Goal: Task Accomplishment & Management: Manage account settings

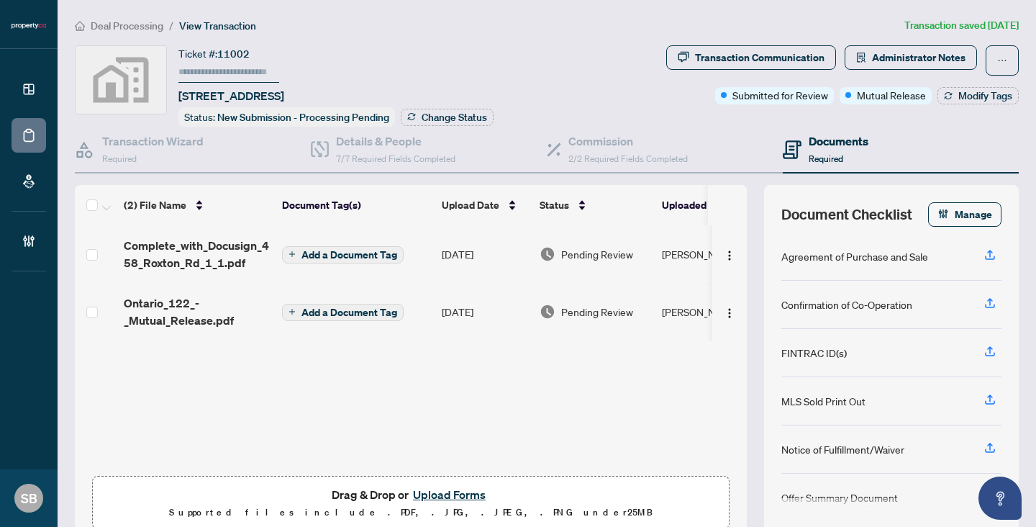
click at [138, 24] on span "Deal Processing" at bounding box center [127, 25] width 73 height 13
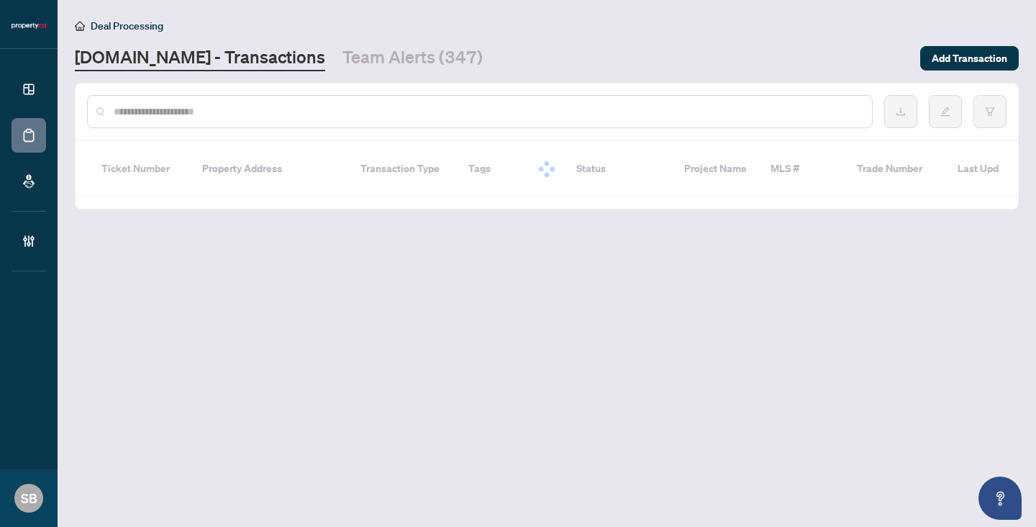
click at [219, 111] on input "text" at bounding box center [487, 112] width 747 height 16
paste input "******"
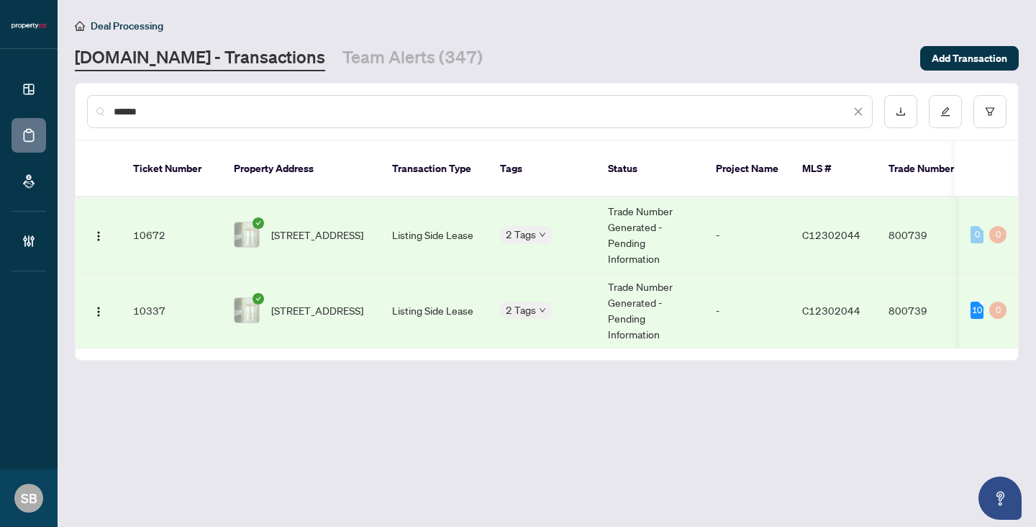
type input "******"
click at [442, 286] on td "Listing Side Lease" at bounding box center [435, 311] width 108 height 76
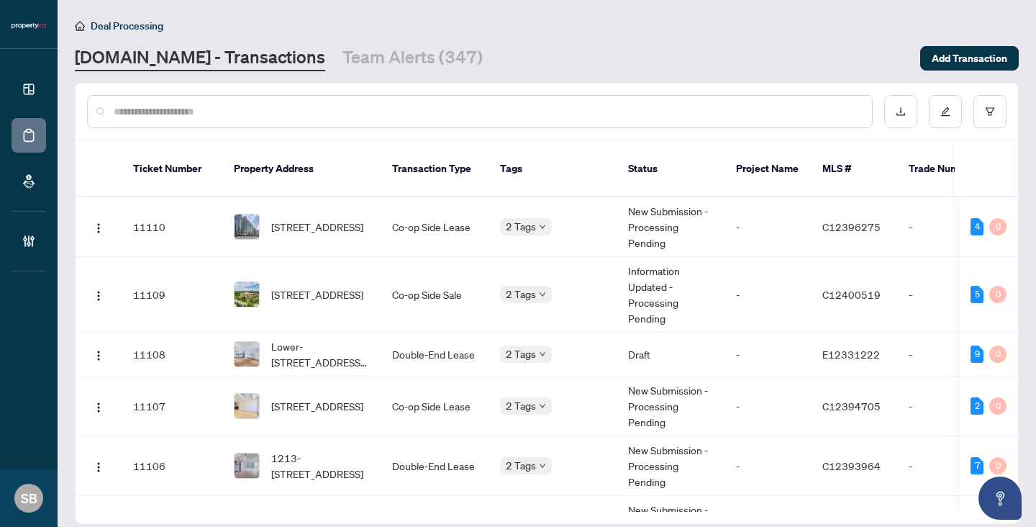
click at [175, 101] on div at bounding box center [479, 111] width 785 height 33
click at [175, 104] on input "text" at bounding box center [487, 112] width 747 height 16
paste input "******"
type input "******"
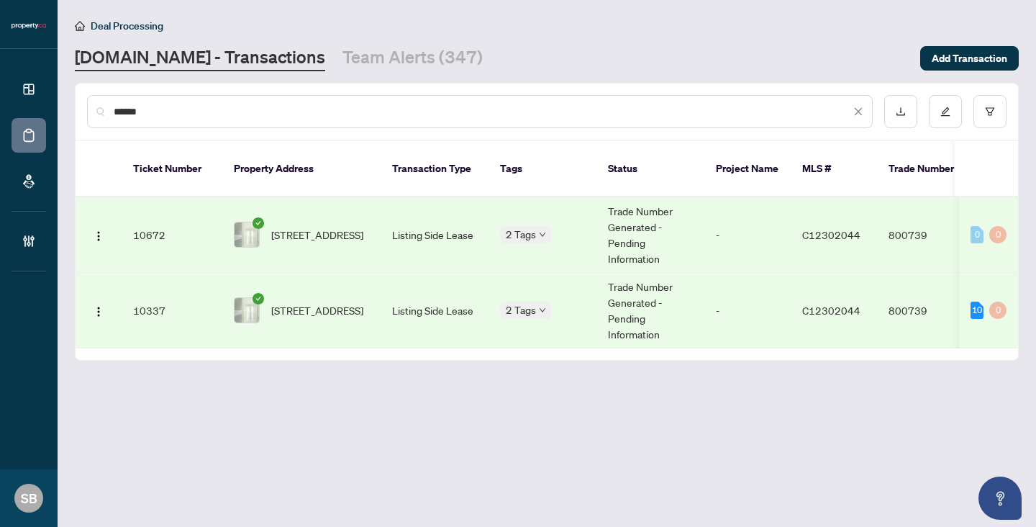
click at [291, 227] on span "[STREET_ADDRESS]" at bounding box center [317, 235] width 92 height 16
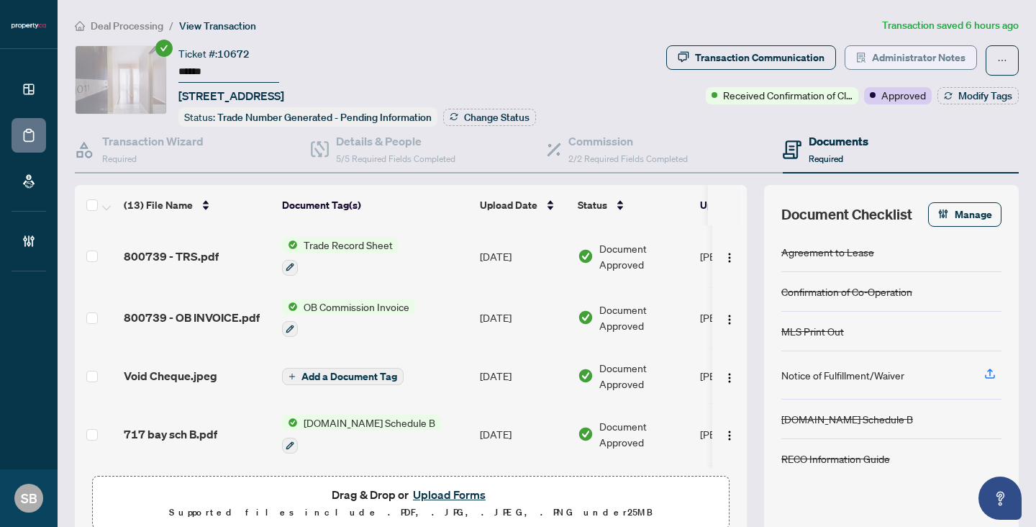
click at [876, 58] on span "Administrator Notes" at bounding box center [919, 57] width 94 height 23
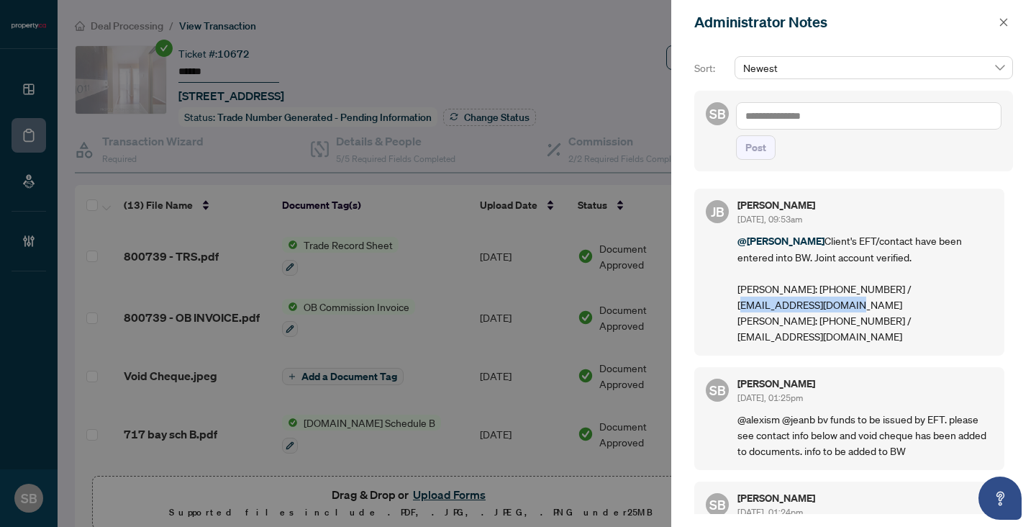
drag, startPoint x: 849, startPoint y: 303, endPoint x: 703, endPoint y: 298, distance: 145.4
click at [703, 299] on div "[PERSON_NAME] [DATE], 09:53am @[GEOGRAPHIC_DATA][PERSON_NAME] Client's EFT/cont…" at bounding box center [849, 271] width 310 height 167
copy p "[EMAIL_ADDRESS][DOMAIN_NAME]"
click at [746, 310] on p "@[PERSON_NAME] Client's EFT/contact have been entered into BW. Joint account ve…" at bounding box center [864, 287] width 255 height 111
drag, startPoint x: 738, startPoint y: 306, endPoint x: 872, endPoint y: 303, distance: 133.8
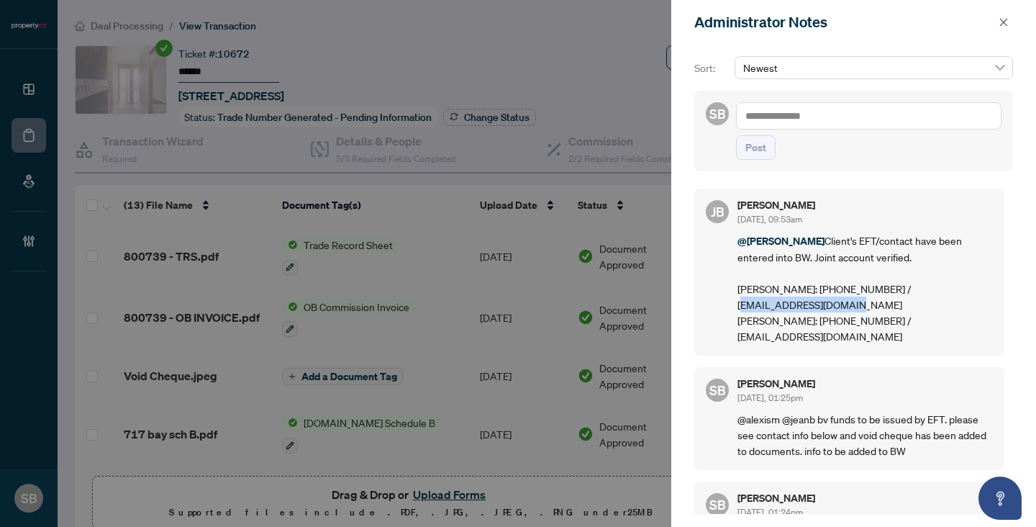
click at [872, 304] on p "@[PERSON_NAME] Client's EFT/contact have been entered into BW. Joint account ve…" at bounding box center [864, 287] width 255 height 111
copy p "[EMAIL_ADDRESS][DOMAIN_NAME]"
drag, startPoint x: 870, startPoint y: 319, endPoint x: 1024, endPoint y: 321, distance: 154.7
click at [1024, 321] on div "Sort: Newest SB Post [PERSON_NAME] [DATE], 09:53am @[GEOGRAPHIC_DATA][PERSON_NA…" at bounding box center [853, 286] width 365 height 482
copy p "[EMAIL_ADDRESS][DOMAIN_NAME]"
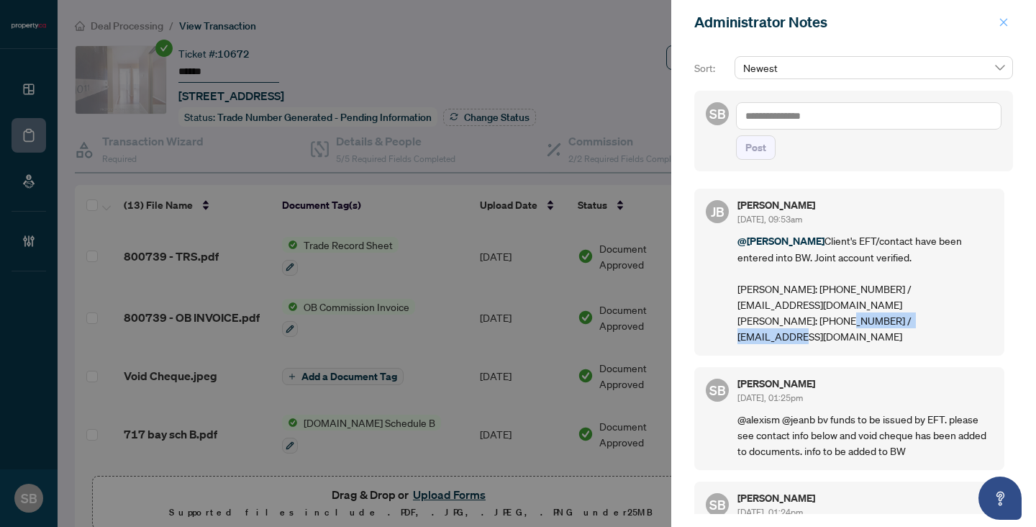
click at [1001, 21] on icon "close" at bounding box center [1004, 22] width 8 height 8
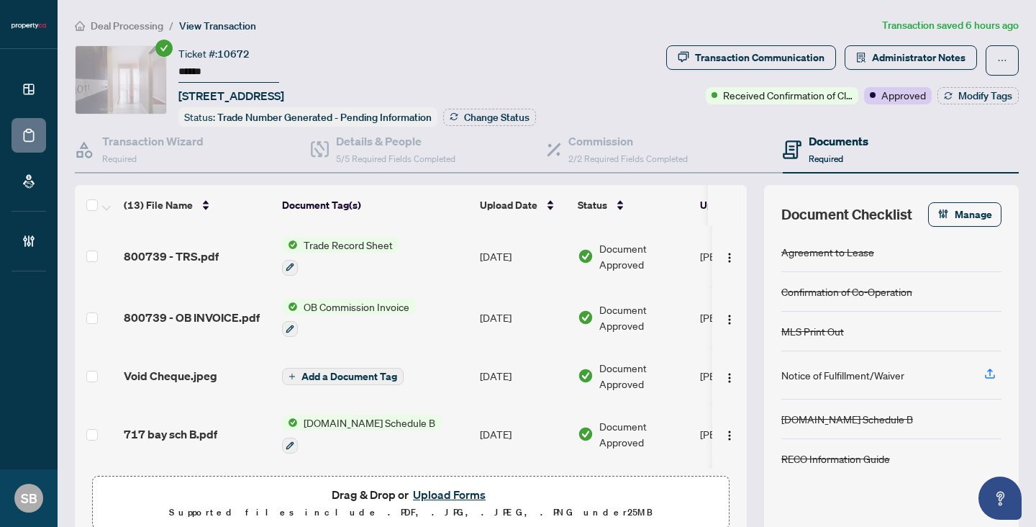
drag, startPoint x: 222, startPoint y: 74, endPoint x: 140, endPoint y: 70, distance: 82.1
click at [140, 70] on div "Ticket #: 10672 ****** [STREET_ADDRESS] Status: Trade Number Generated - Pendin…" at bounding box center [368, 85] width 586 height 81
click at [202, 78] on input "******" at bounding box center [228, 72] width 101 height 21
drag, startPoint x: 219, startPoint y: 74, endPoint x: 130, endPoint y: 58, distance: 89.9
click at [130, 58] on div "Ticket #: 10672 ****** [STREET_ADDRESS] Status: Trade Number Generated - Pendin…" at bounding box center [368, 85] width 586 height 81
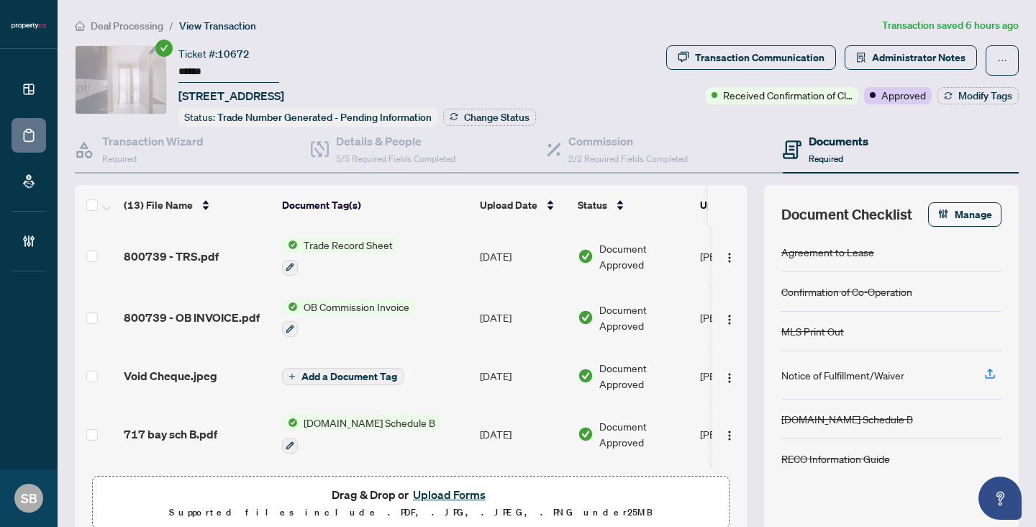
click at [147, 376] on span "Void Cheque.jpeg" at bounding box center [171, 375] width 94 height 17
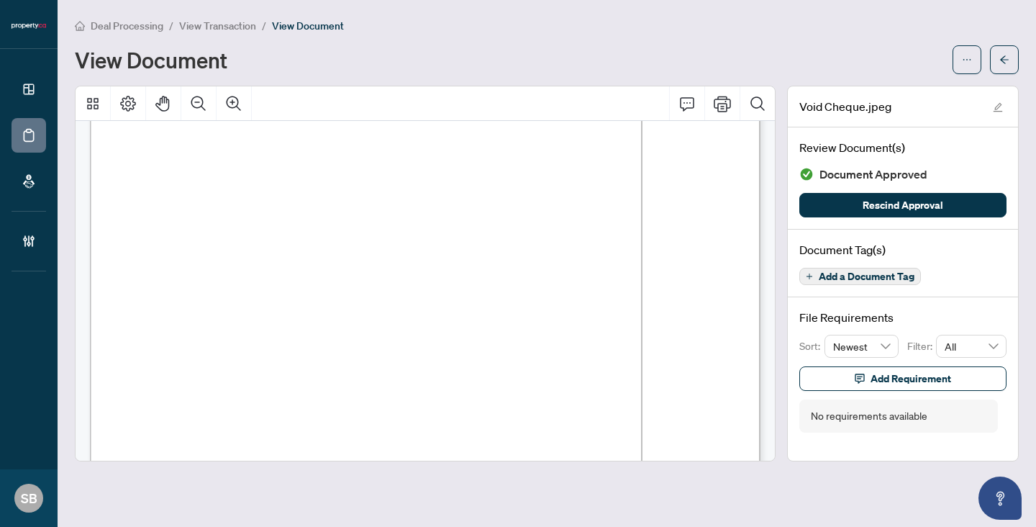
scroll to position [74, 0]
click at [1006, 64] on span "button" at bounding box center [1004, 59] width 10 height 23
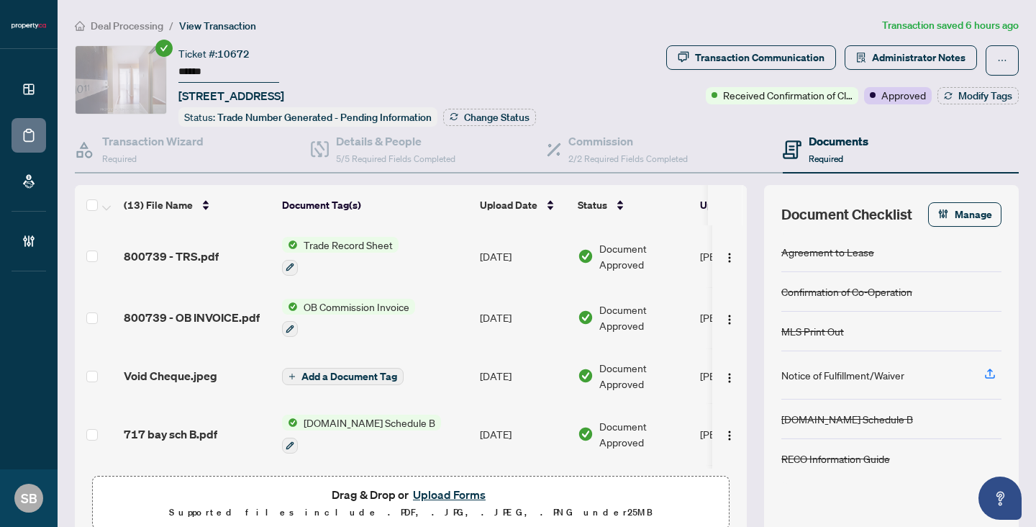
click at [225, 252] on div "800739 - TRS.pdf" at bounding box center [197, 255] width 147 height 17
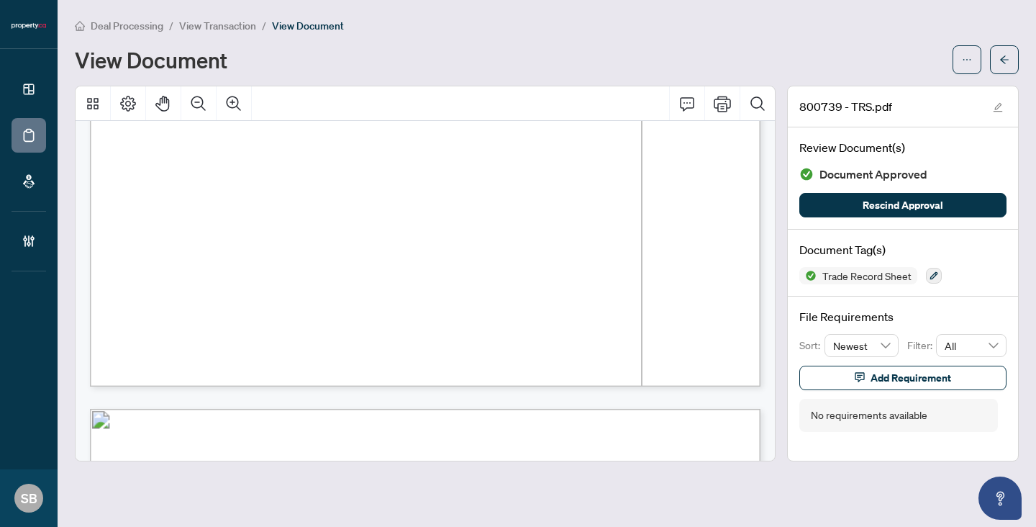
scroll to position [998, 0]
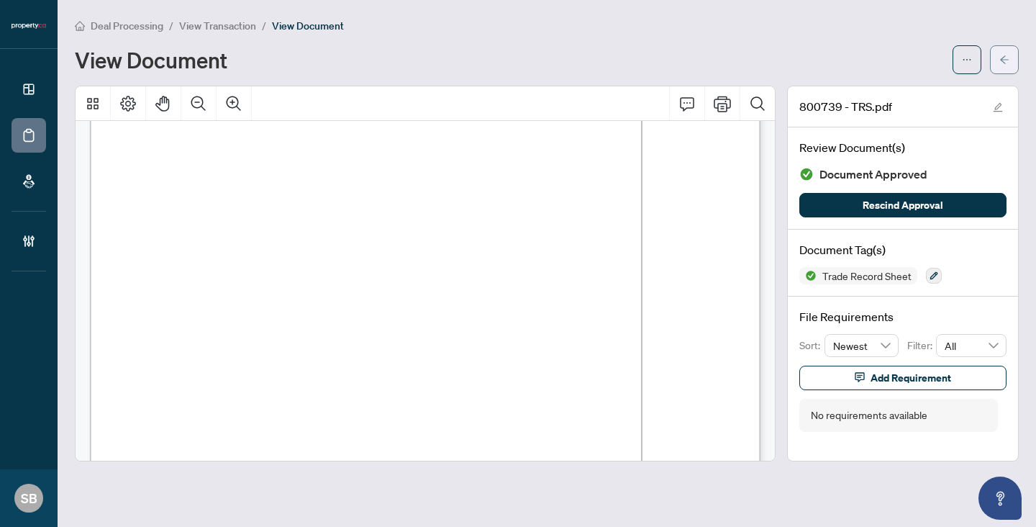
click at [1003, 63] on icon "arrow-left" at bounding box center [1004, 60] width 10 height 10
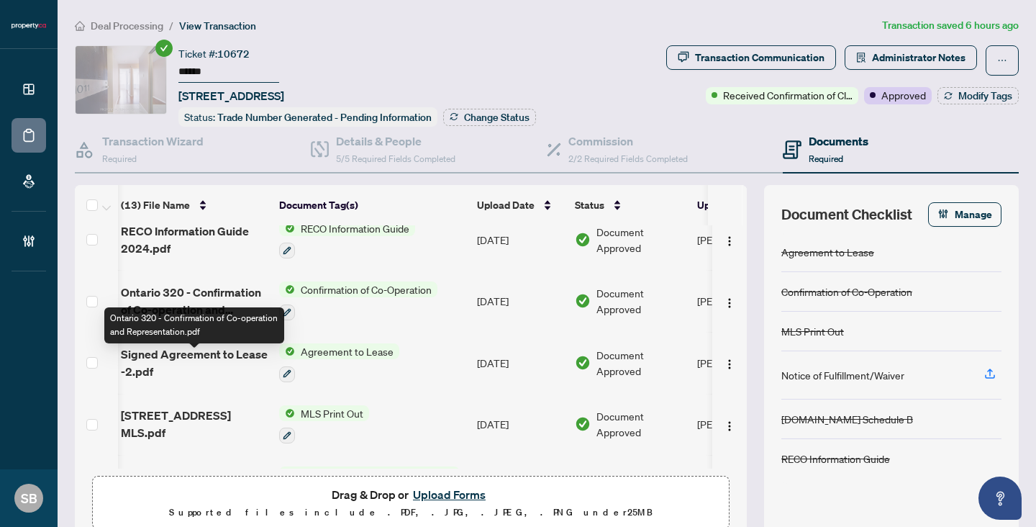
scroll to position [508, 3]
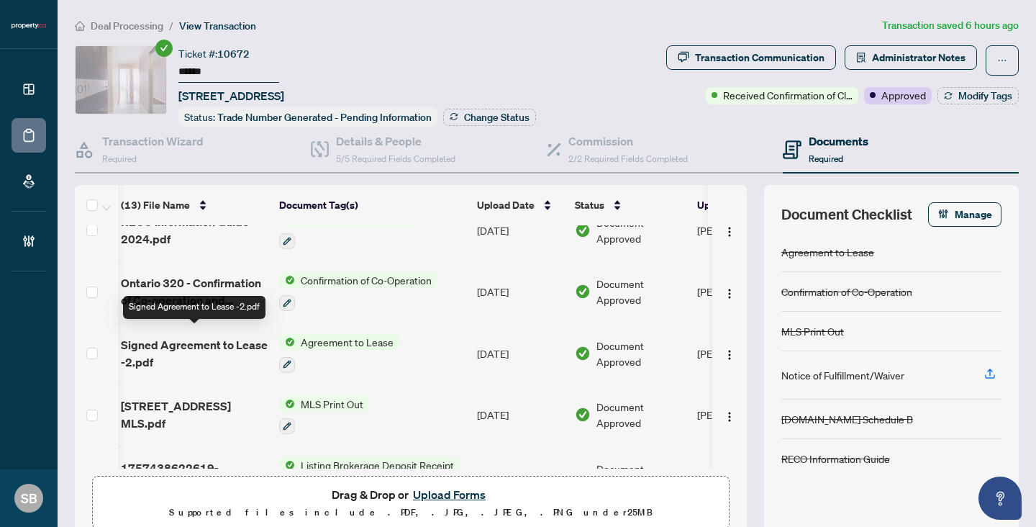
click at [227, 345] on span "Signed Agreement to Lease -2.pdf" at bounding box center [194, 353] width 147 height 35
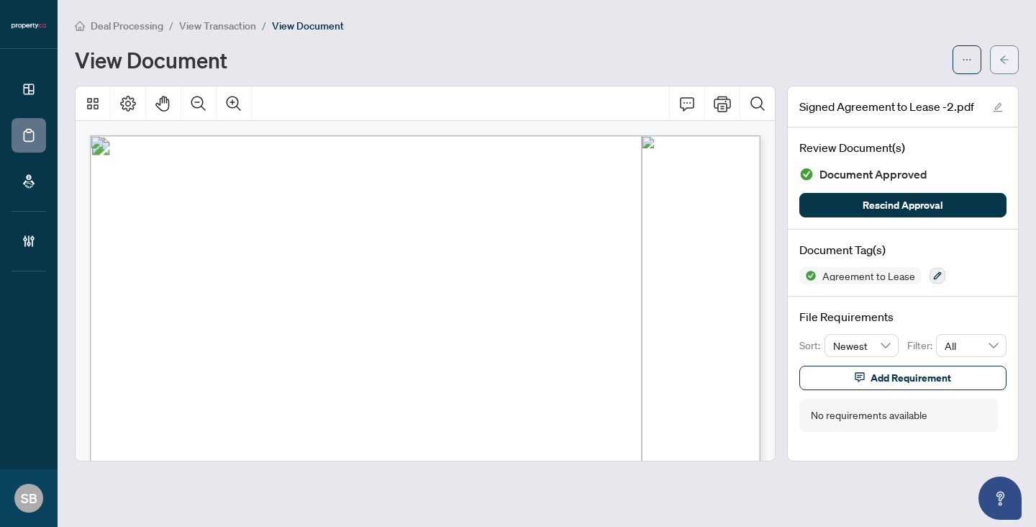
click at [1006, 60] on icon "arrow-left" at bounding box center [1004, 60] width 10 height 10
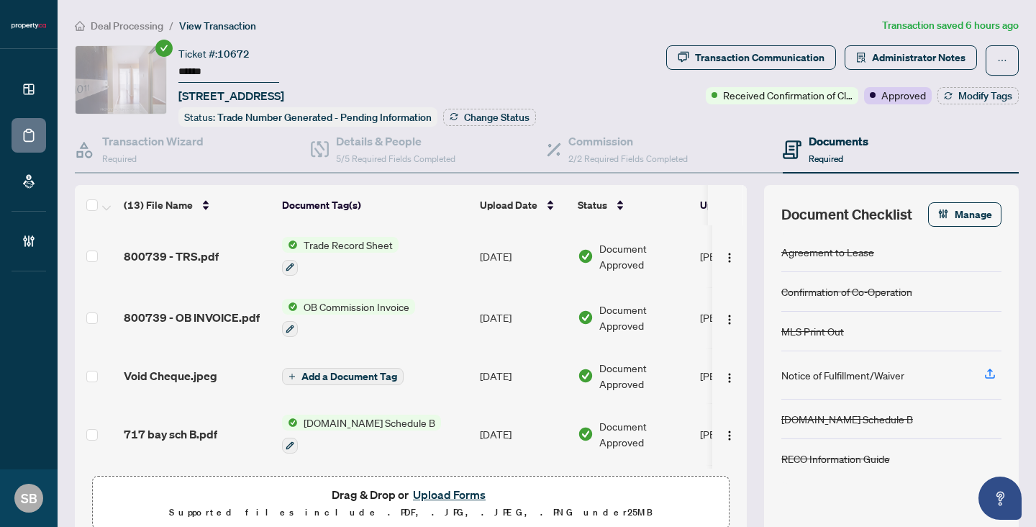
click at [229, 250] on div "800739 - TRS.pdf" at bounding box center [197, 255] width 147 height 17
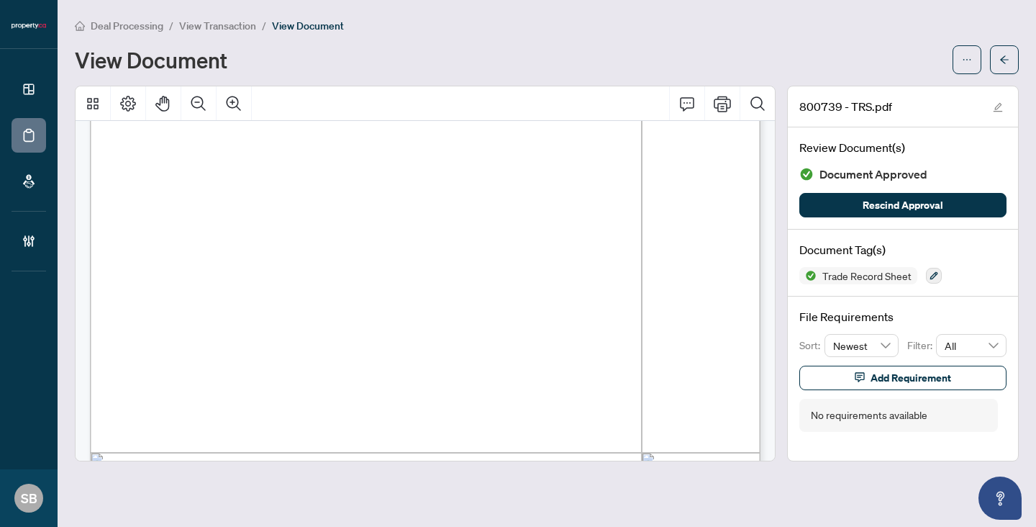
scroll to position [233, 0]
click at [995, 64] on button "button" at bounding box center [1004, 59] width 29 height 29
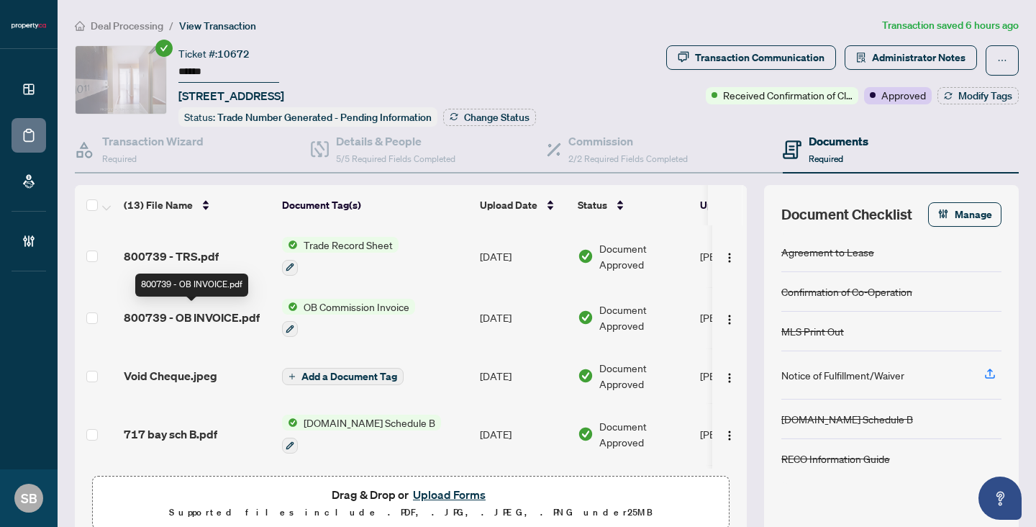
click at [216, 316] on span "800739 - OB INVOICE.pdf" at bounding box center [192, 317] width 136 height 17
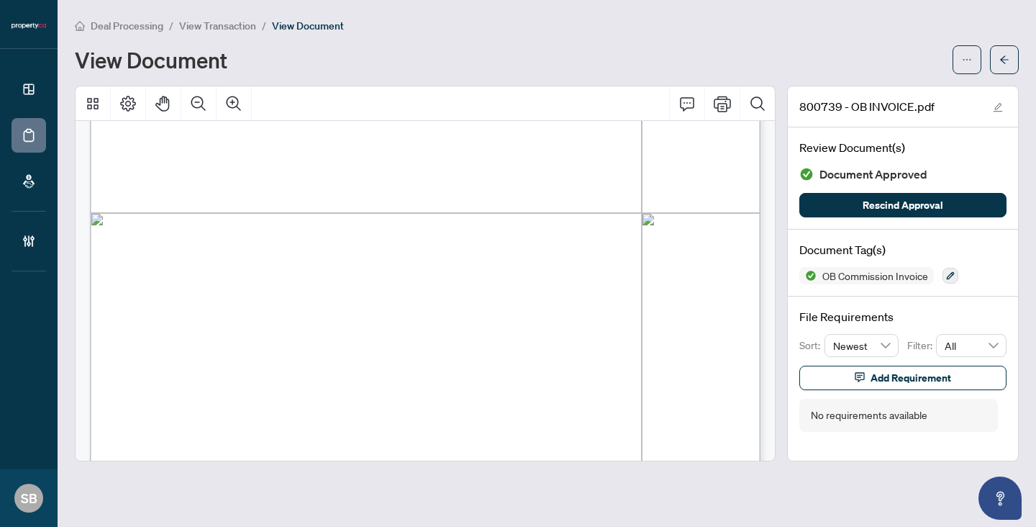
scroll to position [557, 0]
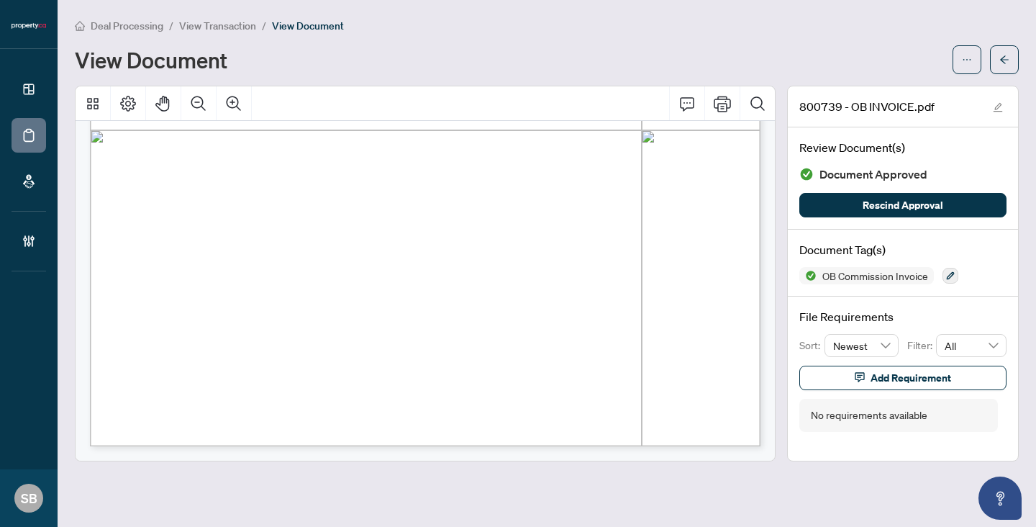
click at [998, 59] on button "button" at bounding box center [1004, 59] width 29 height 29
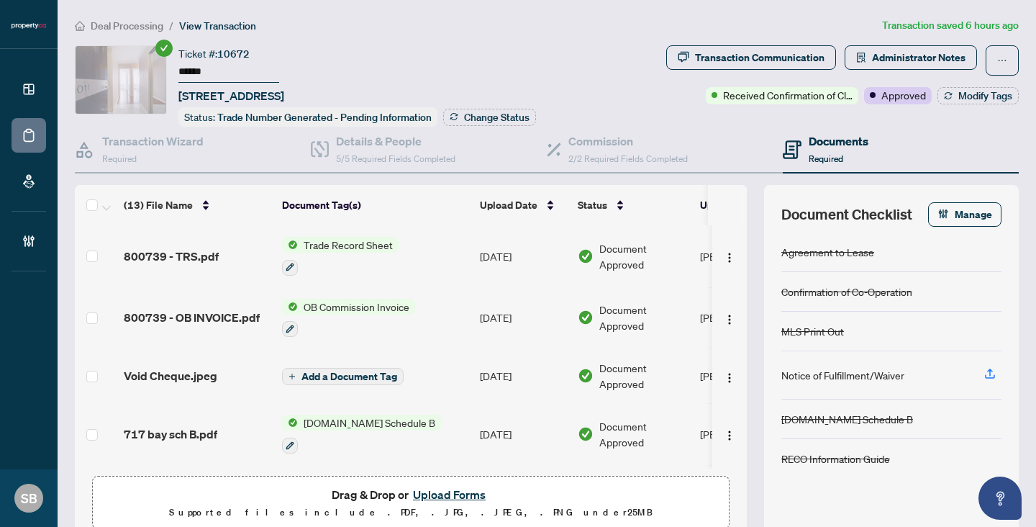
click at [455, 492] on button "Upload Forms" at bounding box center [449, 494] width 81 height 19
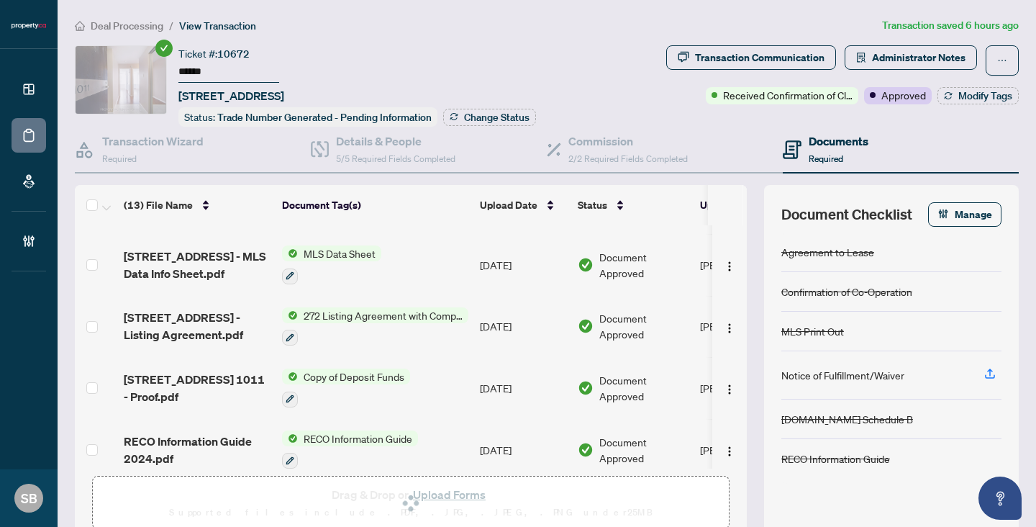
scroll to position [293, 0]
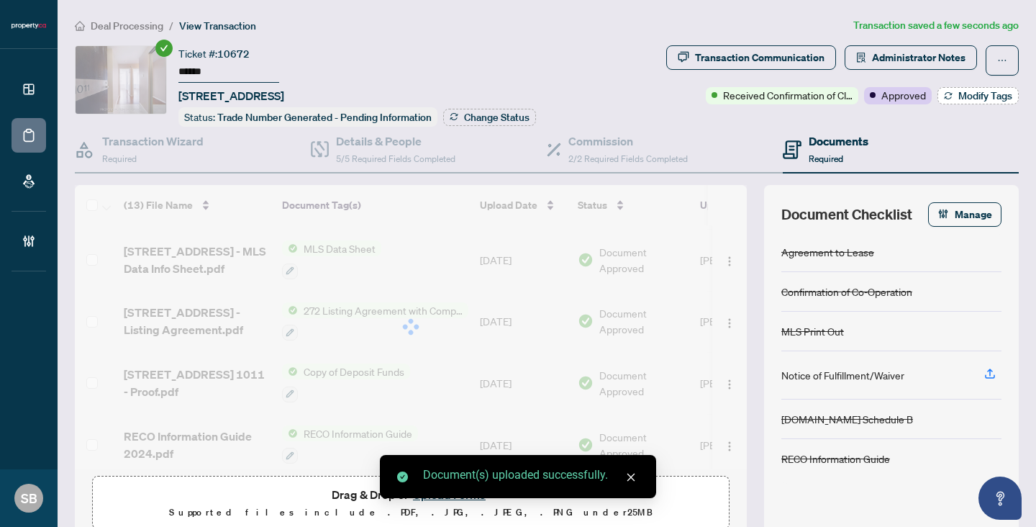
click at [965, 93] on span "Modify Tags" at bounding box center [985, 96] width 54 height 10
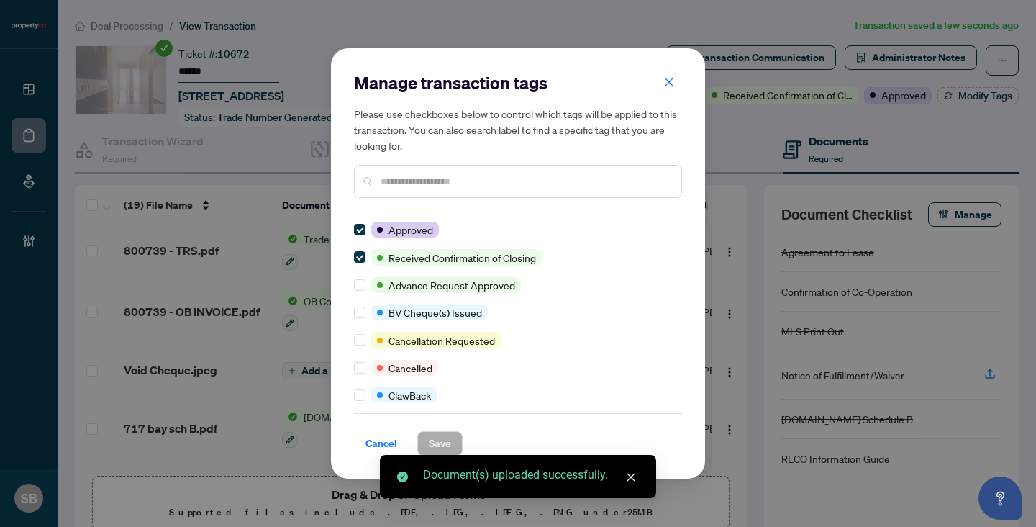
click at [470, 186] on input "text" at bounding box center [525, 181] width 289 height 16
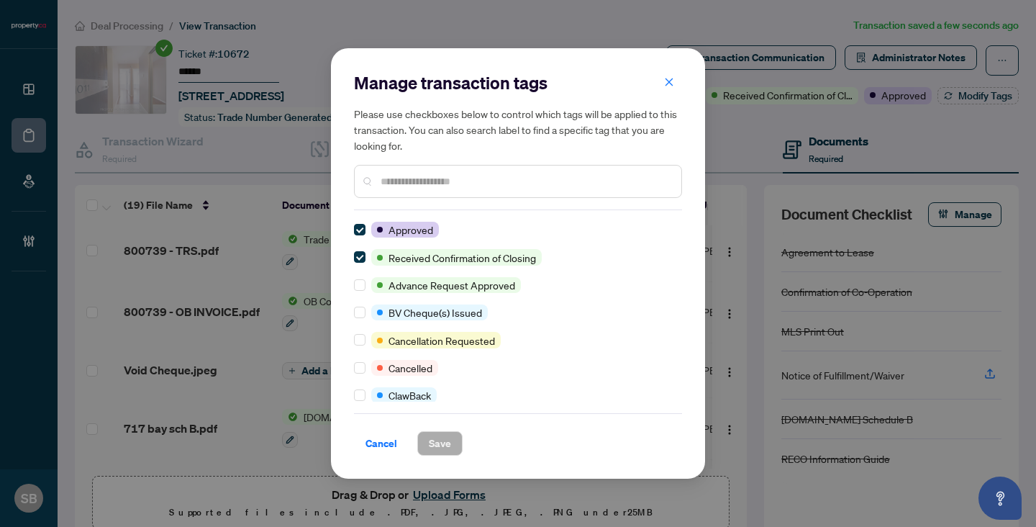
type input "*"
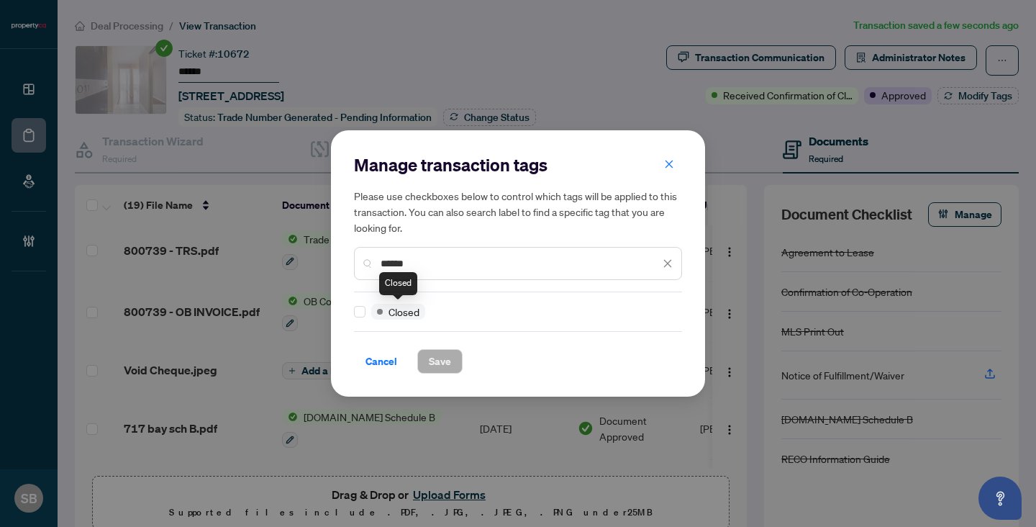
type input "******"
click at [432, 361] on span "Save" at bounding box center [440, 361] width 22 height 23
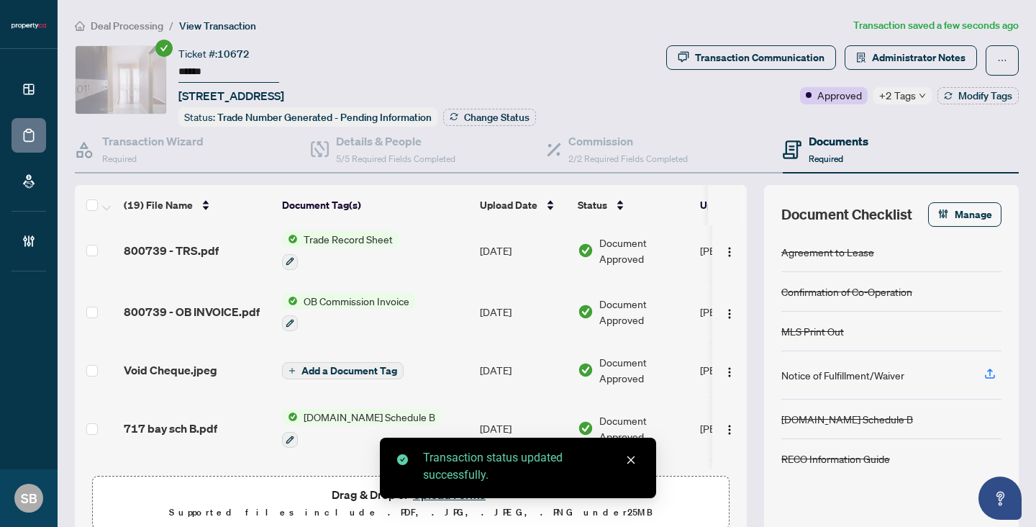
click at [491, 106] on div "Ticket #: 10672 ****** [STREET_ADDRESS] Status: Trade Number Generated - Pendin…" at bounding box center [356, 85] width 357 height 81
click at [488, 118] on span "Change Status" at bounding box center [496, 117] width 65 height 10
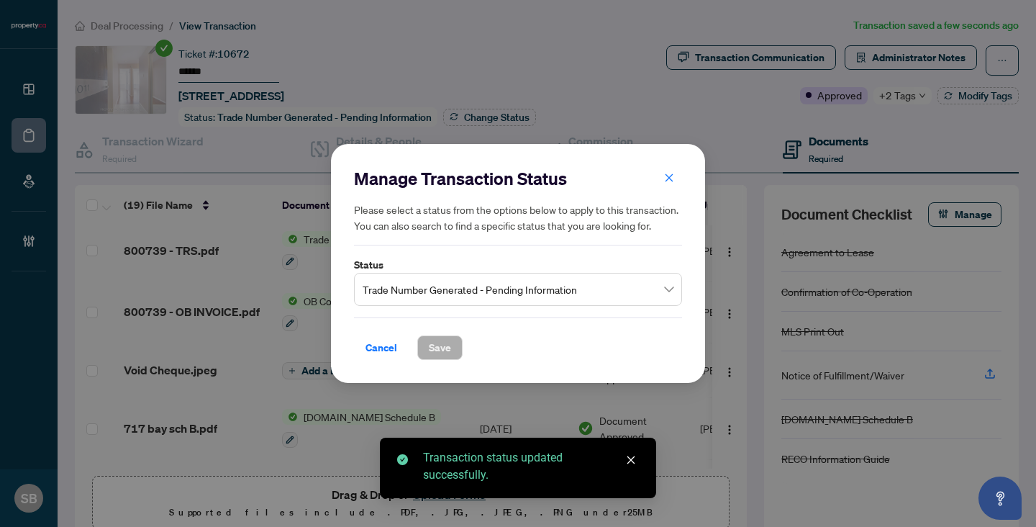
click at [526, 286] on span "Trade Number Generated - Pending Information" at bounding box center [518, 288] width 311 height 27
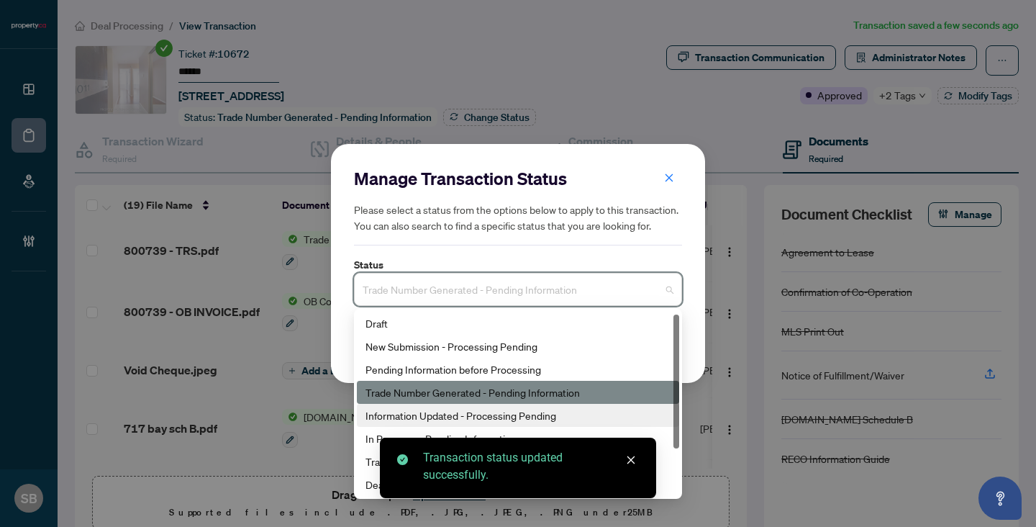
scroll to position [69, 0]
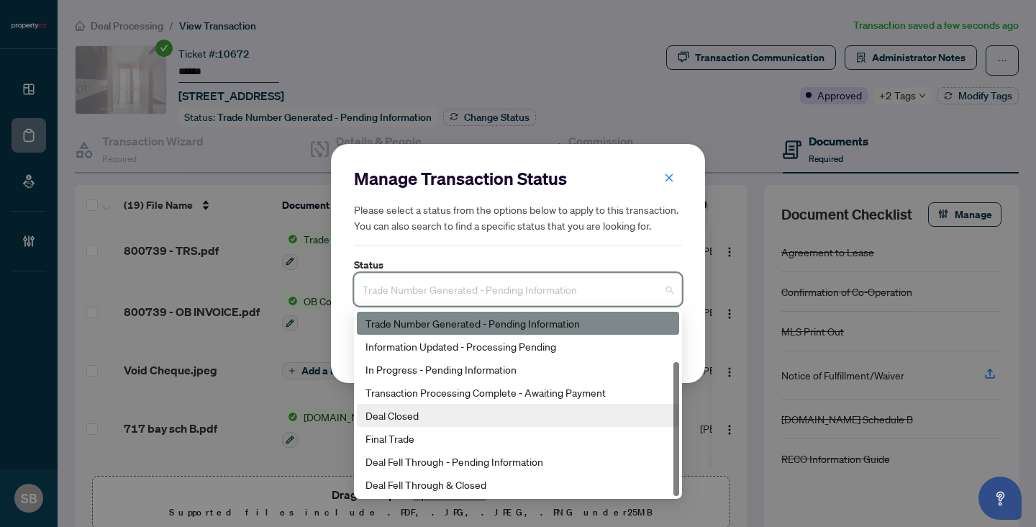
click at [457, 410] on div "Deal Closed" at bounding box center [517, 415] width 305 height 16
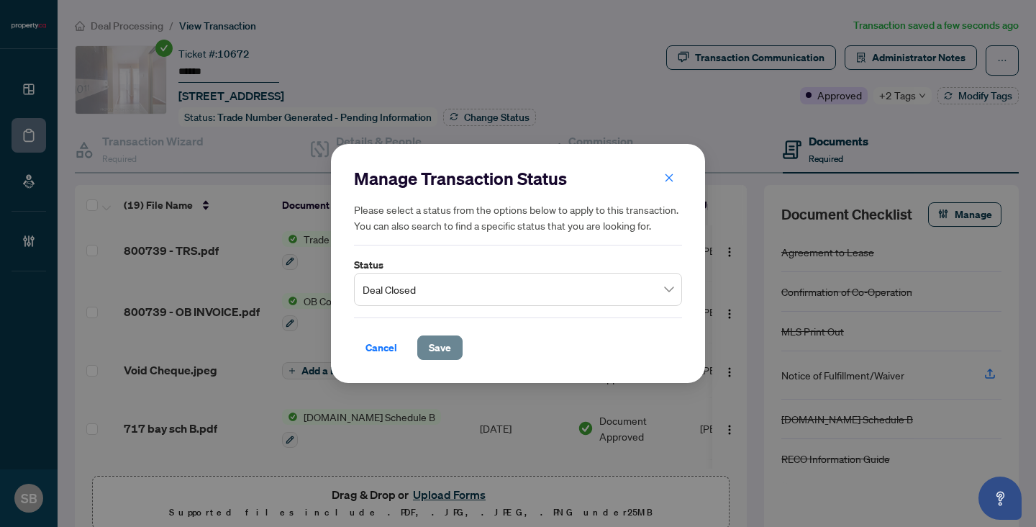
click at [443, 355] on span "Save" at bounding box center [440, 347] width 22 height 23
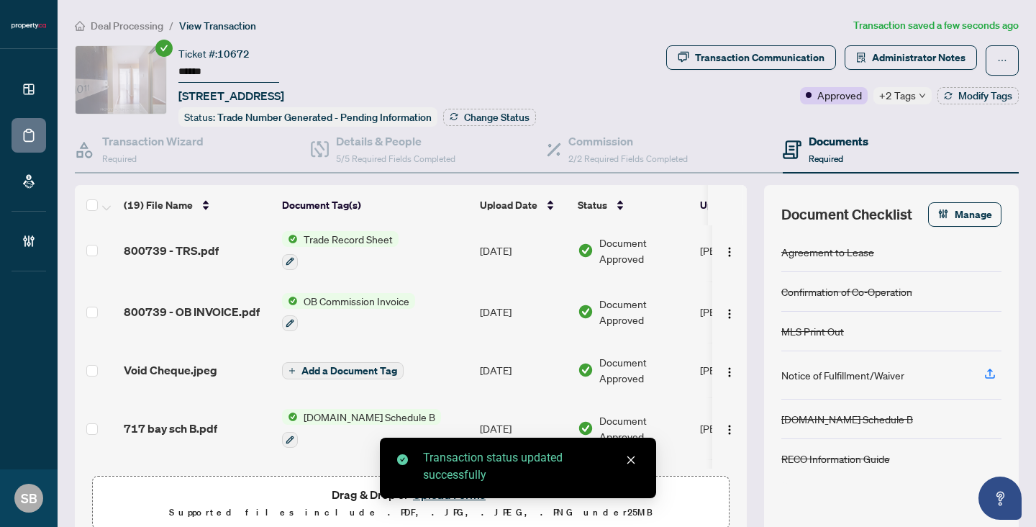
scroll to position [0, 0]
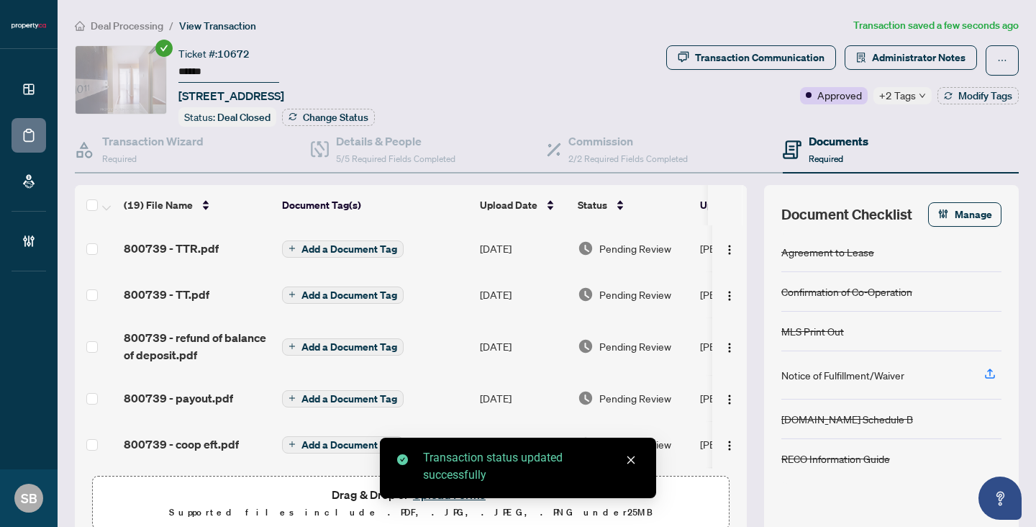
click at [625, 258] on td "Pending Review" at bounding box center [633, 248] width 122 height 46
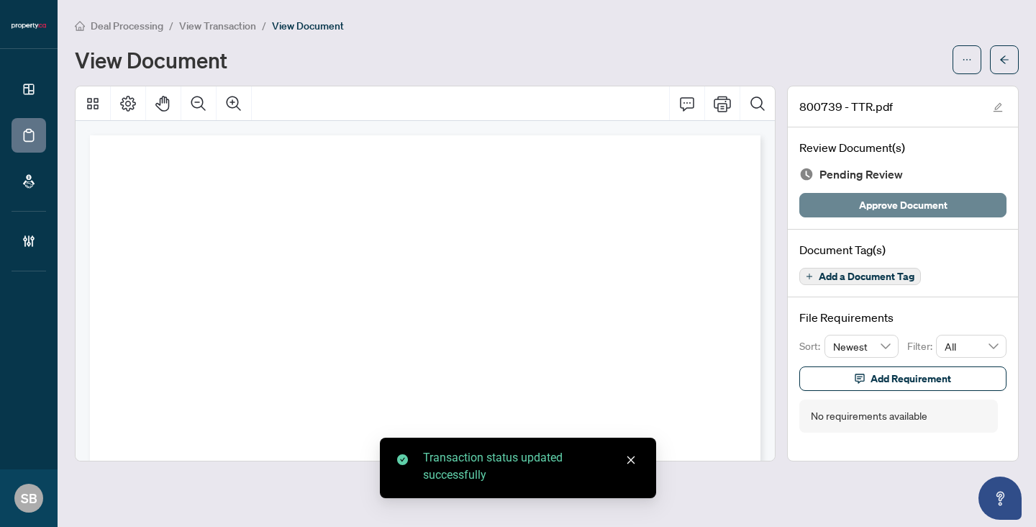
click at [919, 206] on span "Approve Document" at bounding box center [903, 204] width 88 height 23
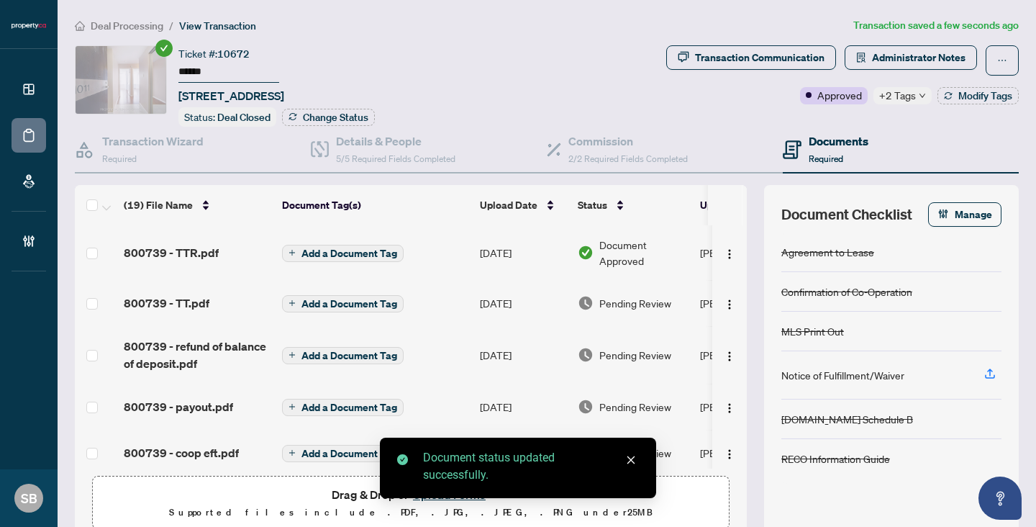
click at [508, 297] on td "[DATE]" at bounding box center [523, 303] width 98 height 46
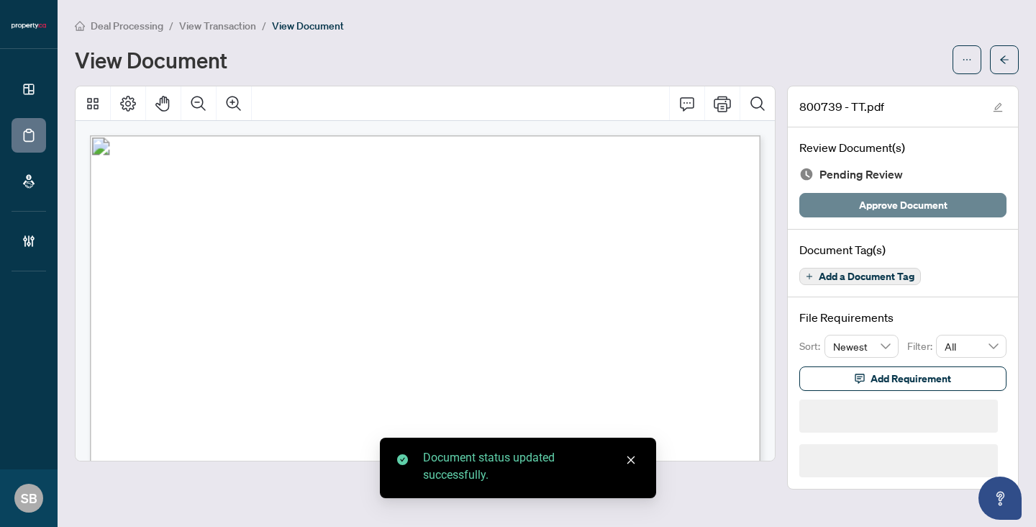
click at [888, 200] on span "Approve Document" at bounding box center [903, 204] width 88 height 23
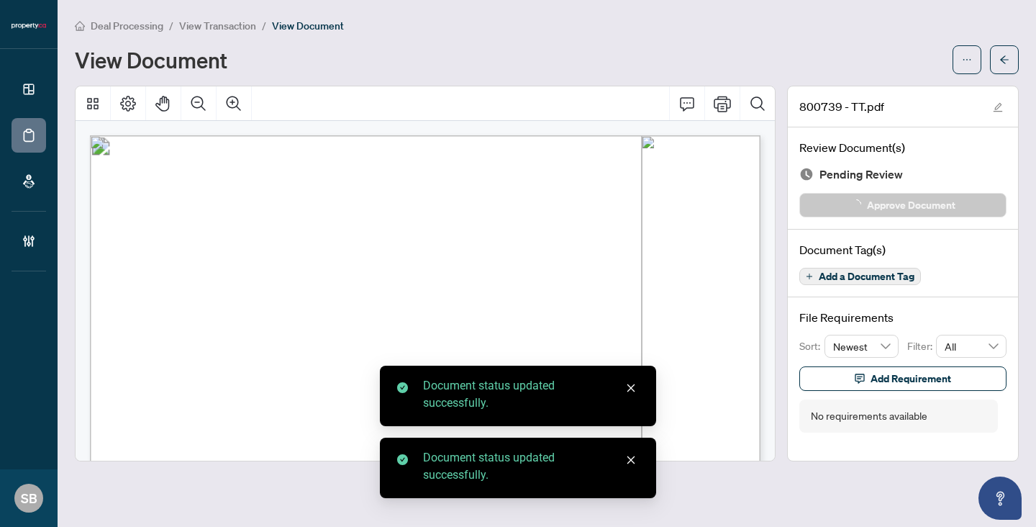
click at [1008, 62] on icon "arrow-left" at bounding box center [1004, 60] width 10 height 10
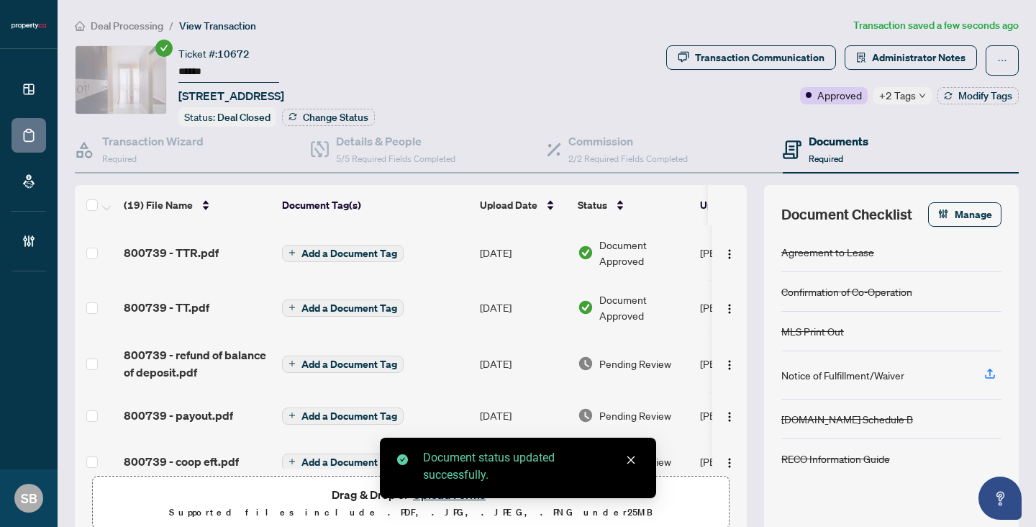
click at [603, 363] on span "Pending Review" at bounding box center [635, 363] width 72 height 16
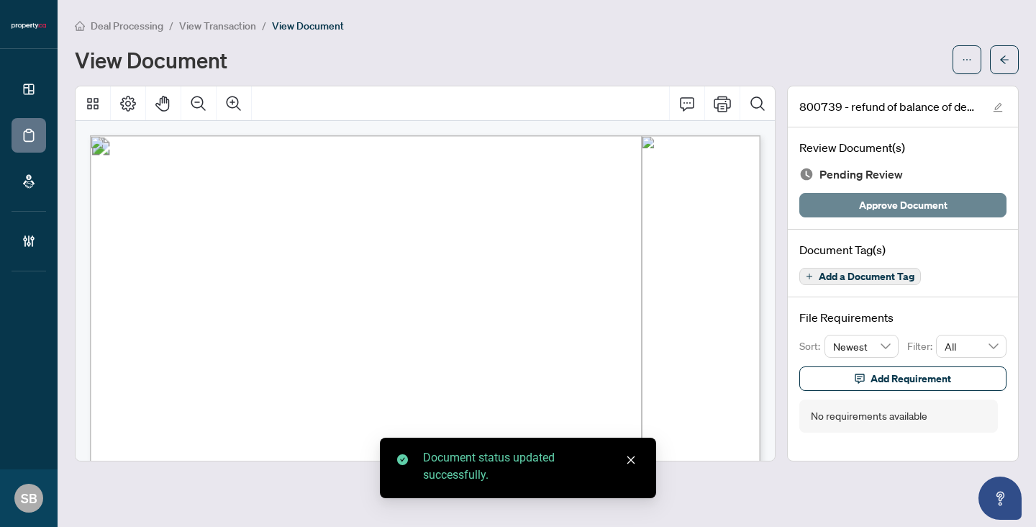
click at [848, 211] on button "Approve Document" at bounding box center [902, 205] width 207 height 24
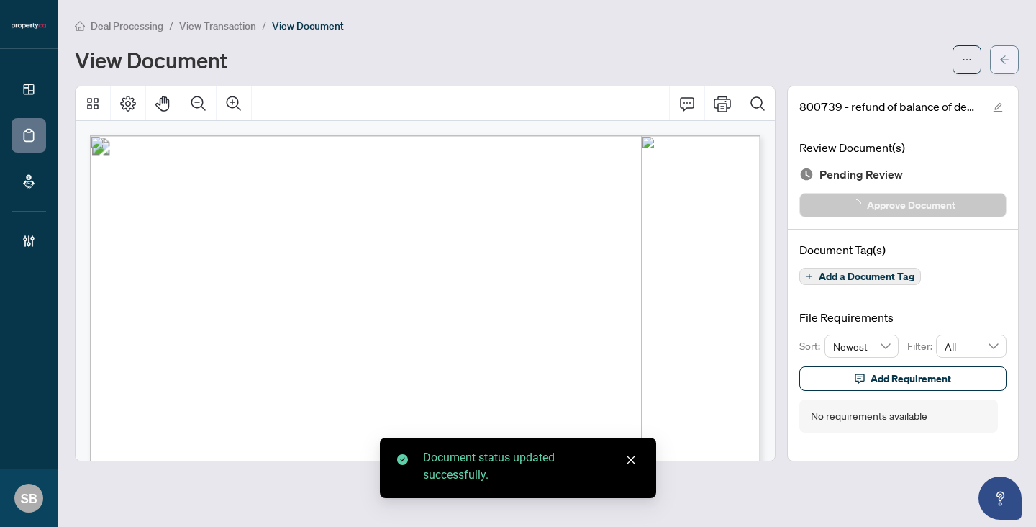
click at [1001, 60] on icon "arrow-left" at bounding box center [1004, 59] width 9 height 8
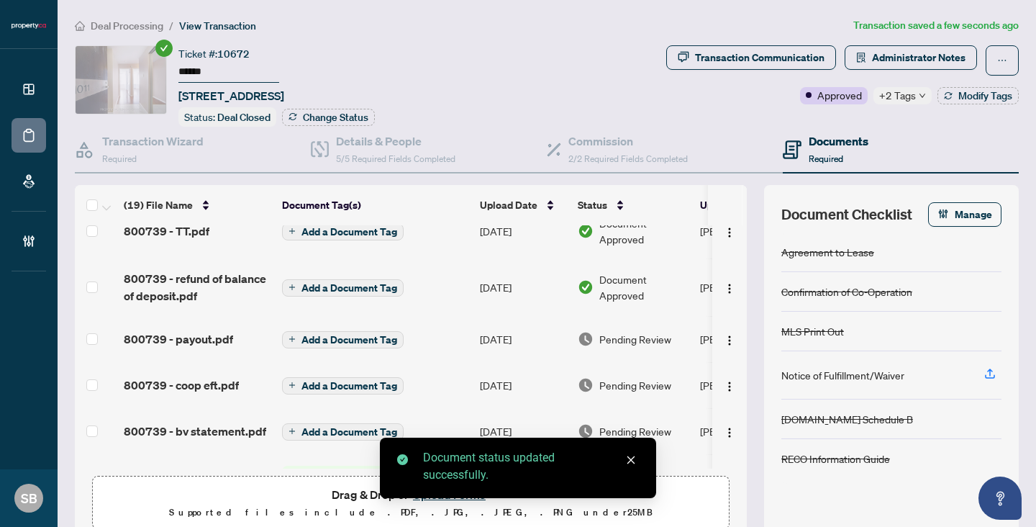
scroll to position [77, 0]
click at [620, 332] on span "Pending Review" at bounding box center [635, 338] width 72 height 16
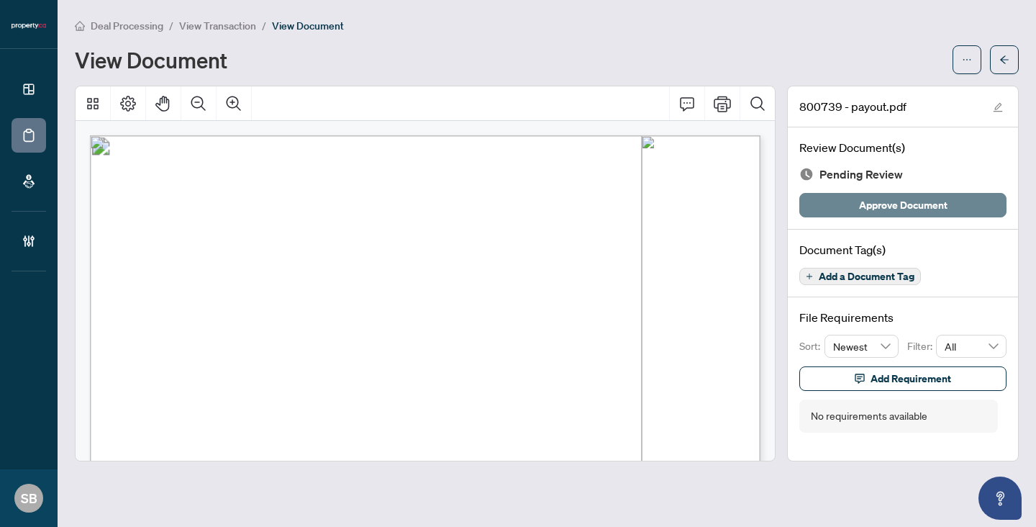
click at [905, 204] on span "Approve Document" at bounding box center [903, 204] width 88 height 23
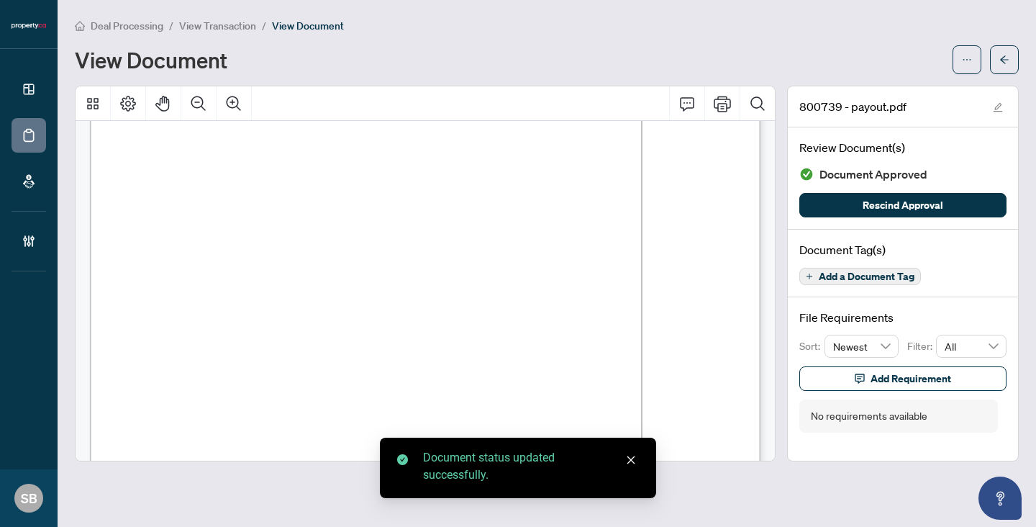
scroll to position [119, 0]
click at [1001, 65] on span "button" at bounding box center [1004, 59] width 10 height 23
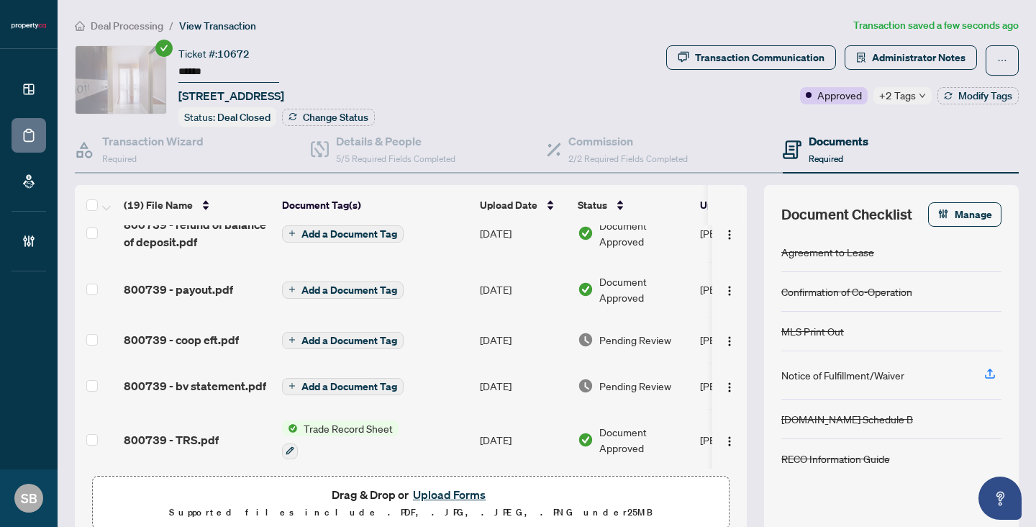
scroll to position [132, 0]
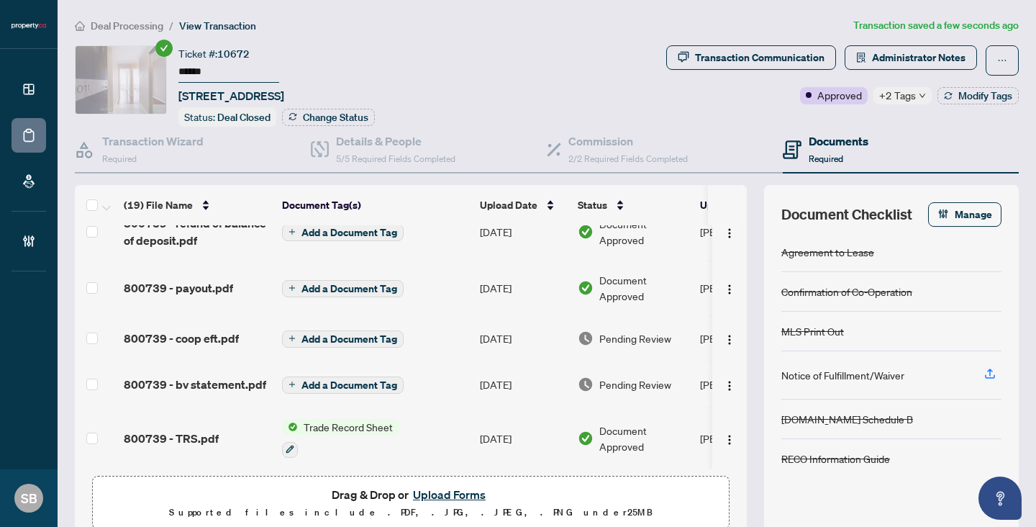
click at [661, 334] on span "Pending Review" at bounding box center [635, 338] width 72 height 16
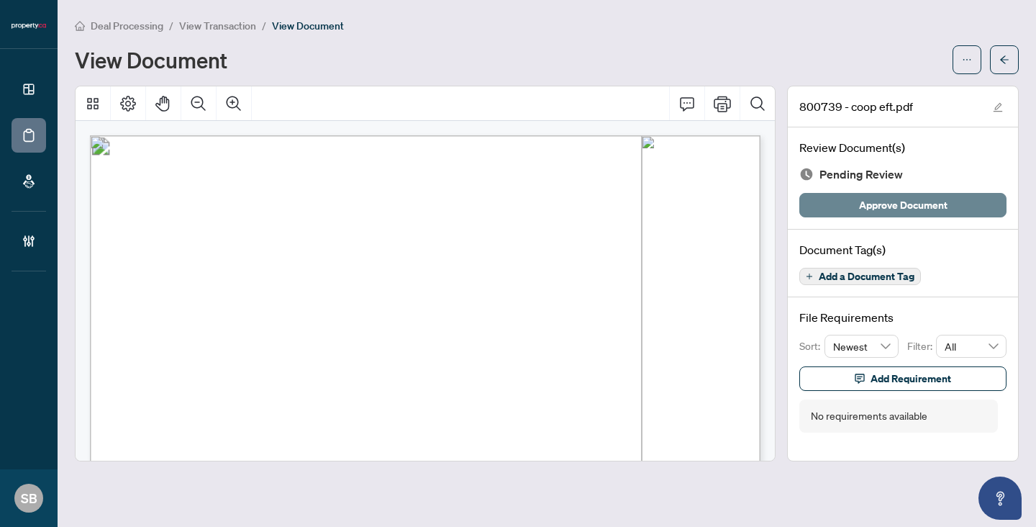
click at [872, 209] on span "Approve Document" at bounding box center [903, 204] width 88 height 23
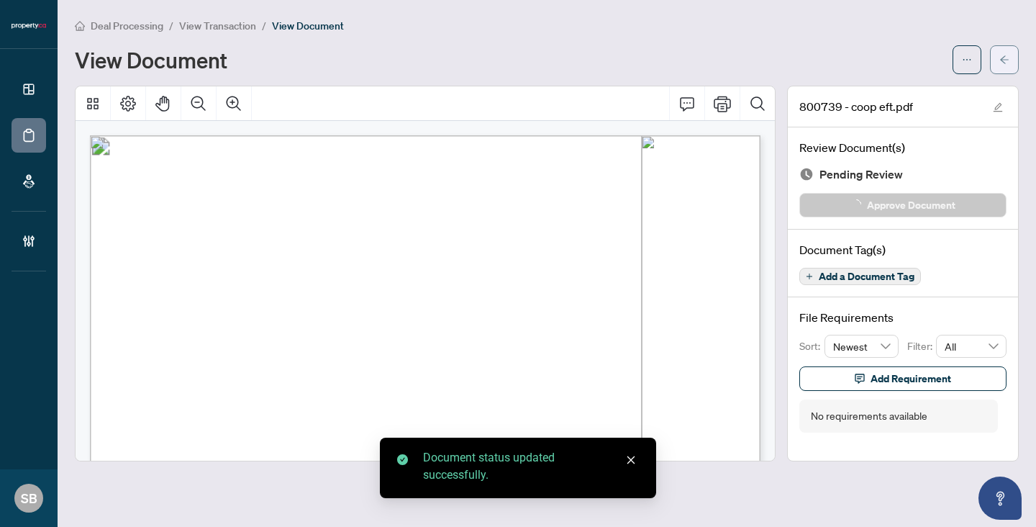
click at [1006, 58] on icon "arrow-left" at bounding box center [1004, 60] width 10 height 10
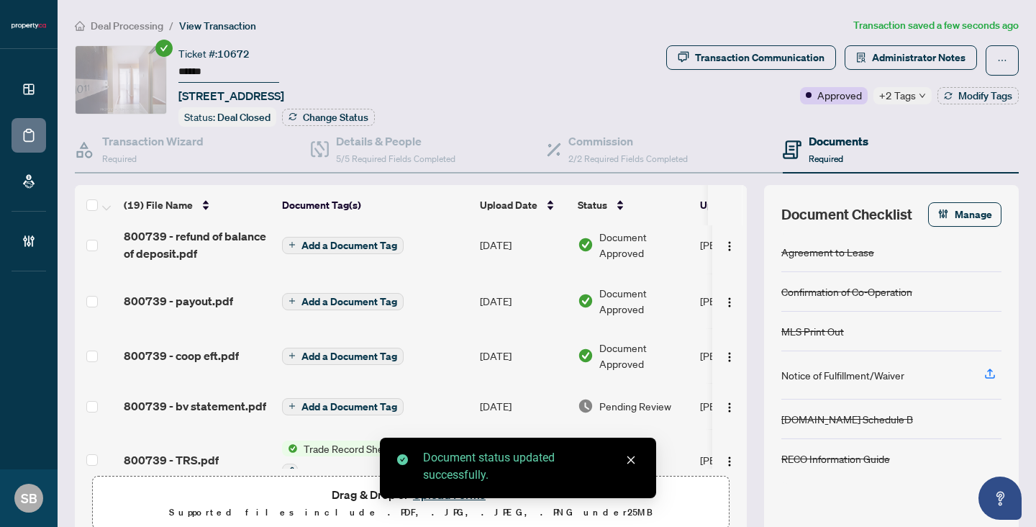
scroll to position [119, 0]
click at [639, 398] on span "Pending Review" at bounding box center [635, 405] width 72 height 16
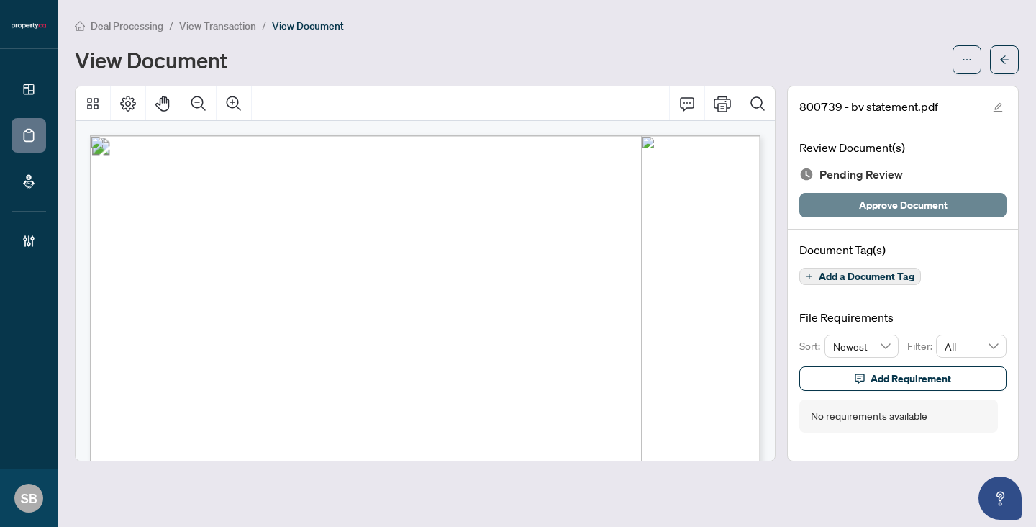
click at [901, 200] on span "Approve Document" at bounding box center [903, 204] width 88 height 23
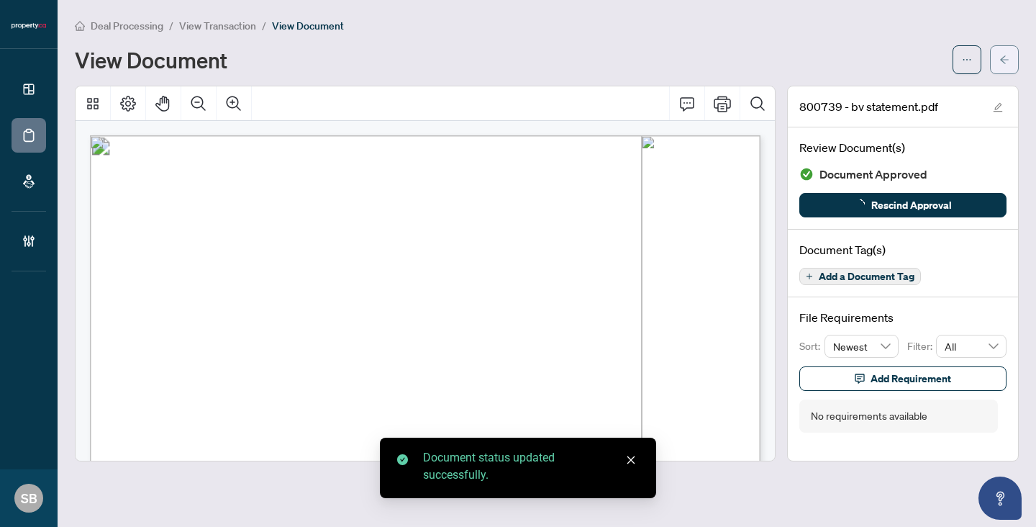
click at [1014, 60] on button "button" at bounding box center [1004, 59] width 29 height 29
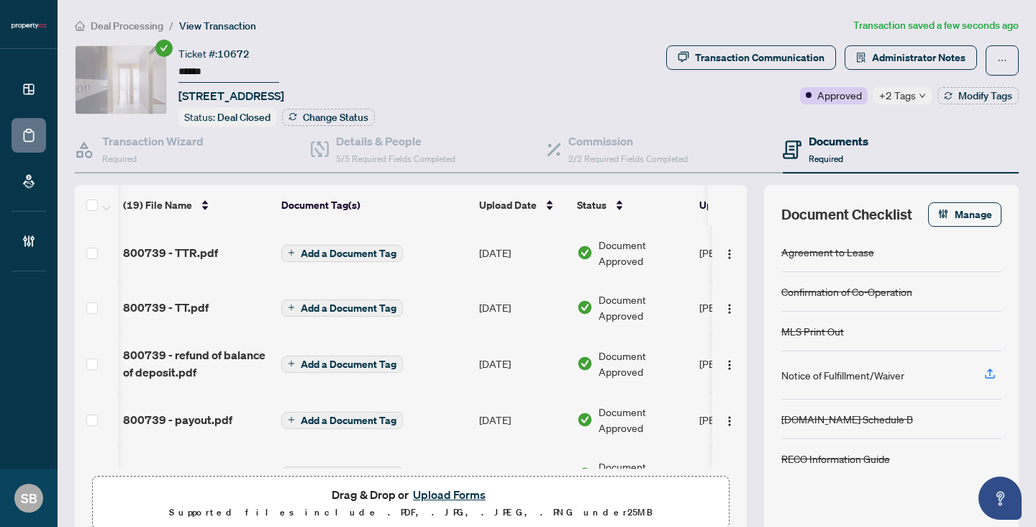
click at [112, 25] on span "Deal Processing" at bounding box center [127, 25] width 73 height 13
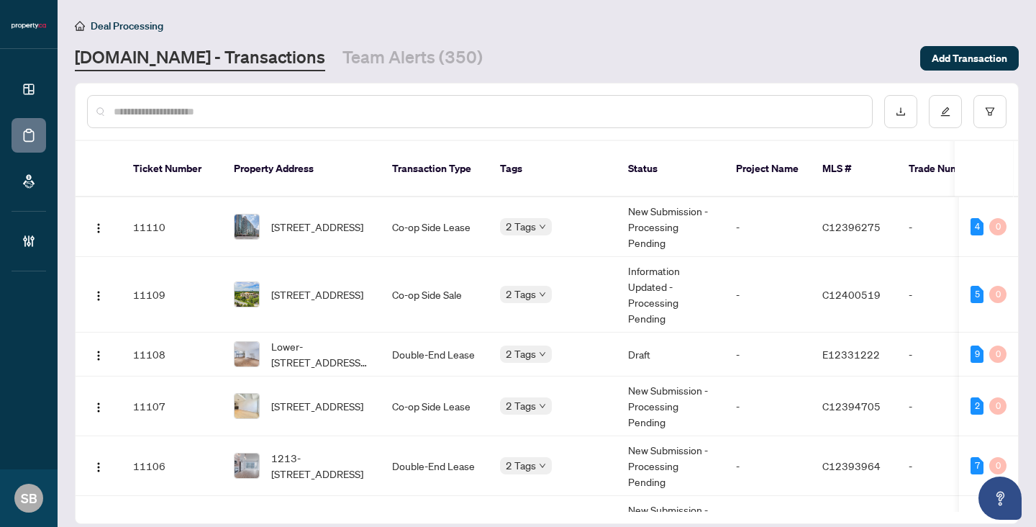
click at [465, 91] on div at bounding box center [547, 111] width 942 height 56
click at [464, 98] on div at bounding box center [479, 111] width 785 height 33
click at [438, 128] on div at bounding box center [547, 111] width 942 height 56
click at [432, 111] on input "text" at bounding box center [487, 112] width 747 height 16
paste input "******"
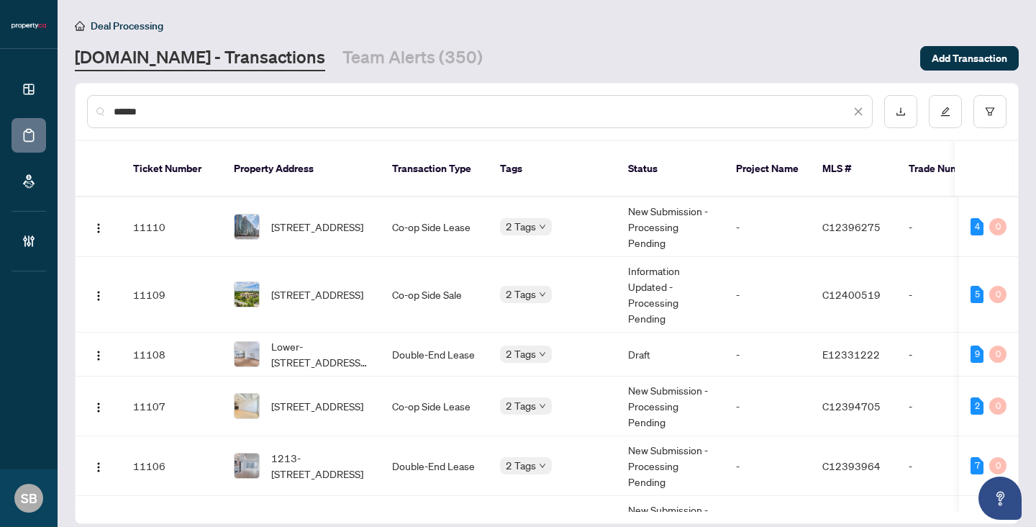
type input "******"
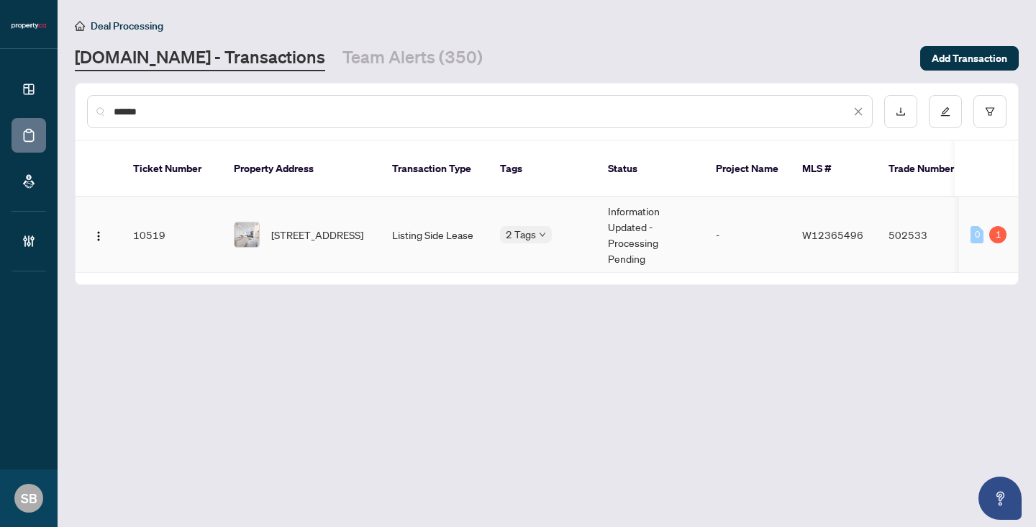
click at [677, 235] on td "Information Updated - Processing Pending" at bounding box center [650, 235] width 108 height 76
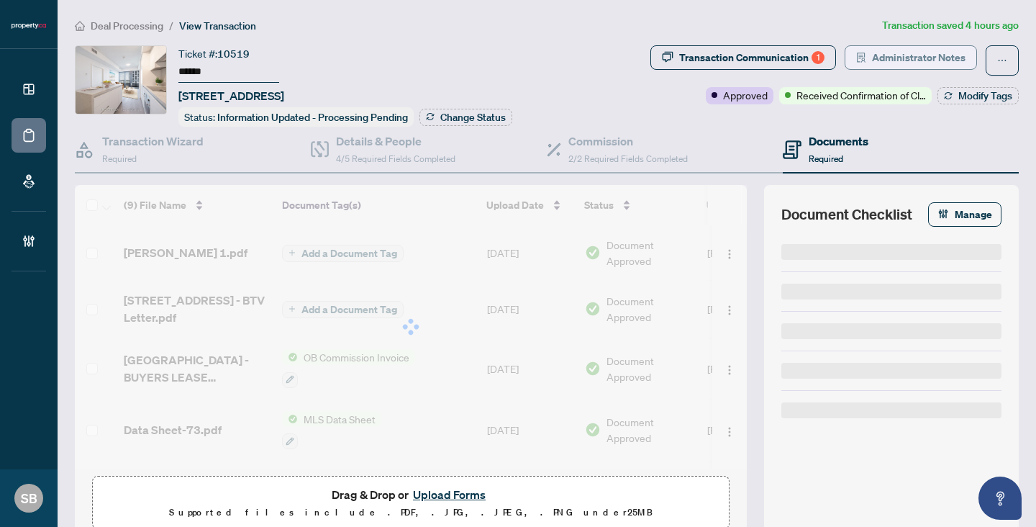
click at [905, 54] on span "Administrator Notes" at bounding box center [919, 57] width 94 height 23
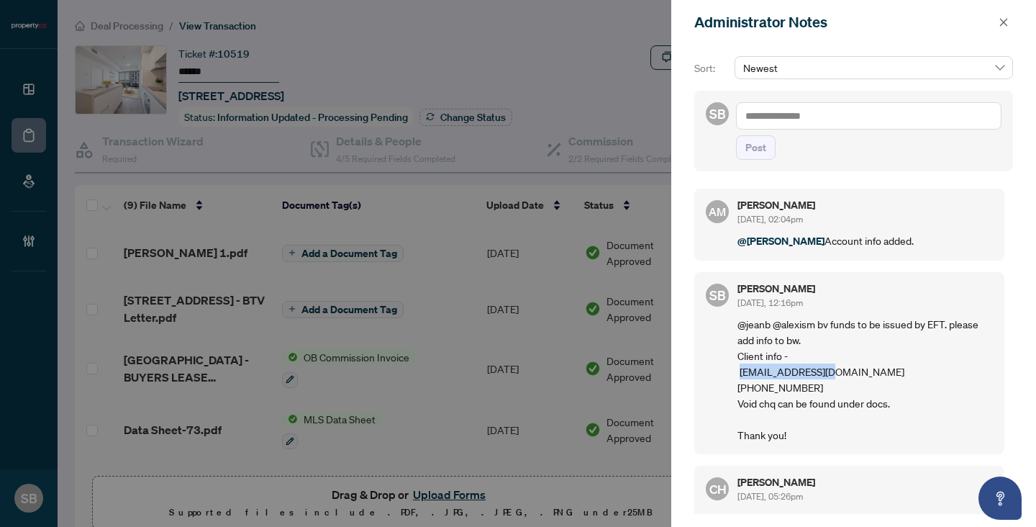
drag, startPoint x: 834, startPoint y: 370, endPoint x: 739, endPoint y: 366, distance: 95.0
click at [739, 366] on p "@jeanb @alexism bv funds to be issued by EFT. please add info to bw. Client inf…" at bounding box center [864, 379] width 255 height 127
copy p "[EMAIL_ADDRESS][DOMAIN_NAME]"
click at [209, 60] on div at bounding box center [518, 263] width 1036 height 527
drag, startPoint x: 219, startPoint y: 72, endPoint x: 178, endPoint y: 65, distance: 41.6
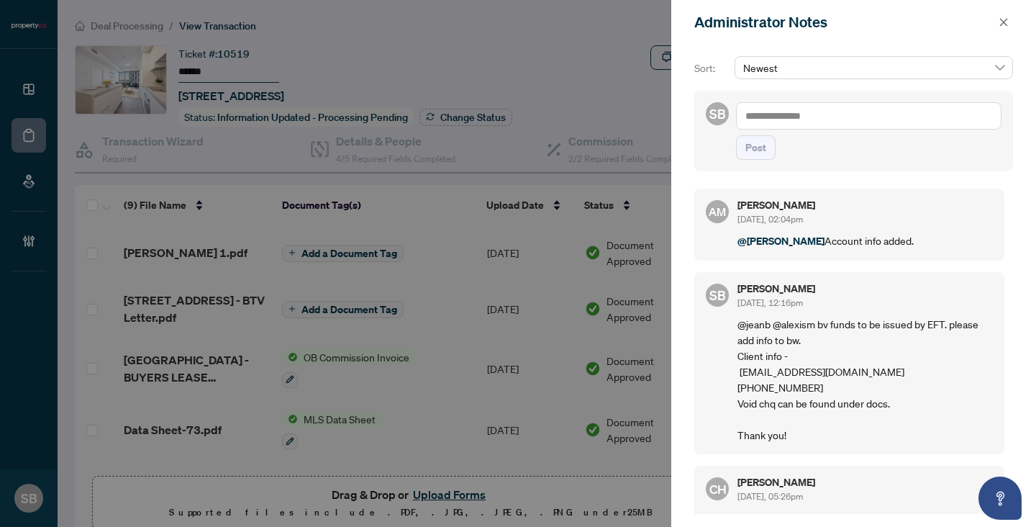
click at [179, 67] on div at bounding box center [518, 263] width 1036 height 527
click at [1008, 12] on div "Administrator Notes" at bounding box center [853, 22] width 365 height 45
click at [991, 17] on div "Administrator Notes" at bounding box center [844, 23] width 300 height 22
click at [1002, 24] on icon "close" at bounding box center [1003, 22] width 10 height 10
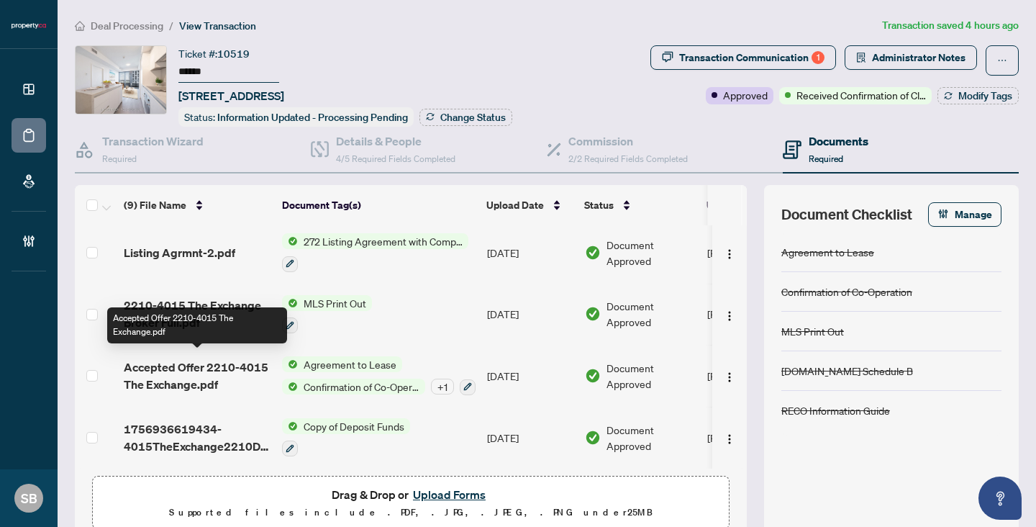
scroll to position [29, 0]
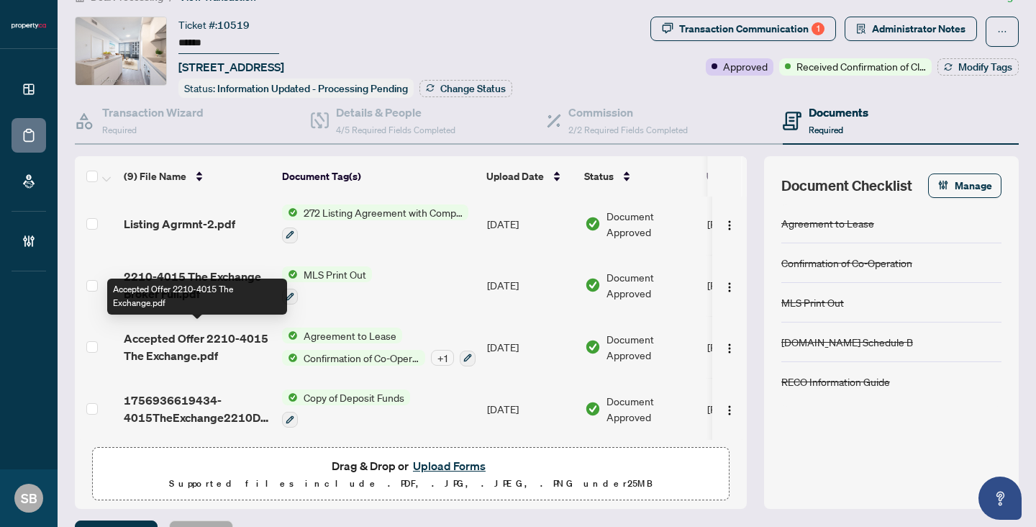
click at [228, 346] on span "Accepted Offer 2210-4015 The Exchange.pdf" at bounding box center [197, 346] width 147 height 35
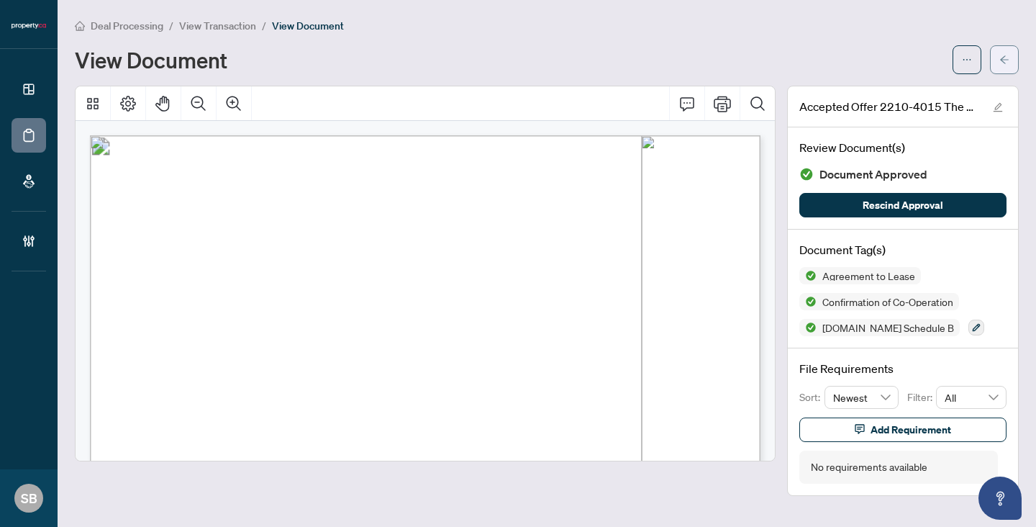
click at [1002, 58] on icon "arrow-left" at bounding box center [1004, 60] width 10 height 10
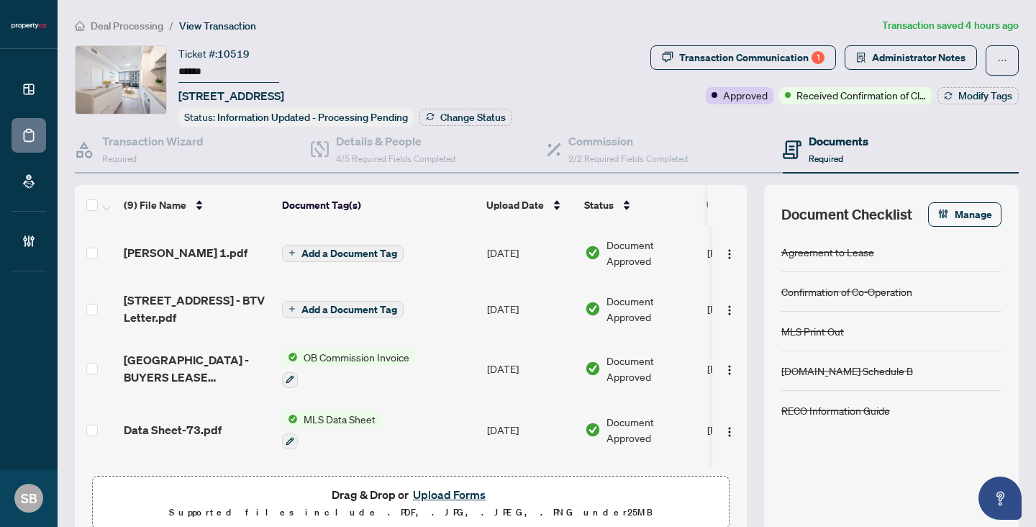
click at [215, 352] on span "[GEOGRAPHIC_DATA] - BUYERS LEASE INVOICE.pdf" at bounding box center [197, 368] width 147 height 35
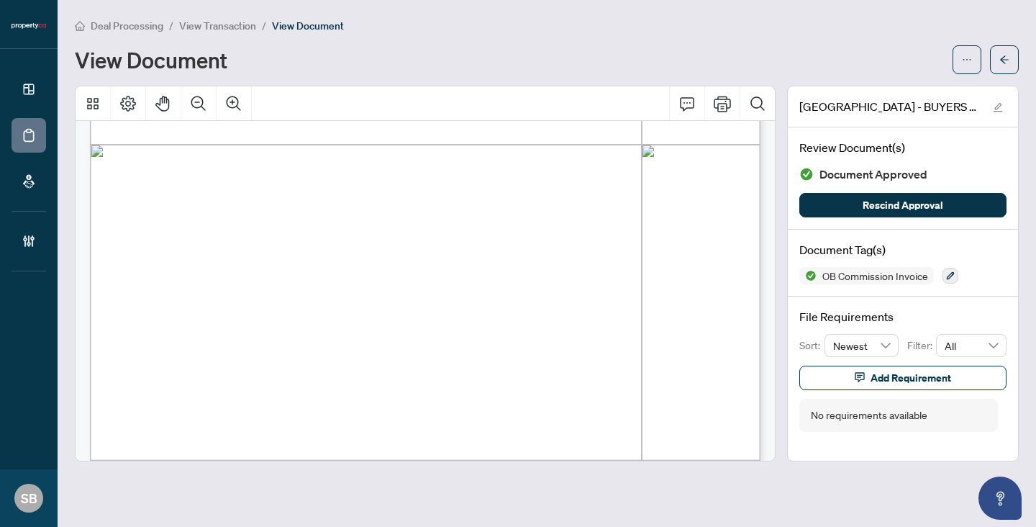
scroll to position [557, 0]
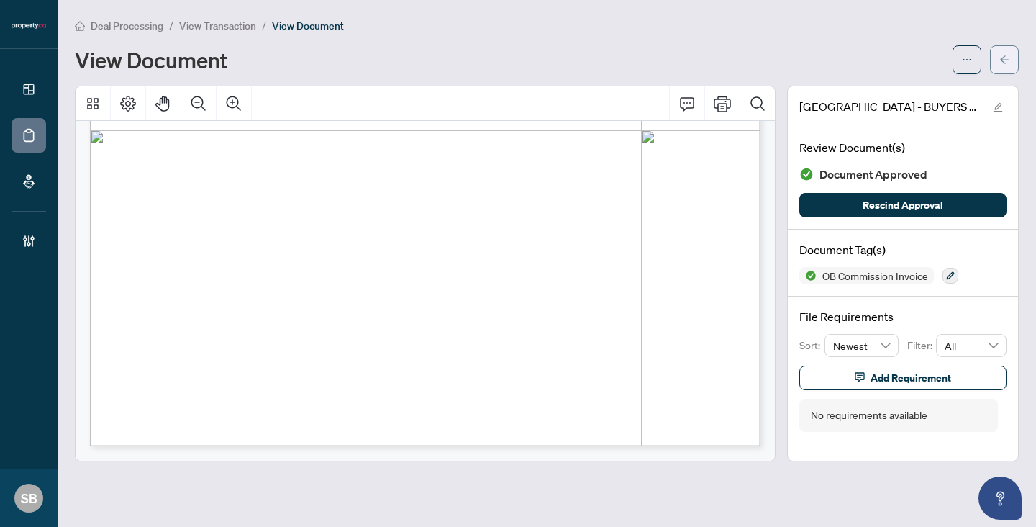
click at [1006, 61] on icon "arrow-left" at bounding box center [1004, 60] width 10 height 10
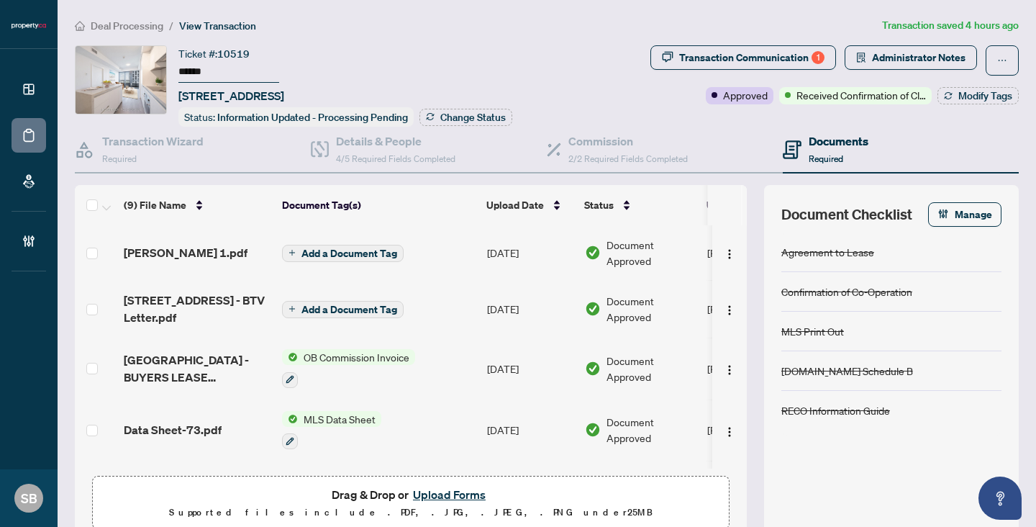
click at [457, 493] on button "Upload Forms" at bounding box center [449, 494] width 81 height 19
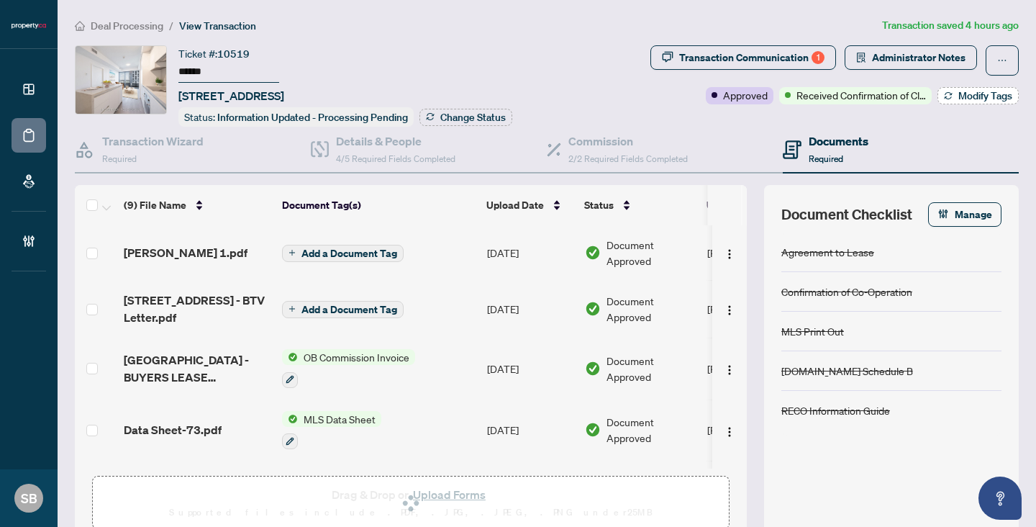
click at [986, 94] on span "Modify Tags" at bounding box center [985, 96] width 54 height 10
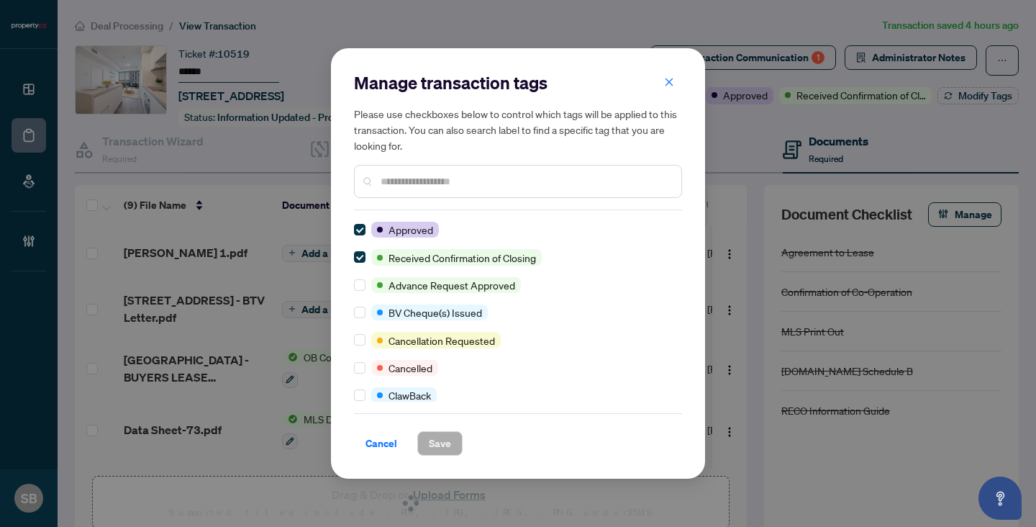
click at [516, 190] on div at bounding box center [518, 181] width 328 height 33
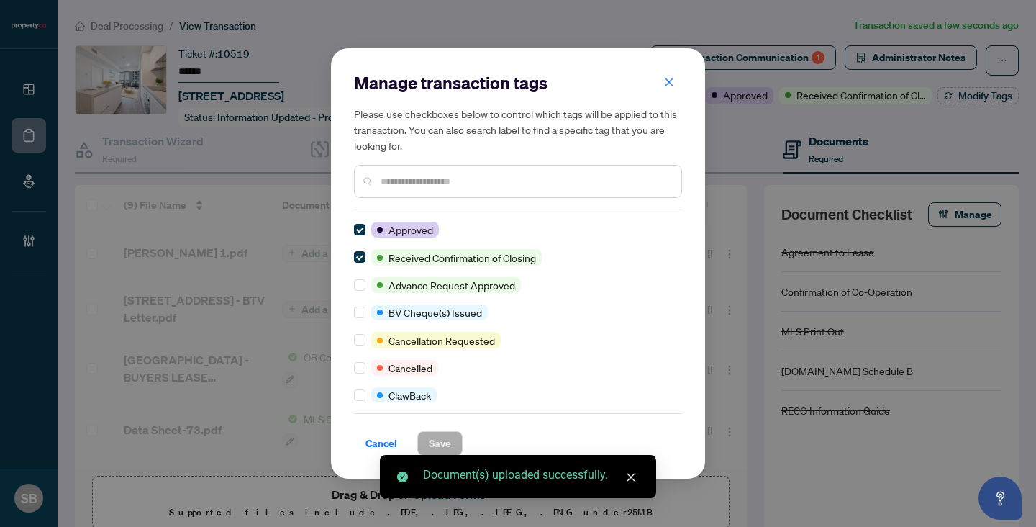
click at [511, 181] on input "text" at bounding box center [525, 181] width 289 height 16
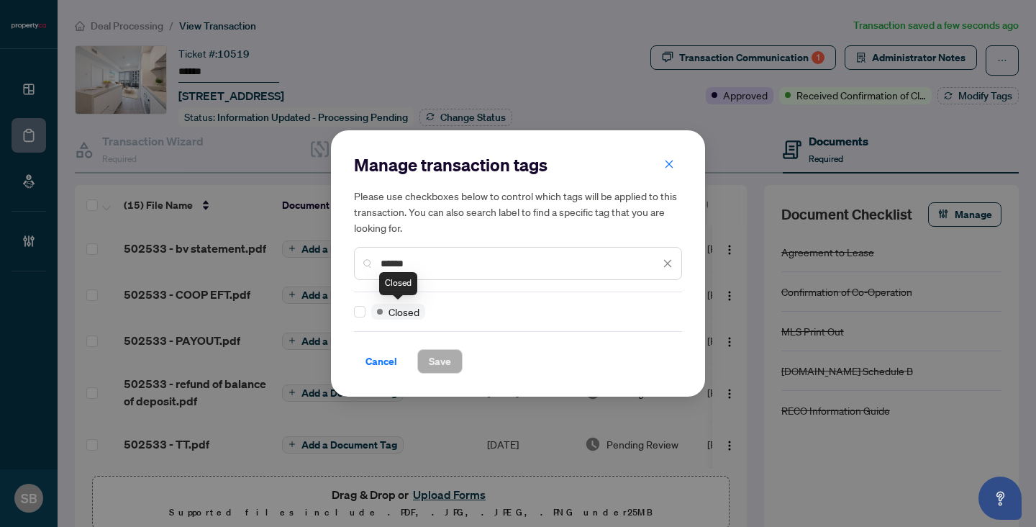
type input "******"
click at [434, 348] on div "Cancel Save" at bounding box center [518, 352] width 328 height 42
click at [445, 363] on span "Save" at bounding box center [440, 361] width 22 height 23
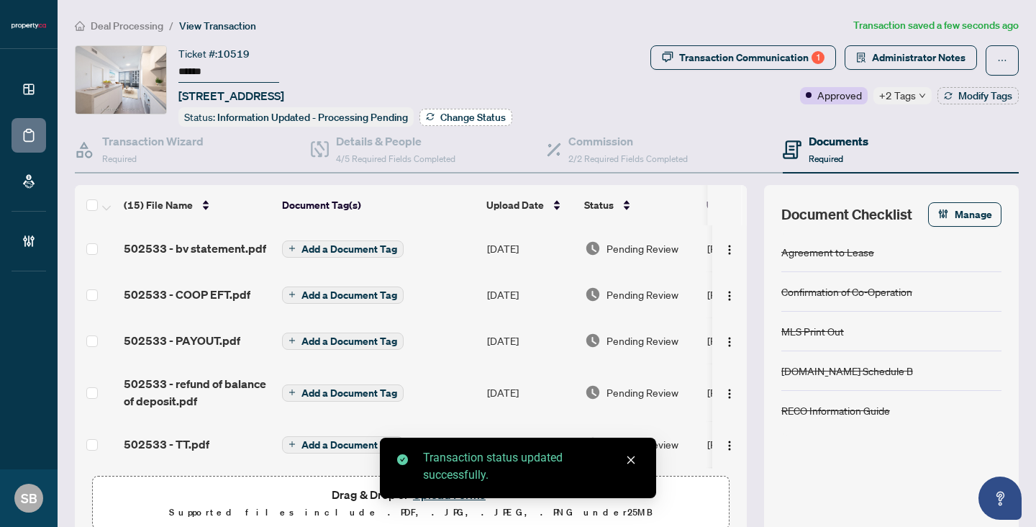
click at [459, 114] on span "Change Status" at bounding box center [472, 117] width 65 height 10
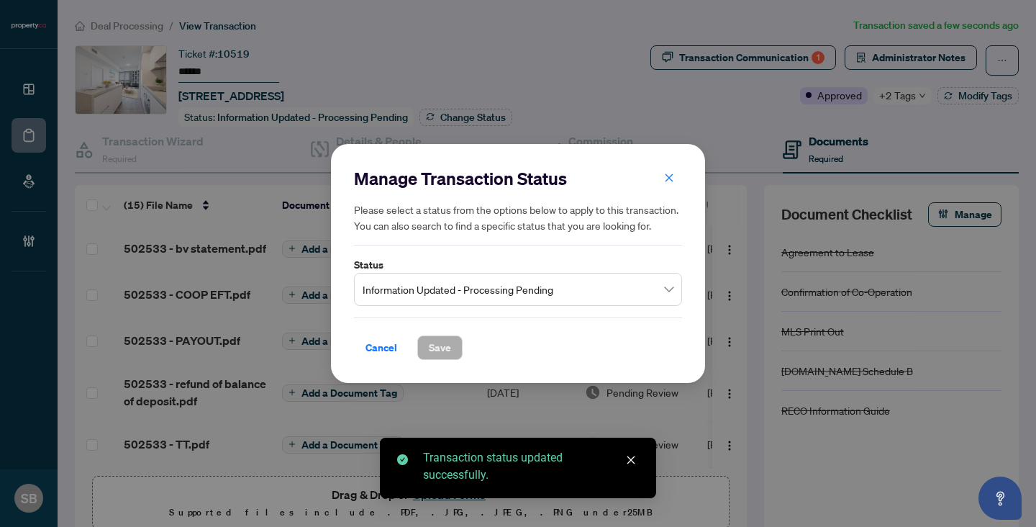
click at [573, 297] on span "Information Updated - Processing Pending" at bounding box center [518, 288] width 311 height 27
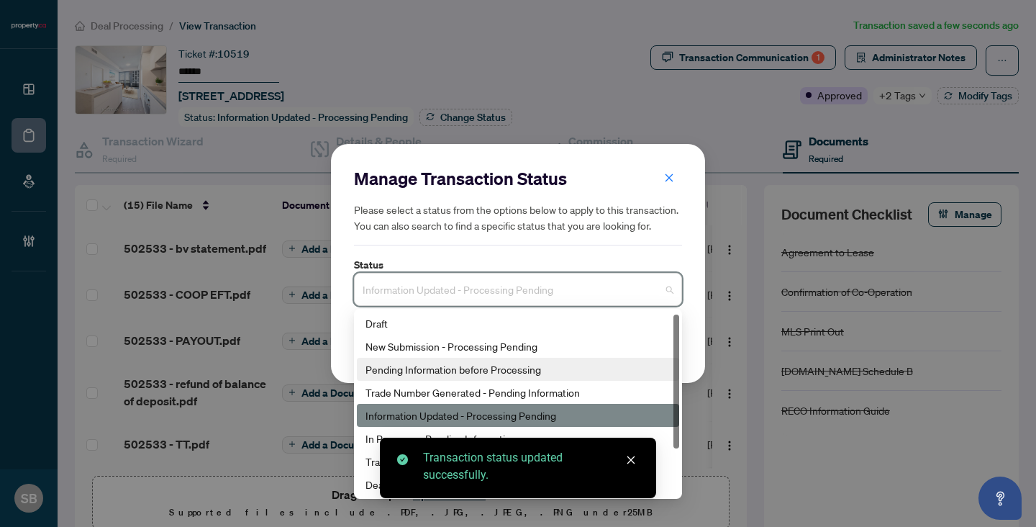
scroll to position [69, 0]
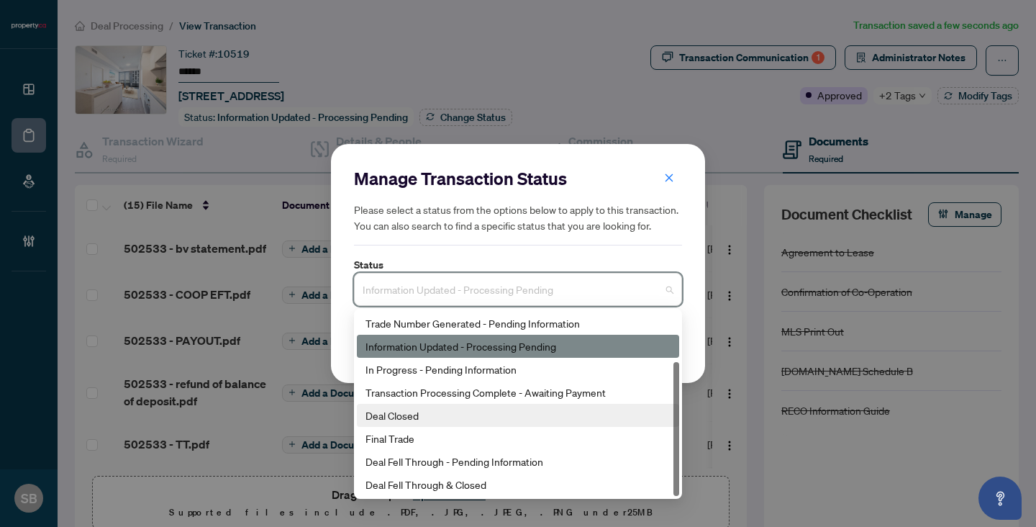
click at [446, 419] on div "Deal Closed" at bounding box center [517, 415] width 305 height 16
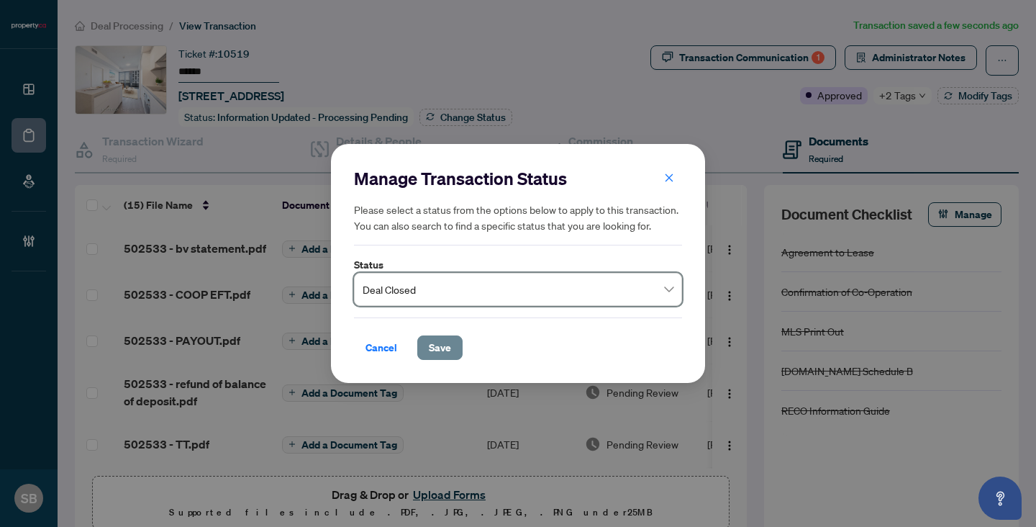
click at [433, 345] on span "Save" at bounding box center [440, 347] width 22 height 23
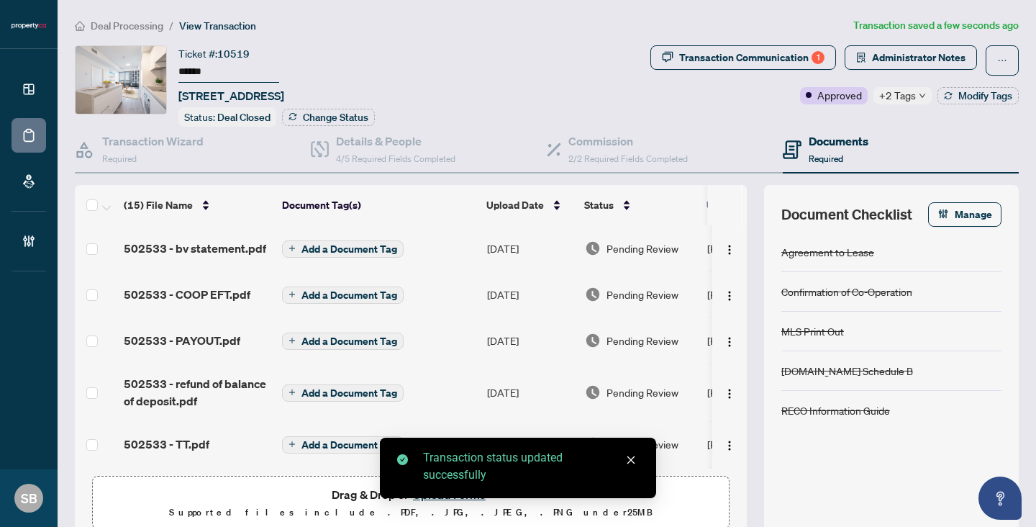
click at [647, 245] on span "Pending Review" at bounding box center [642, 248] width 72 height 16
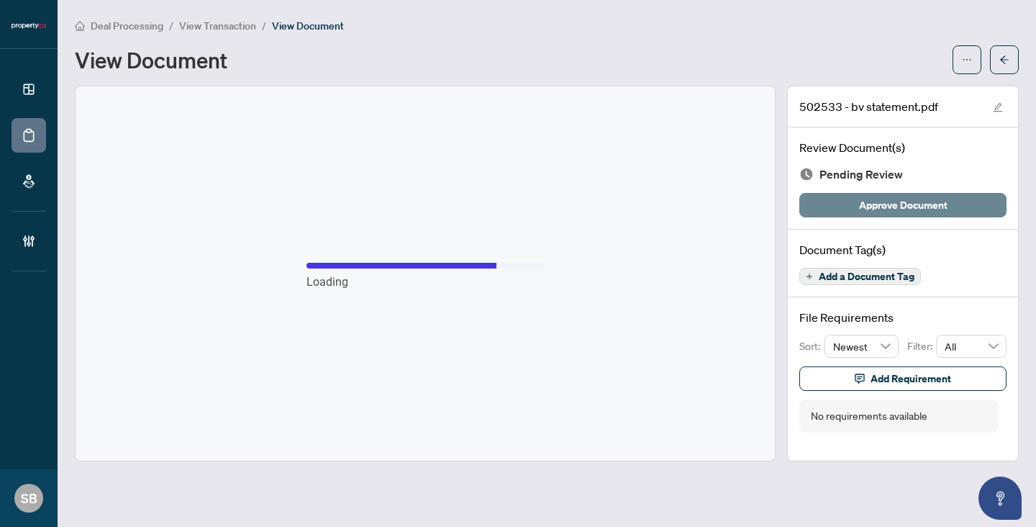
click at [910, 209] on span "Approve Document" at bounding box center [903, 204] width 88 height 23
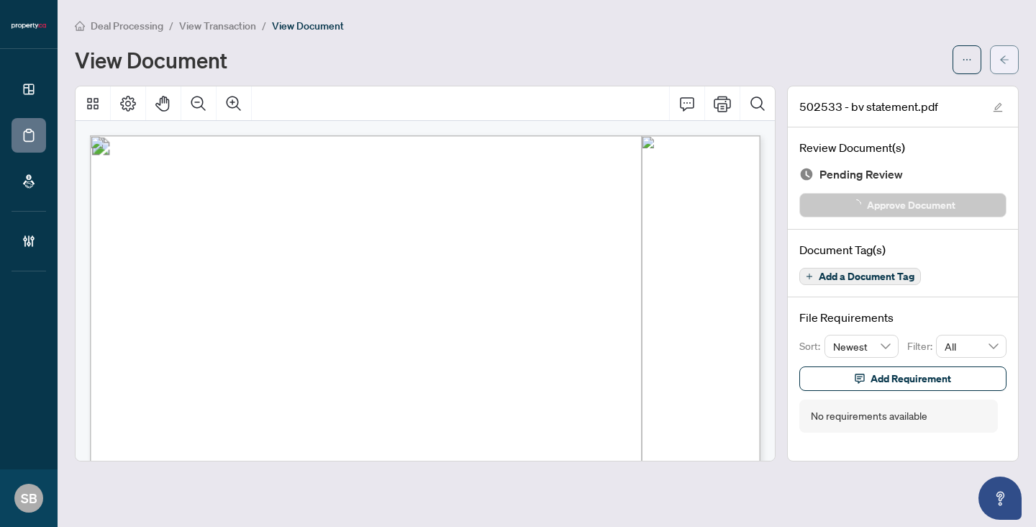
click at [995, 63] on button "button" at bounding box center [1004, 59] width 29 height 29
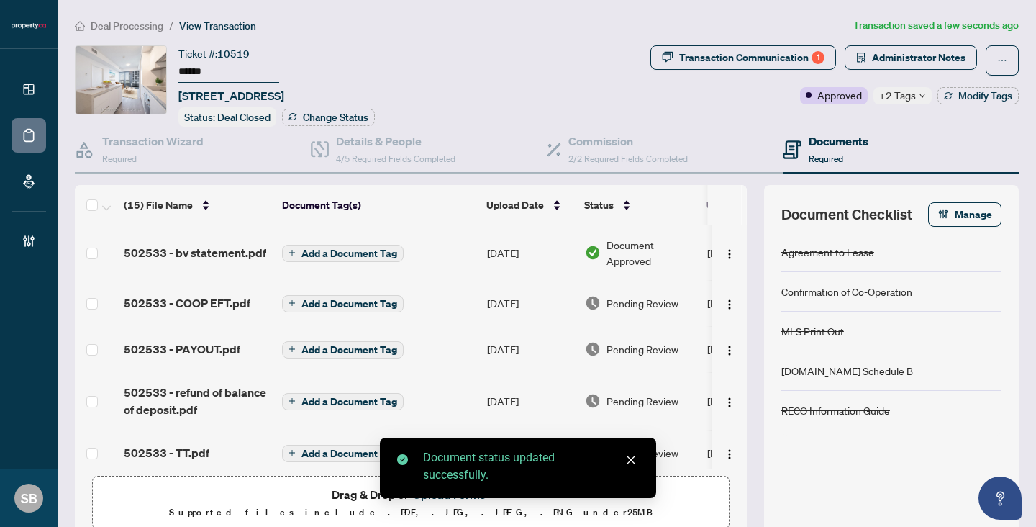
click at [630, 299] on span "Pending Review" at bounding box center [642, 303] width 72 height 16
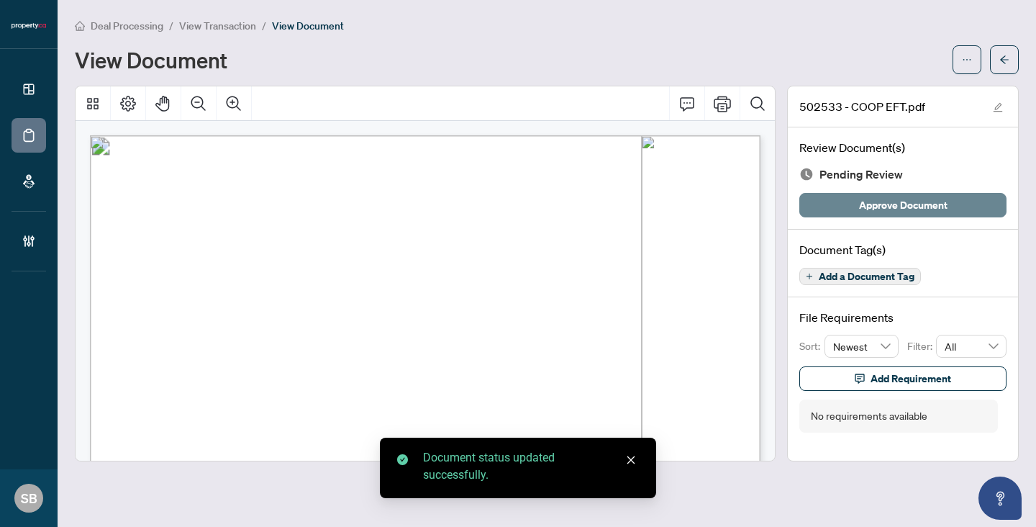
click at [902, 204] on span "Approve Document" at bounding box center [903, 204] width 88 height 23
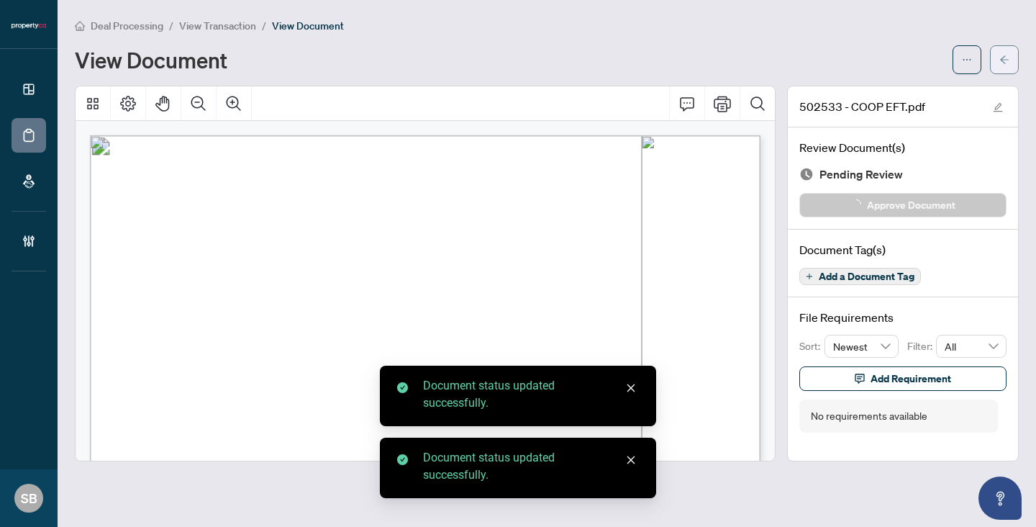
click at [1011, 49] on button "button" at bounding box center [1004, 59] width 29 height 29
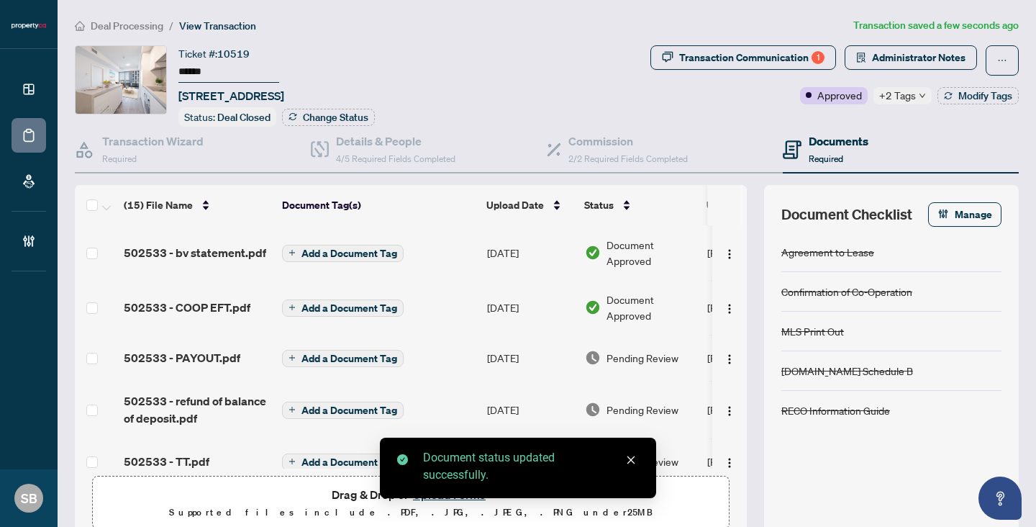
click at [649, 350] on span "Pending Review" at bounding box center [642, 358] width 72 height 16
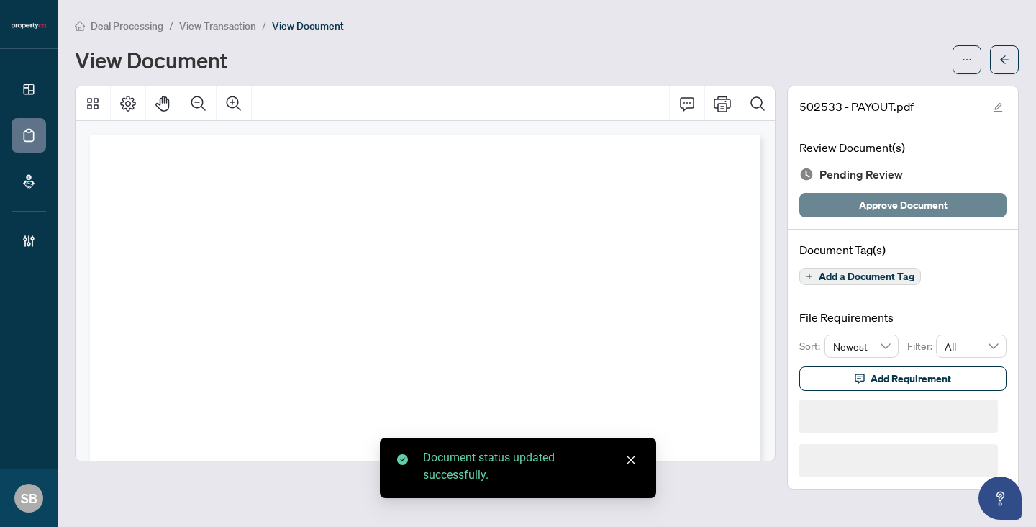
click at [881, 207] on span "Approve Document" at bounding box center [903, 204] width 88 height 23
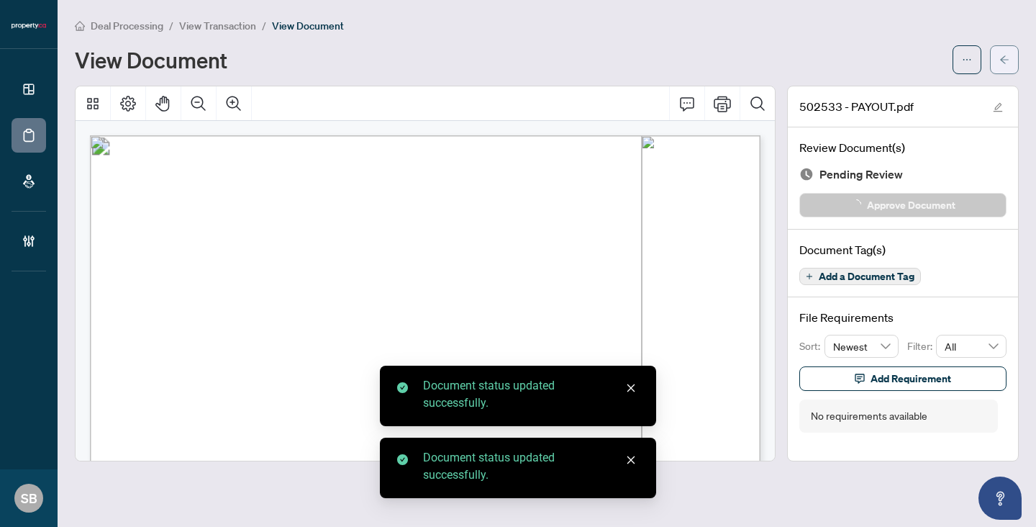
click at [1003, 58] on icon "arrow-left" at bounding box center [1004, 60] width 10 height 10
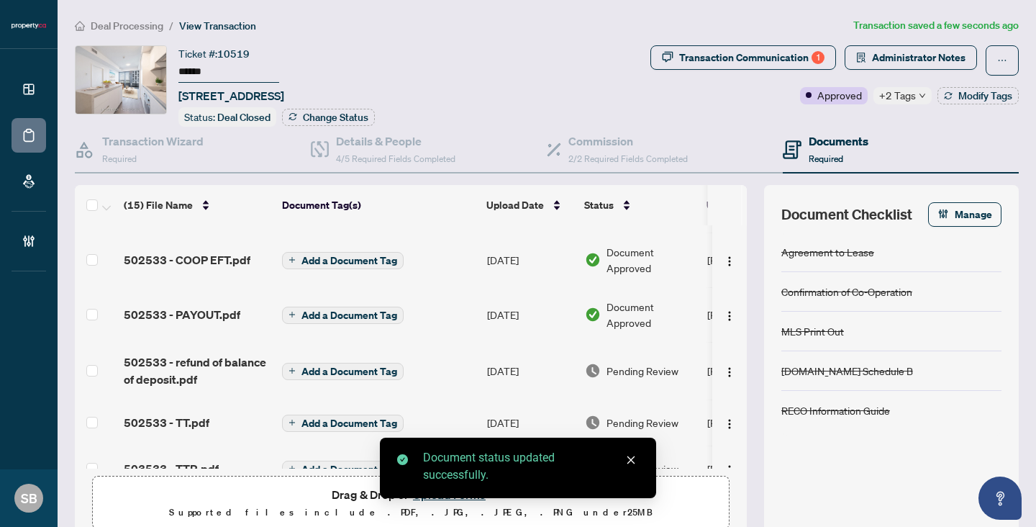
scroll to position [47, 0]
click at [620, 380] on td "Pending Review" at bounding box center [640, 371] width 122 height 58
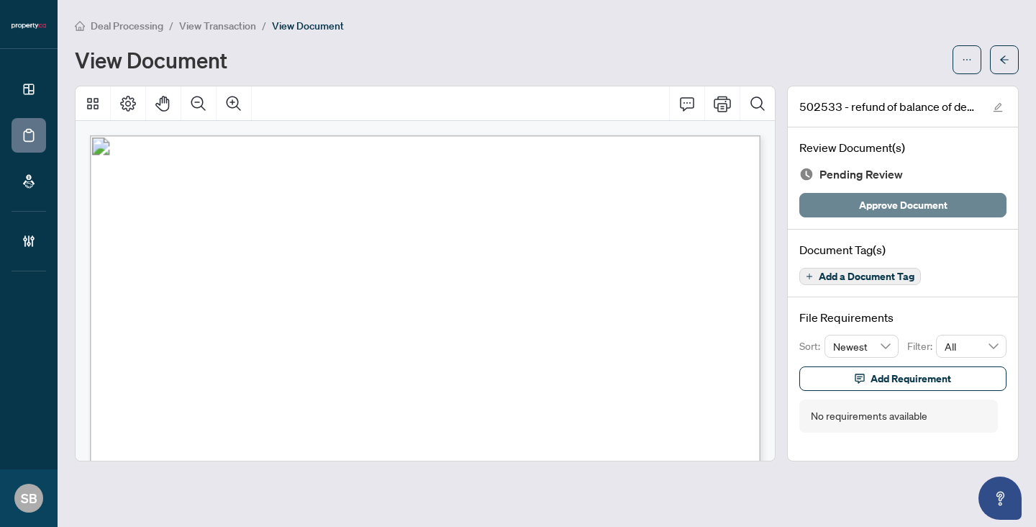
click at [875, 204] on span "Approve Document" at bounding box center [903, 204] width 88 height 23
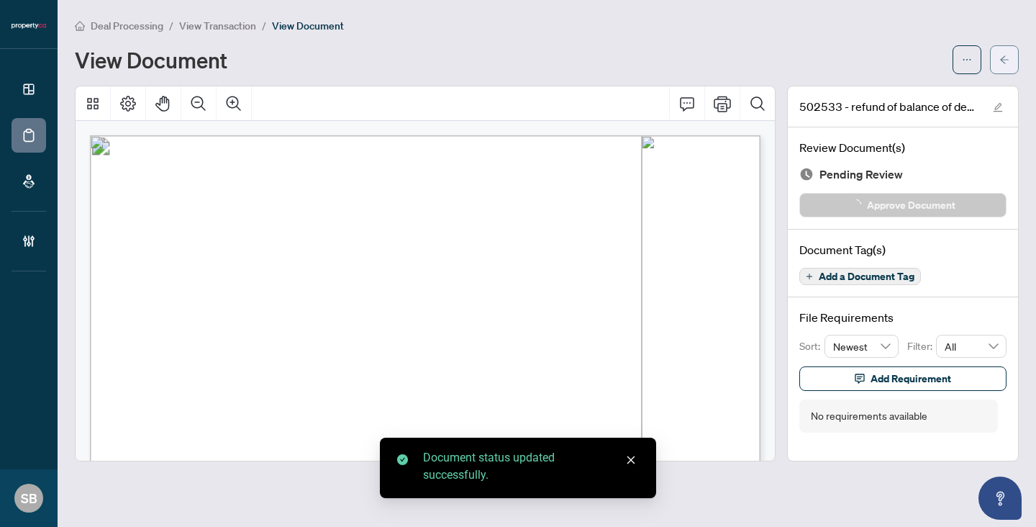
click at [1013, 53] on button "button" at bounding box center [1004, 59] width 29 height 29
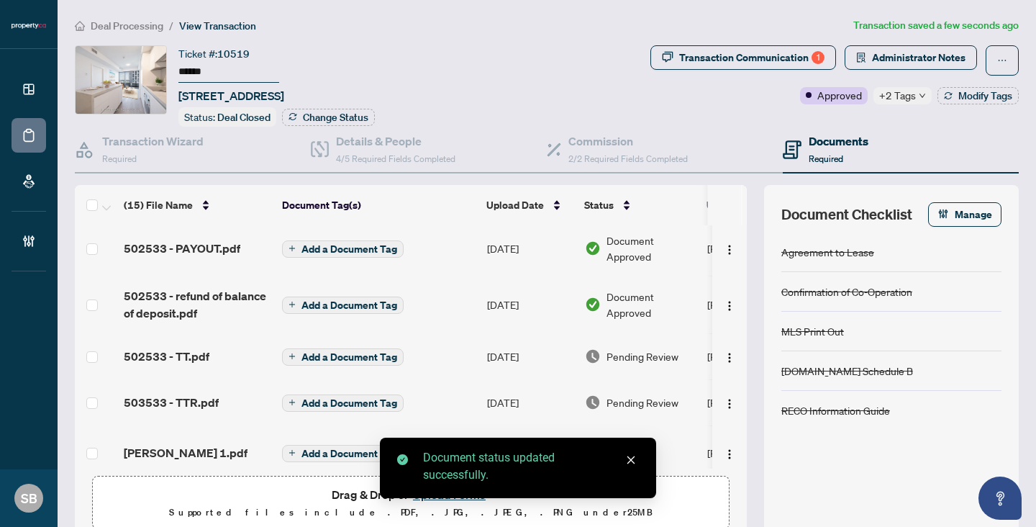
scroll to position [127, 0]
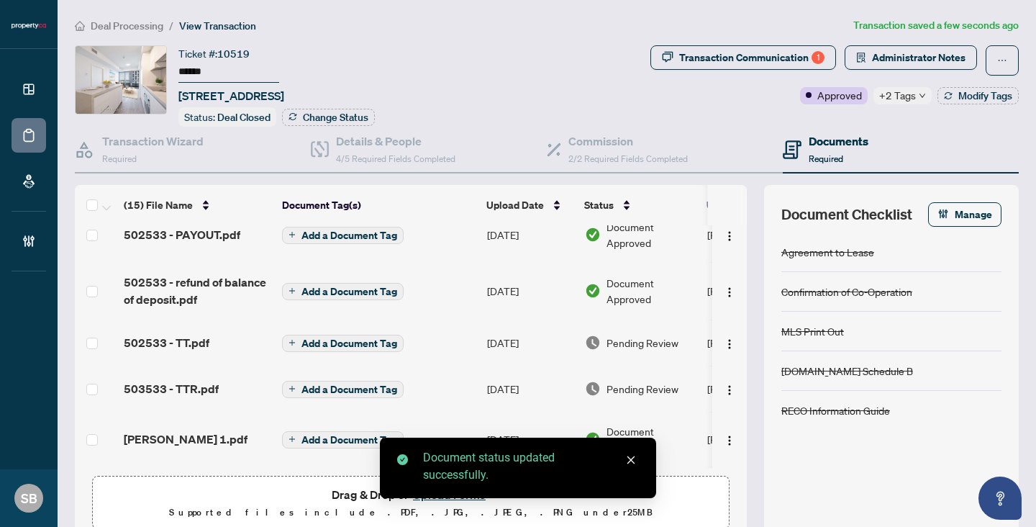
click at [637, 338] on span "Pending Review" at bounding box center [642, 342] width 72 height 16
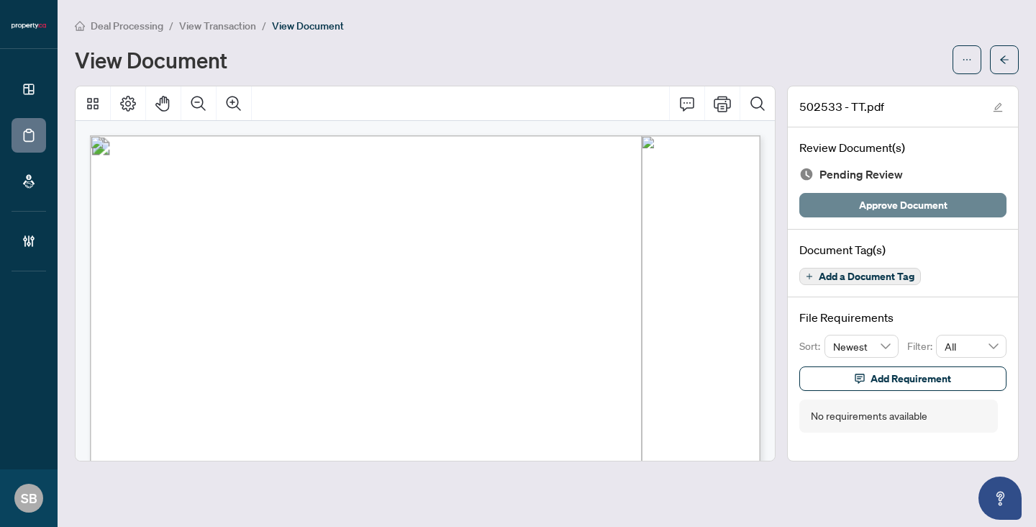
click at [870, 211] on span "Approve Document" at bounding box center [903, 204] width 88 height 23
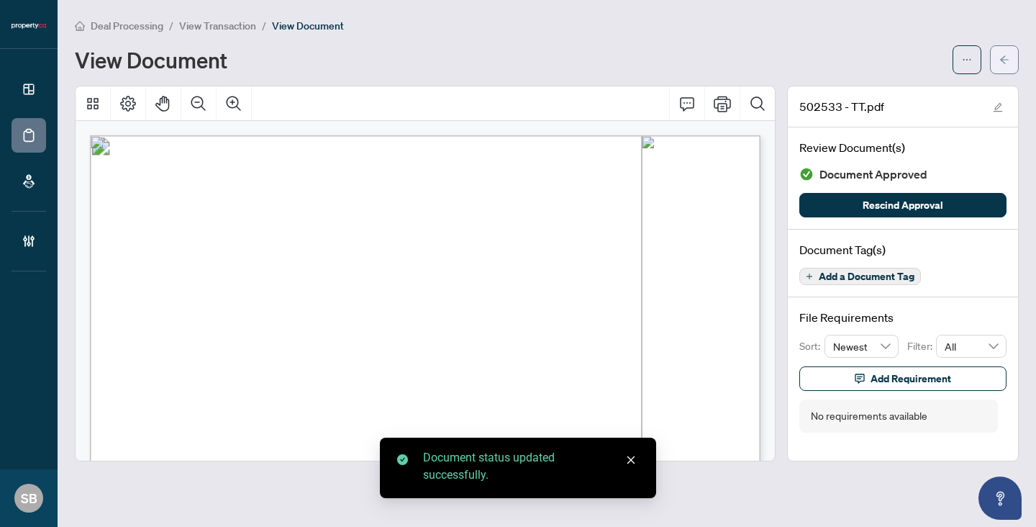
click at [999, 69] on span "button" at bounding box center [1004, 59] width 10 height 23
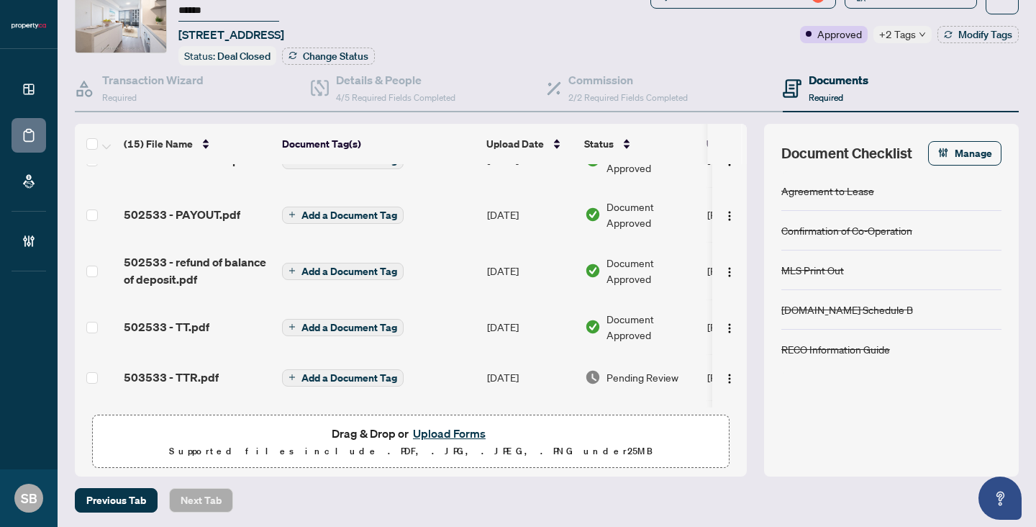
scroll to position [88, 0]
click at [644, 370] on span "Pending Review" at bounding box center [642, 376] width 72 height 16
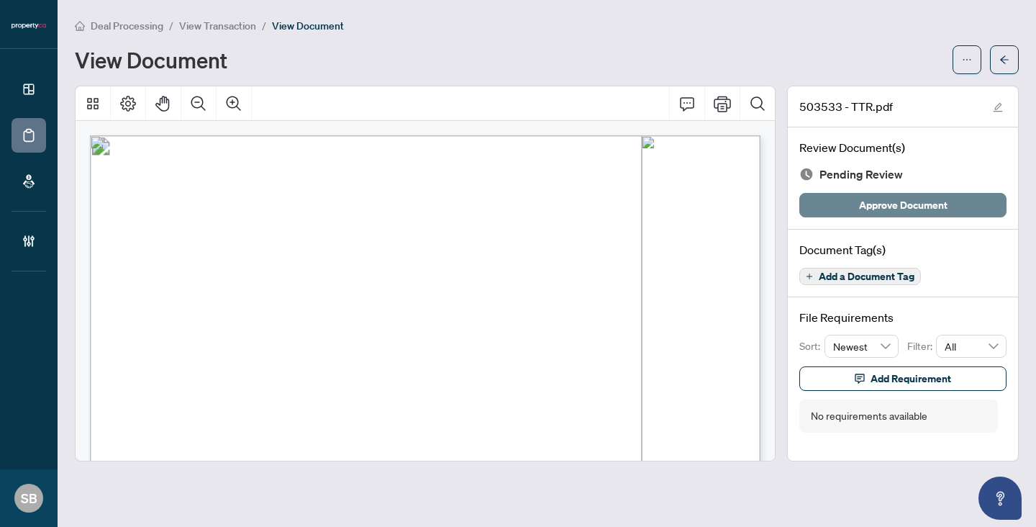
click at [906, 205] on span "Approve Document" at bounding box center [903, 204] width 88 height 23
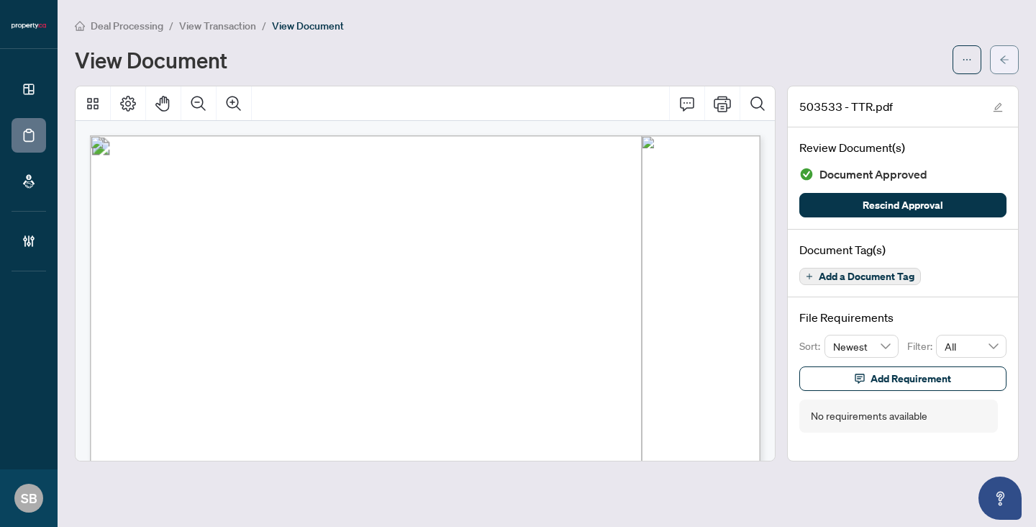
click at [1003, 56] on icon "arrow-left" at bounding box center [1004, 59] width 9 height 8
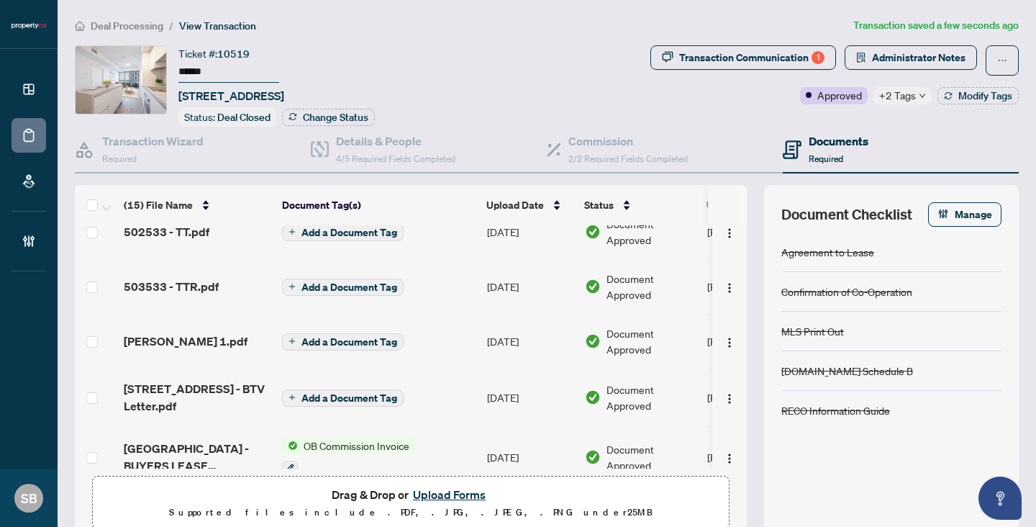
scroll to position [259, 0]
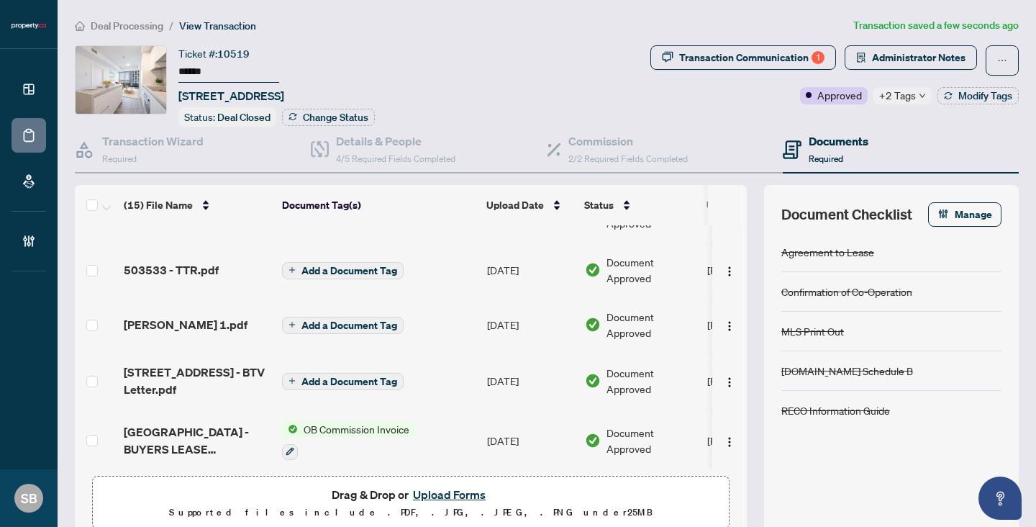
click at [129, 29] on span "Deal Processing" at bounding box center [127, 25] width 73 height 13
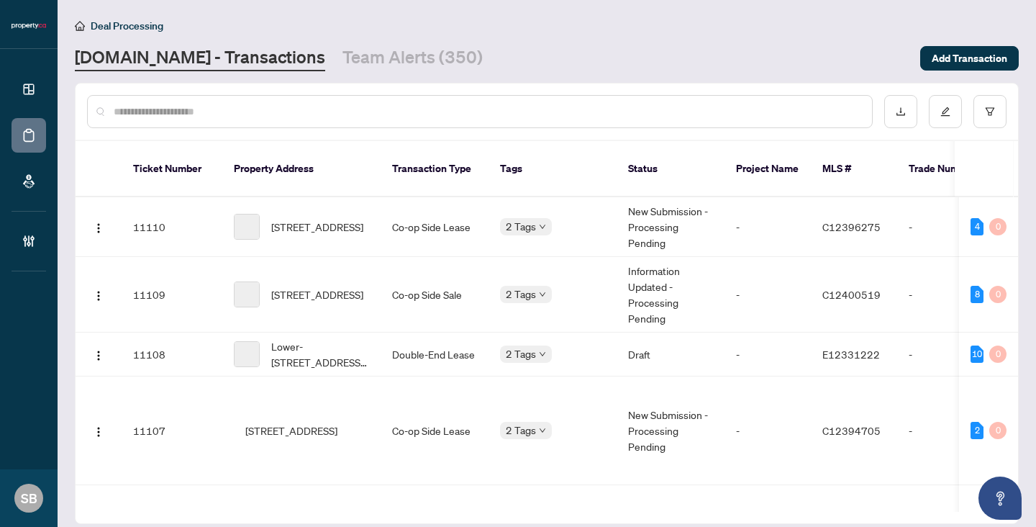
click at [158, 106] on input "text" at bounding box center [487, 112] width 747 height 16
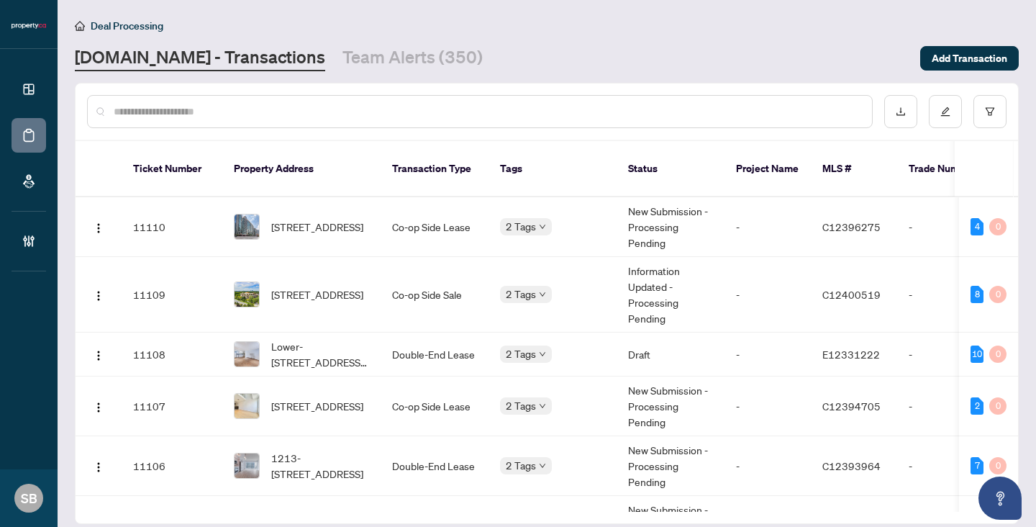
paste input "******"
type input "******"
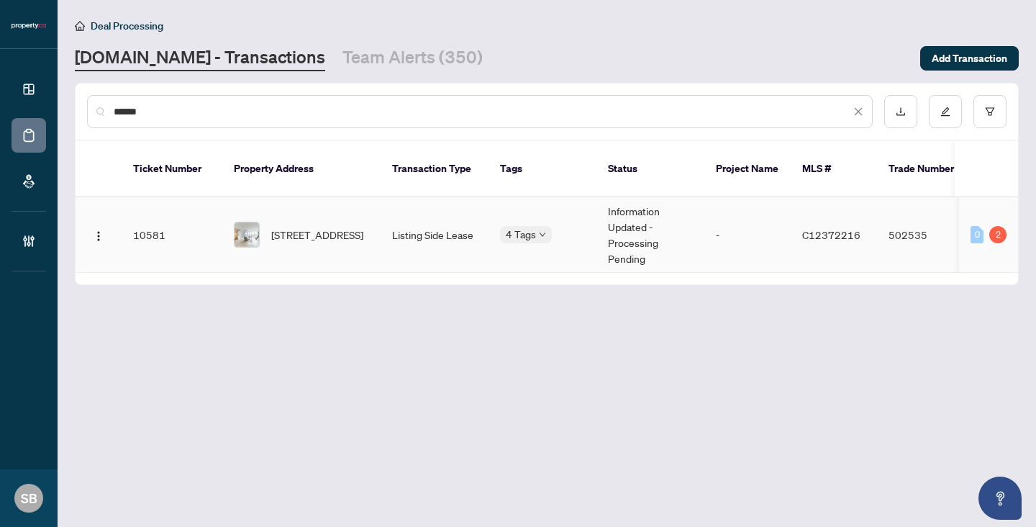
click at [606, 221] on td "Information Updated - Processing Pending" at bounding box center [650, 235] width 108 height 76
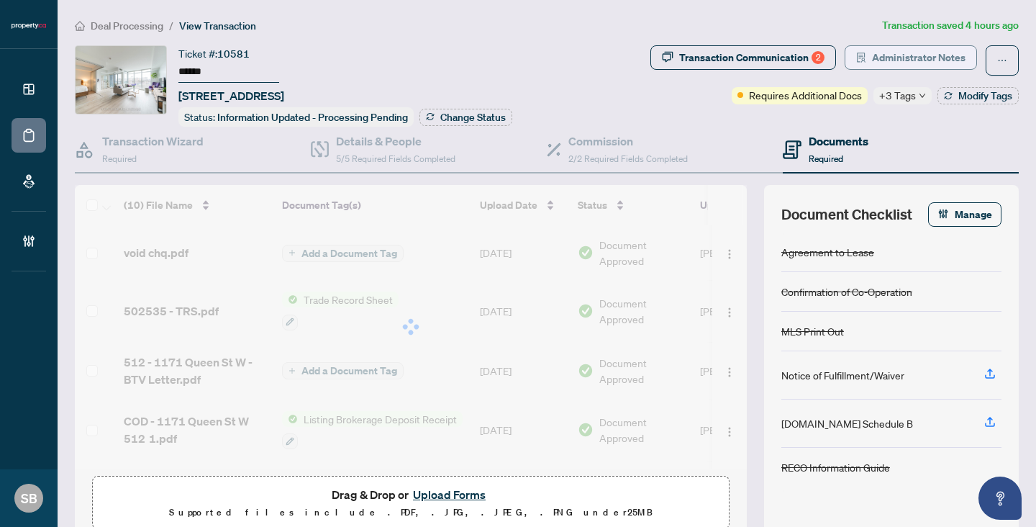
drag, startPoint x: 929, startPoint y: 114, endPoint x: 860, endPoint y: 61, distance: 86.8
click at [860, 61] on icon "solution" at bounding box center [861, 58] width 10 height 10
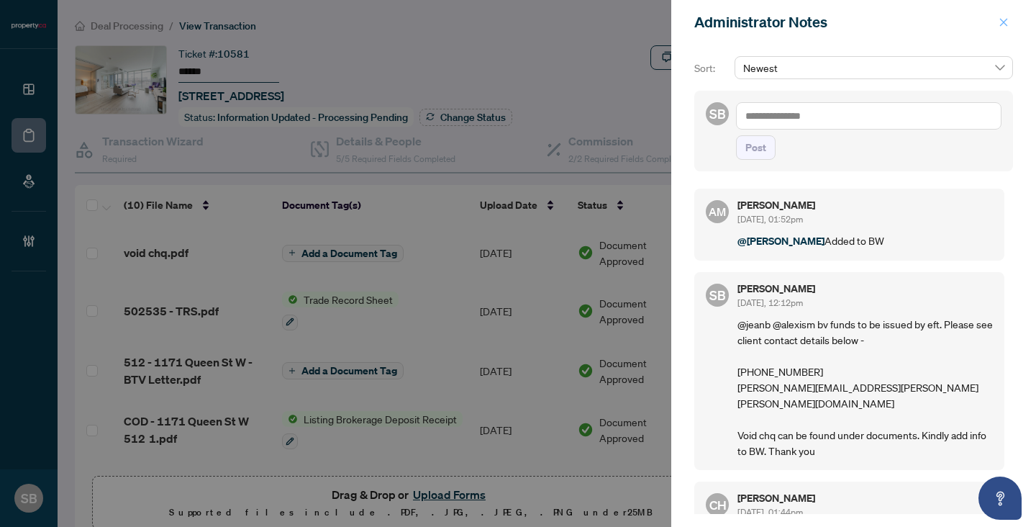
click at [1006, 22] on icon "close" at bounding box center [1003, 22] width 10 height 10
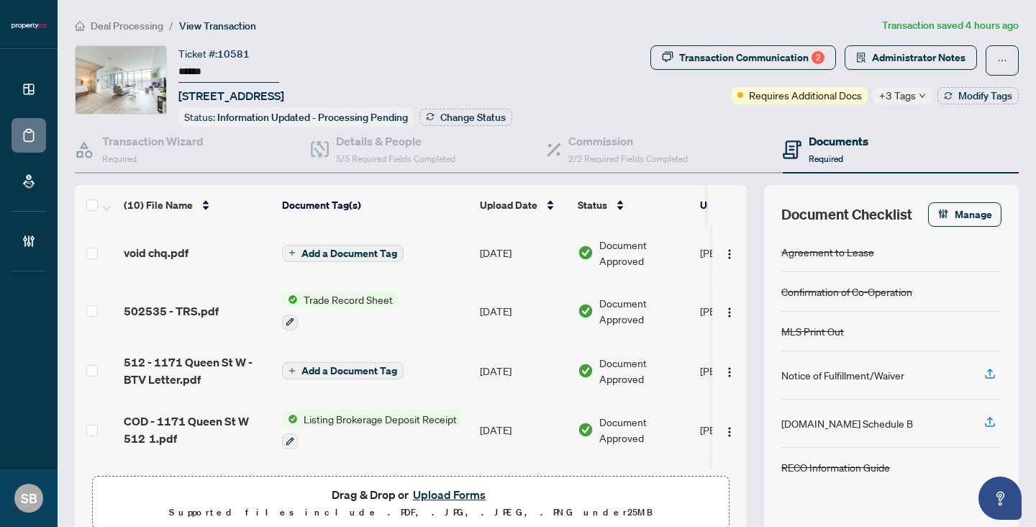
click at [495, 307] on td "[DATE]" at bounding box center [523, 311] width 98 height 62
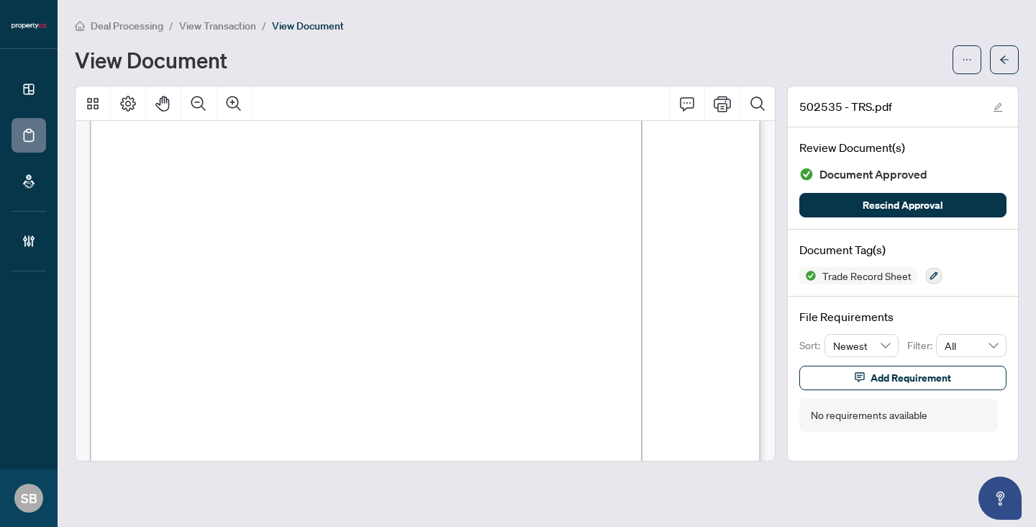
scroll to position [961, 0]
click at [1007, 68] on span "button" at bounding box center [1004, 59] width 10 height 23
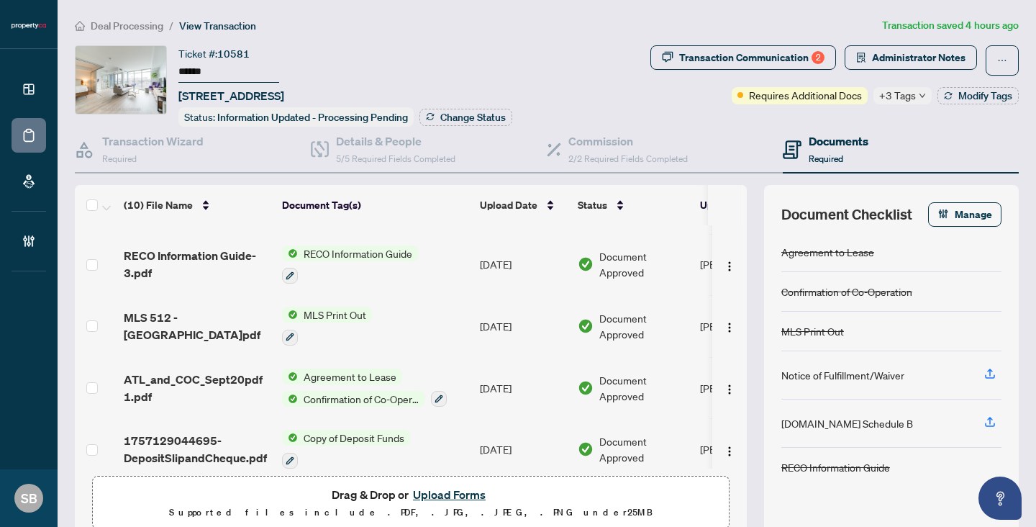
scroll to position [362, 0]
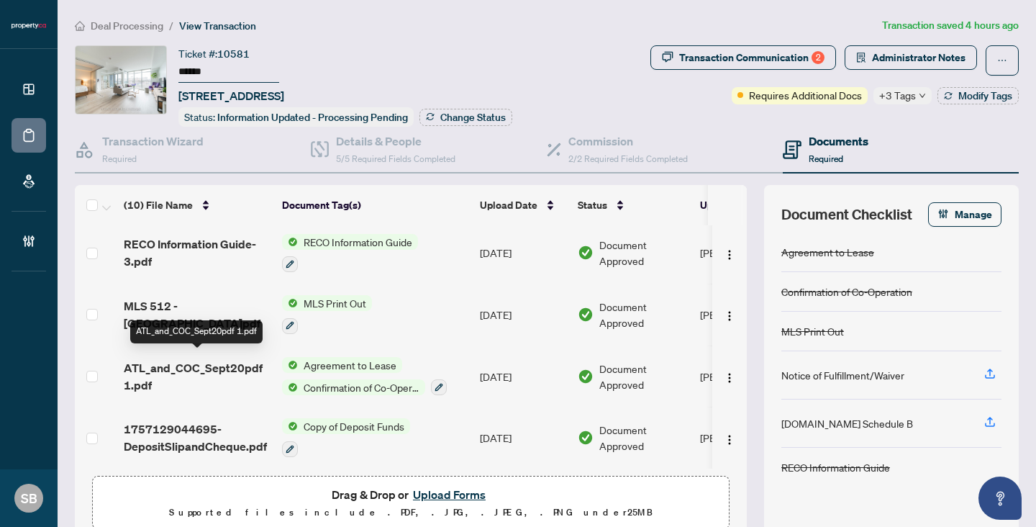
click at [210, 359] on span "ATL_and_COC_Sept20pdf 1.pdf" at bounding box center [197, 376] width 147 height 35
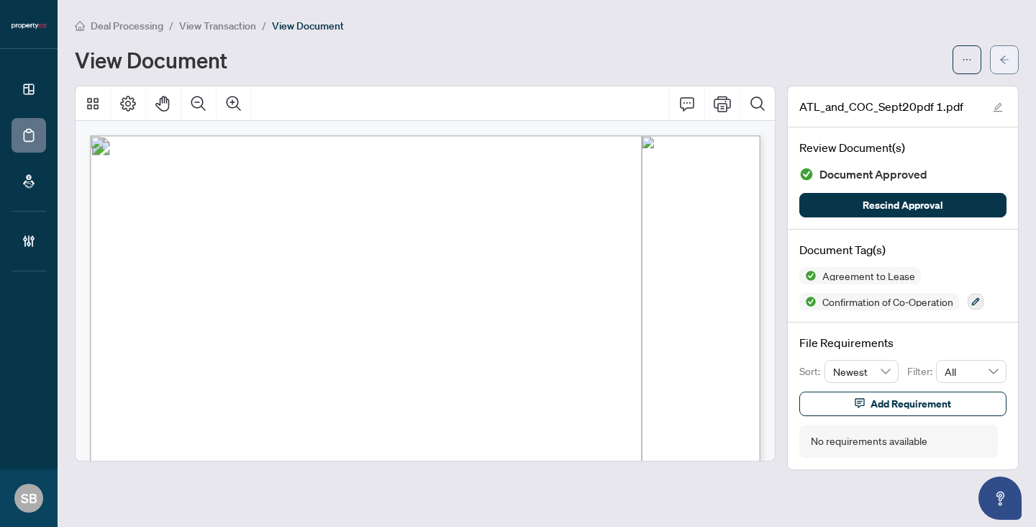
click at [1015, 70] on button "button" at bounding box center [1004, 59] width 29 height 29
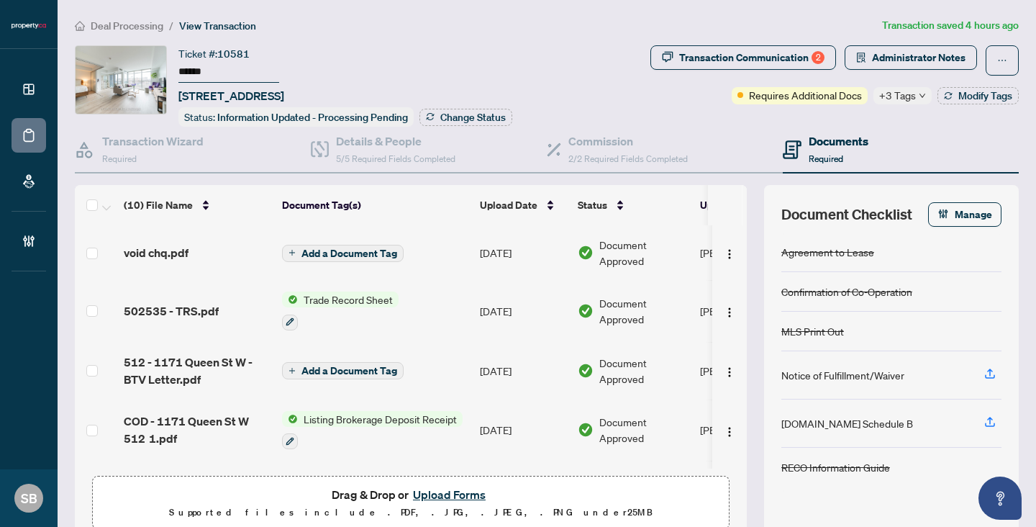
click at [195, 308] on span "502535 - TRS.pdf" at bounding box center [171, 310] width 95 height 17
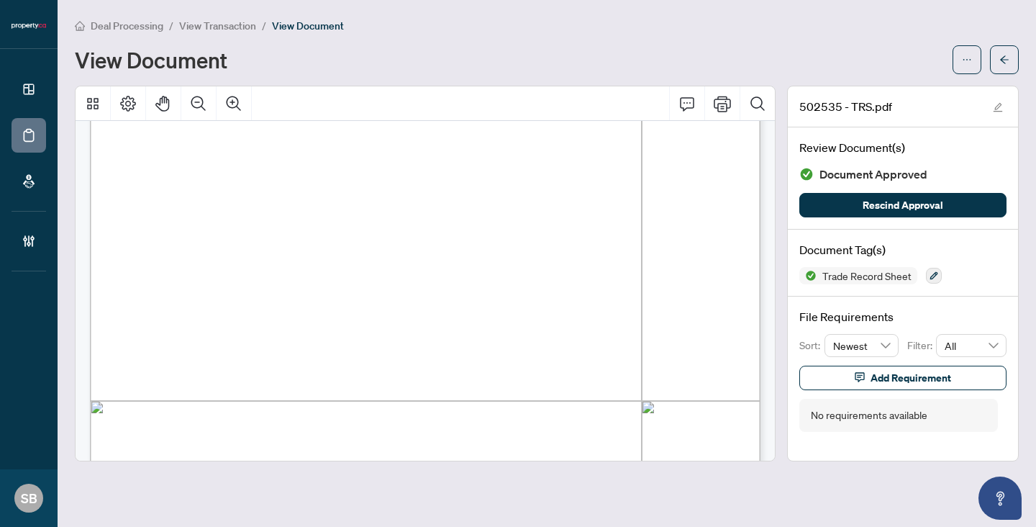
scroll to position [282, 0]
click at [995, 58] on button "button" at bounding box center [1004, 59] width 29 height 29
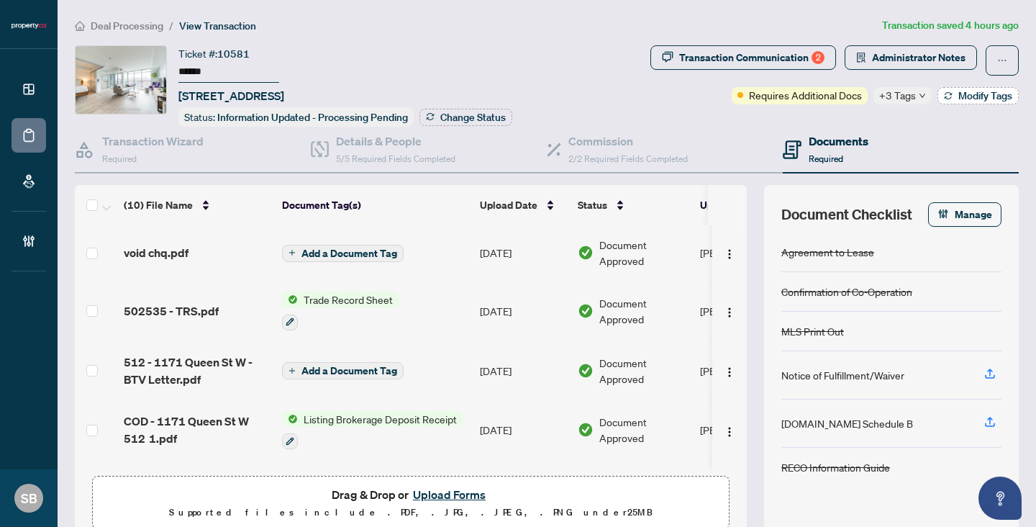
click at [970, 98] on span "Modify Tags" at bounding box center [985, 96] width 54 height 10
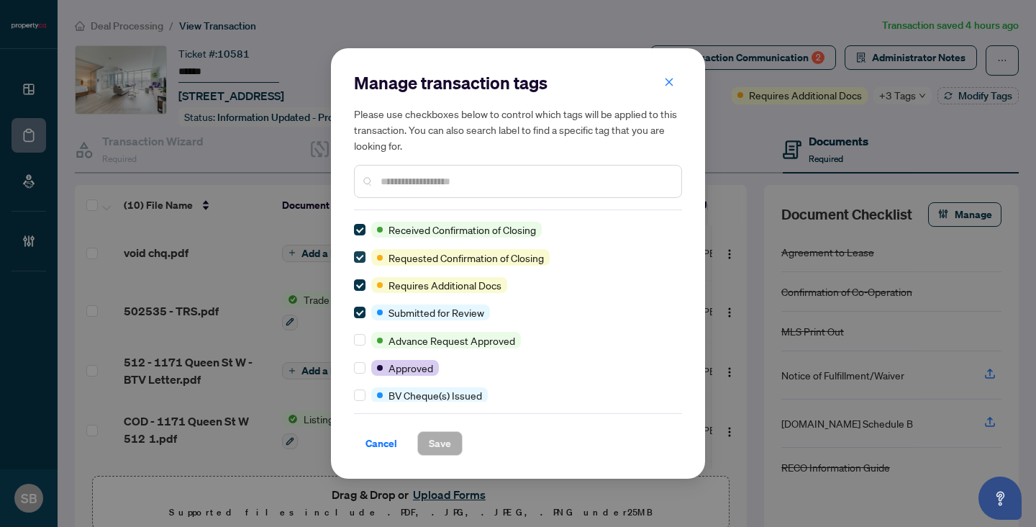
click at [360, 263] on label at bounding box center [360, 257] width 12 height 16
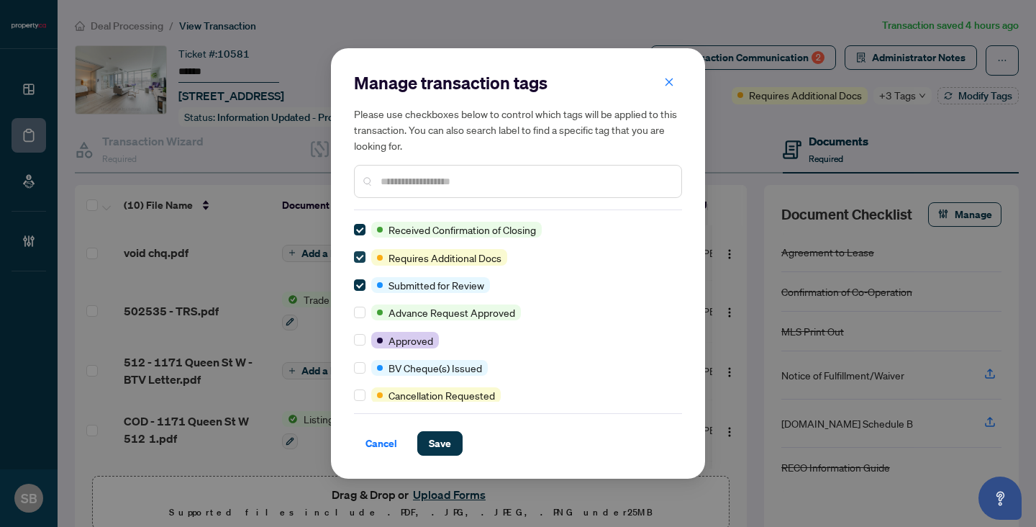
click at [357, 263] on label at bounding box center [360, 257] width 12 height 16
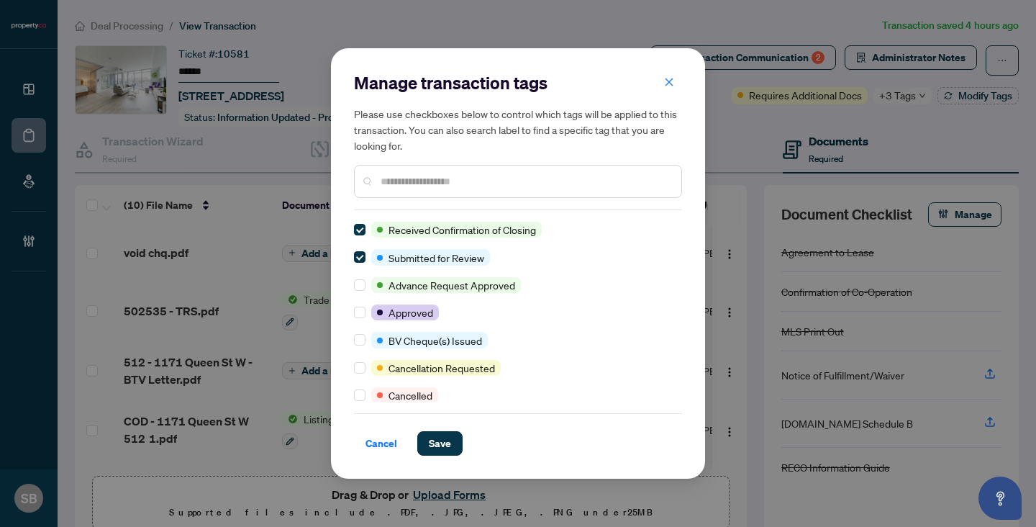
click at [416, 185] on input "text" at bounding box center [525, 181] width 289 height 16
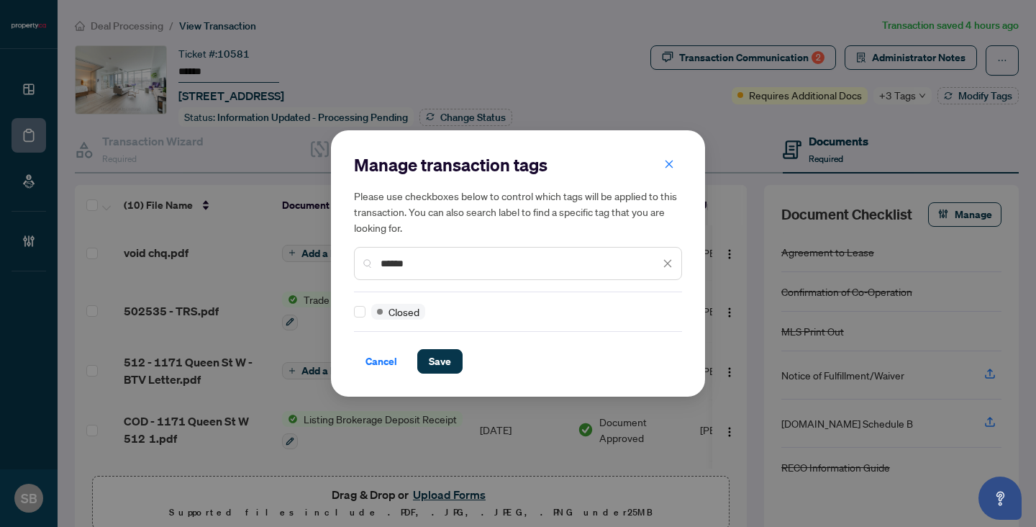
drag, startPoint x: 429, startPoint y: 266, endPoint x: 216, endPoint y: 221, distance: 217.7
click at [216, 221] on div "Manage transaction tags Please use checkboxes below to control which tags will …" at bounding box center [518, 263] width 1036 height 527
type input "*********"
click at [365, 311] on div at bounding box center [362, 312] width 17 height 16
click at [448, 368] on span "Save" at bounding box center [440, 361] width 22 height 23
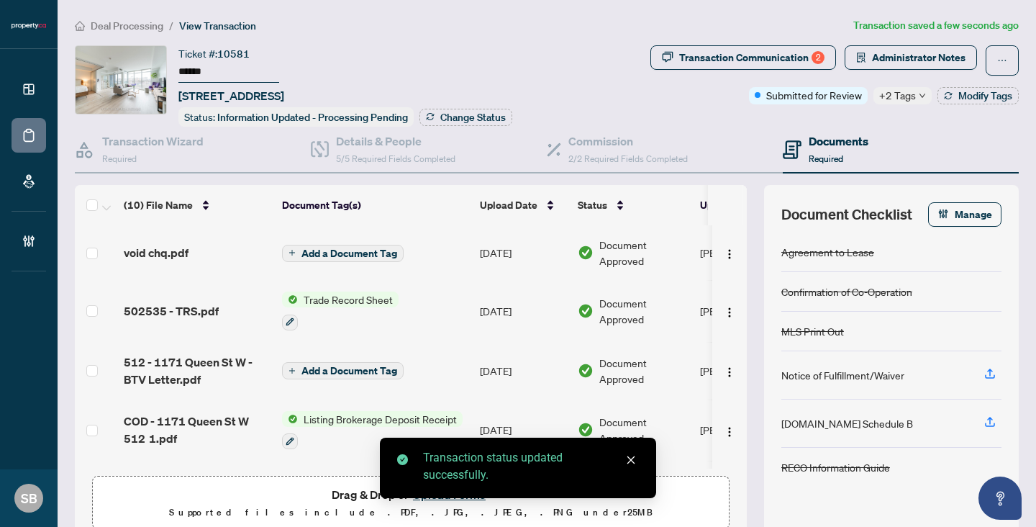
click at [621, 459] on div "Transaction status updated successfully." at bounding box center [531, 466] width 216 height 35
click at [629, 460] on icon "close" at bounding box center [631, 460] width 10 height 10
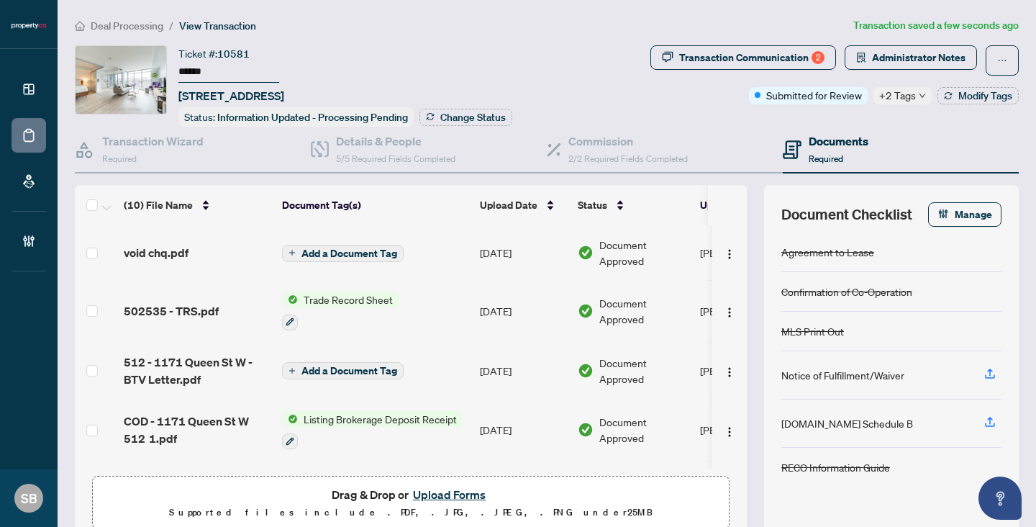
click at [439, 493] on button "Upload Forms" at bounding box center [449, 494] width 81 height 19
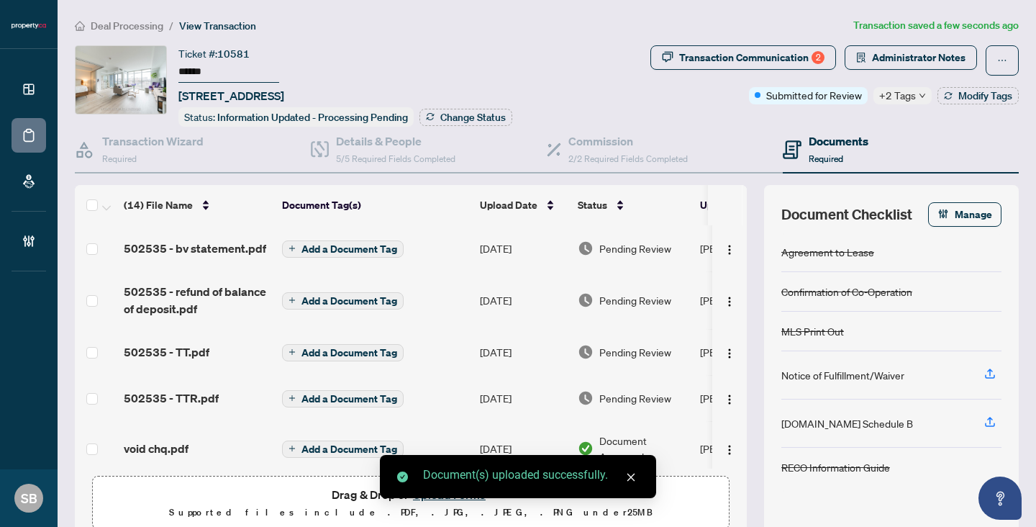
click at [610, 248] on span "Pending Review" at bounding box center [635, 248] width 72 height 16
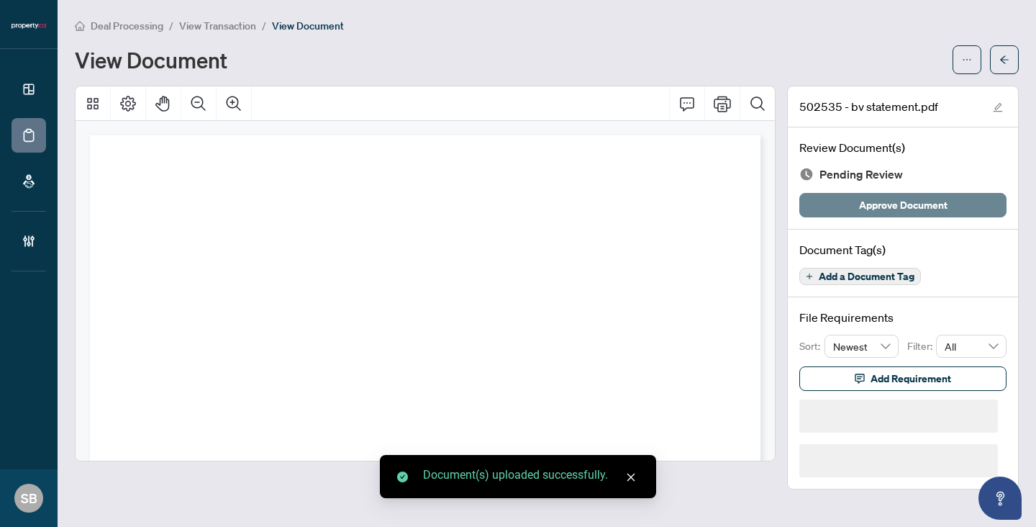
click at [884, 201] on span "Approve Document" at bounding box center [903, 204] width 88 height 23
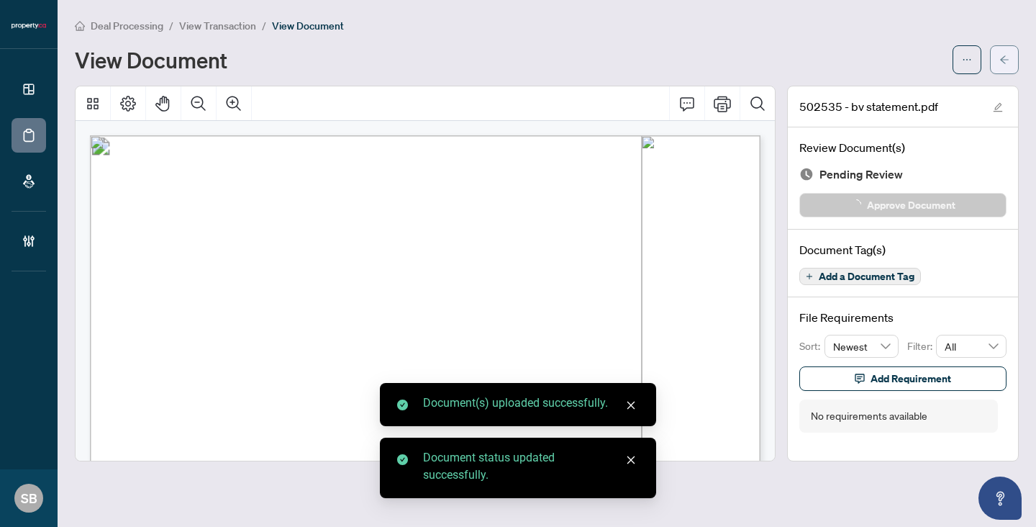
click at [1014, 65] on button "button" at bounding box center [1004, 59] width 29 height 29
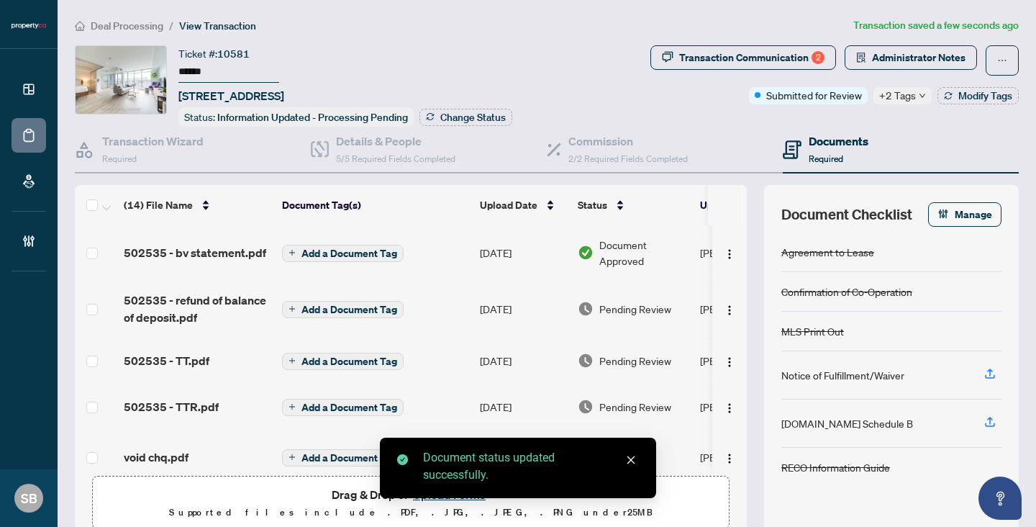
click at [659, 297] on td "Pending Review" at bounding box center [633, 309] width 122 height 58
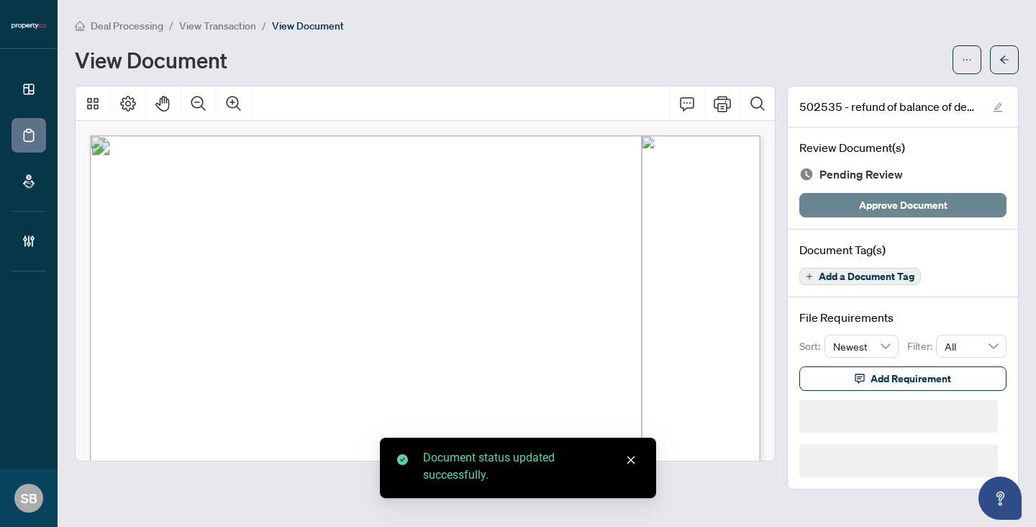
click at [893, 207] on span "Approve Document" at bounding box center [903, 204] width 88 height 23
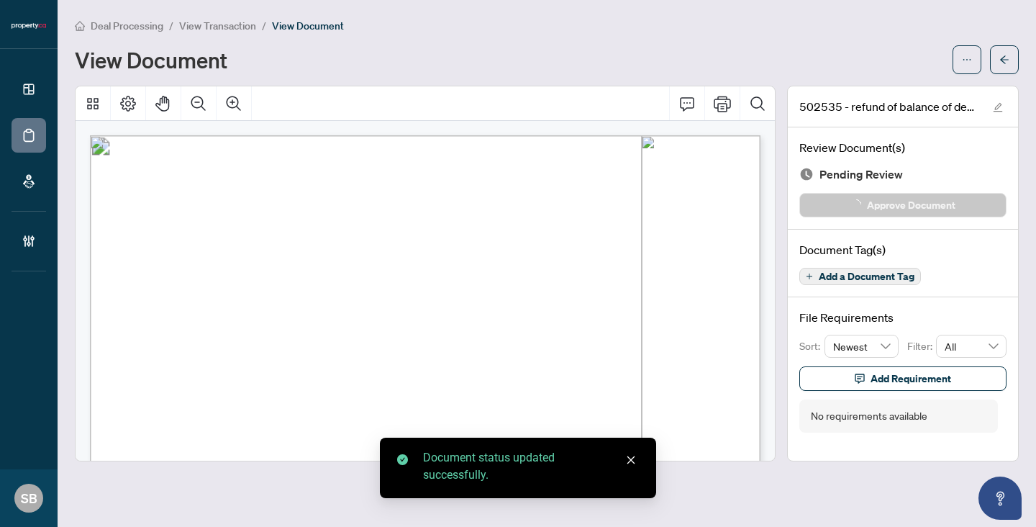
click at [1006, 70] on button "button" at bounding box center [1004, 59] width 29 height 29
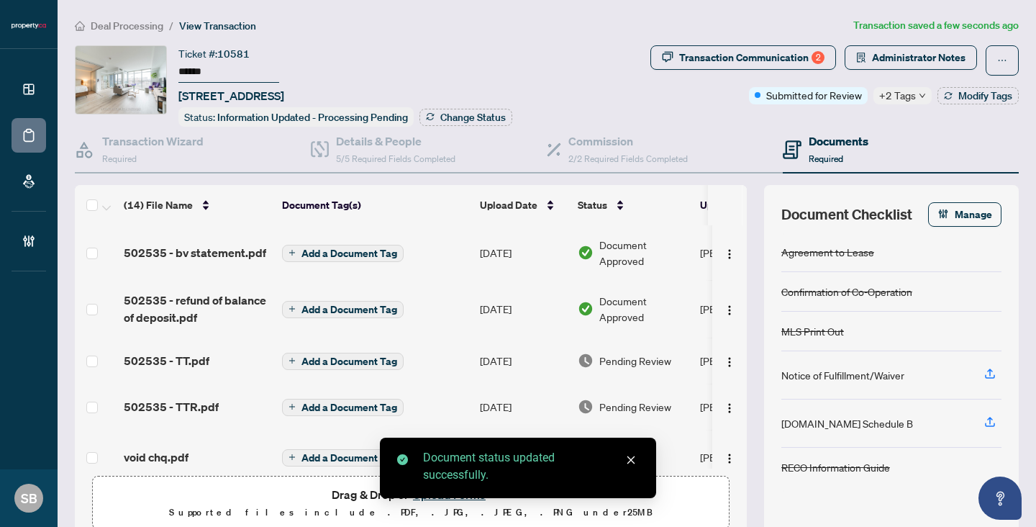
click at [651, 368] on td "Pending Review" at bounding box center [633, 360] width 122 height 46
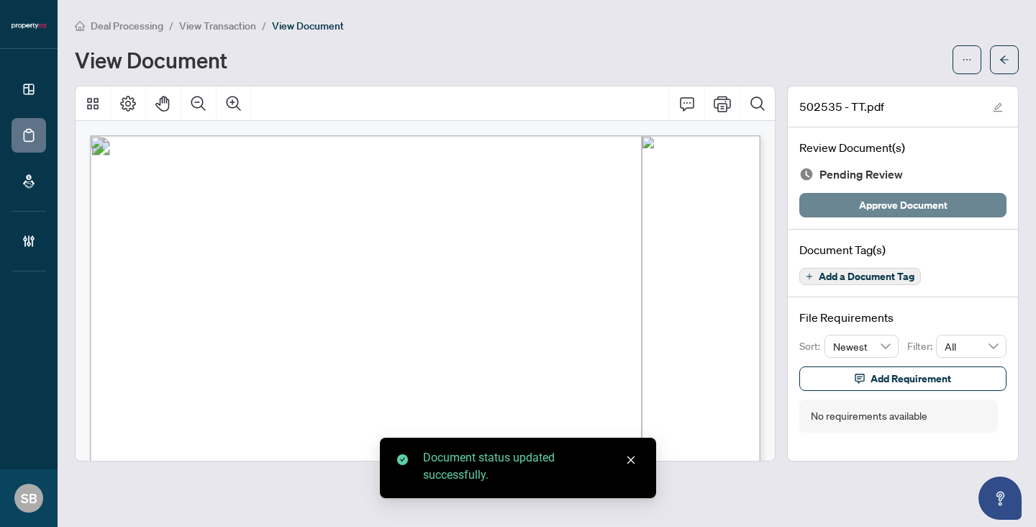
click at [879, 206] on span "Approve Document" at bounding box center [903, 204] width 88 height 23
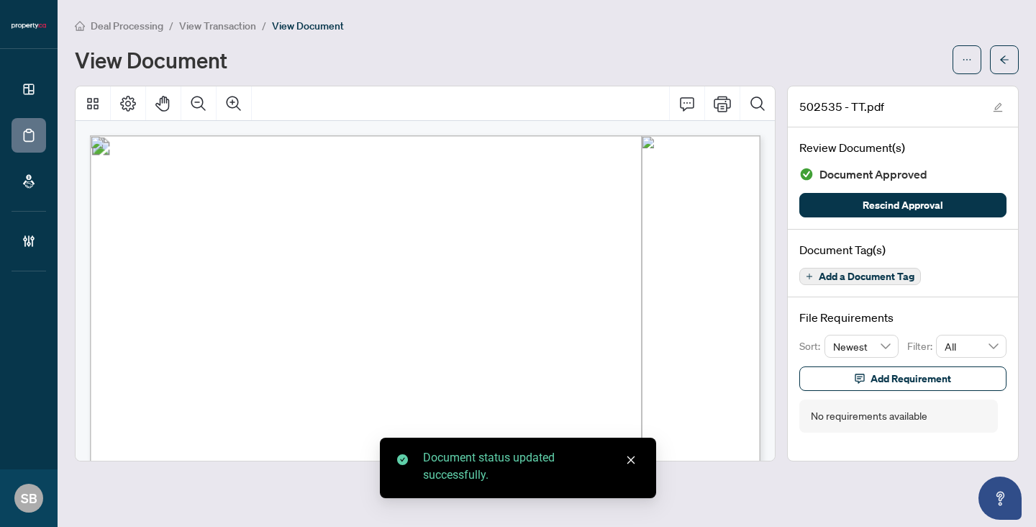
click at [1016, 60] on button "button" at bounding box center [1004, 59] width 29 height 29
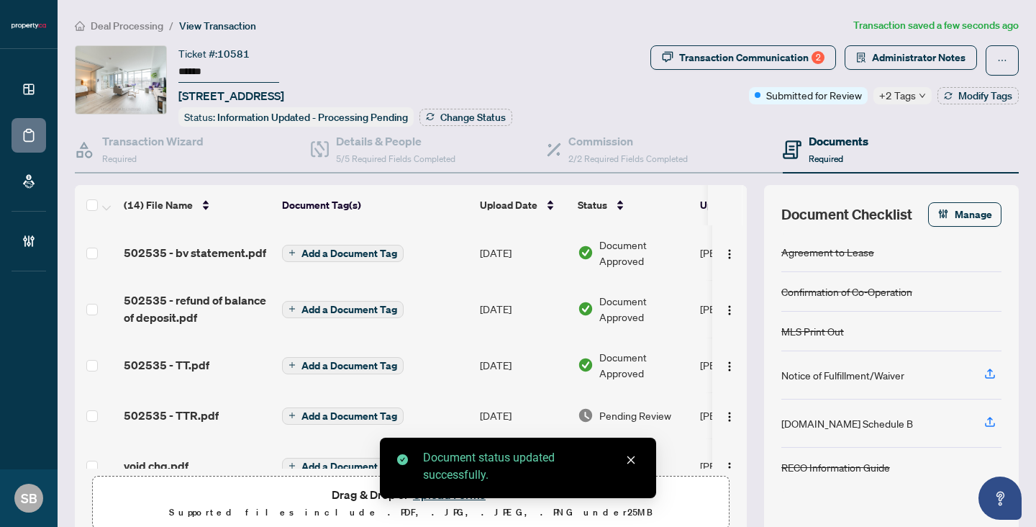
click at [626, 401] on td "Pending Review" at bounding box center [633, 415] width 122 height 46
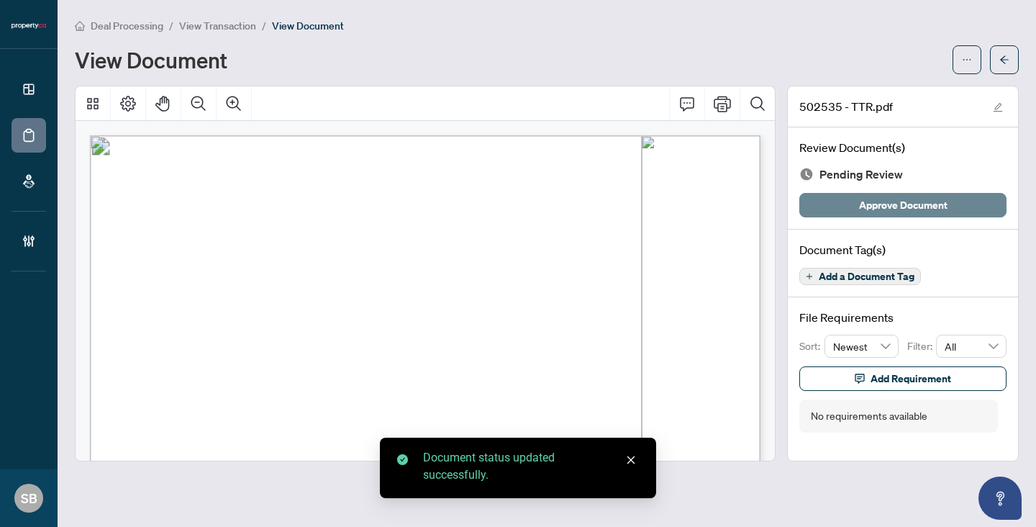
click at [888, 212] on span "Approve Document" at bounding box center [903, 204] width 88 height 23
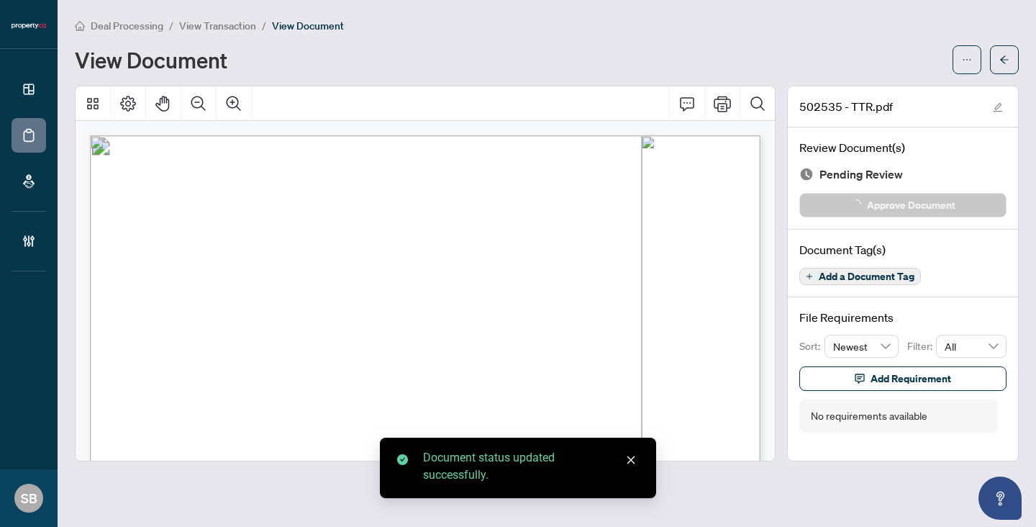
click at [994, 68] on button "button" at bounding box center [1004, 59] width 29 height 29
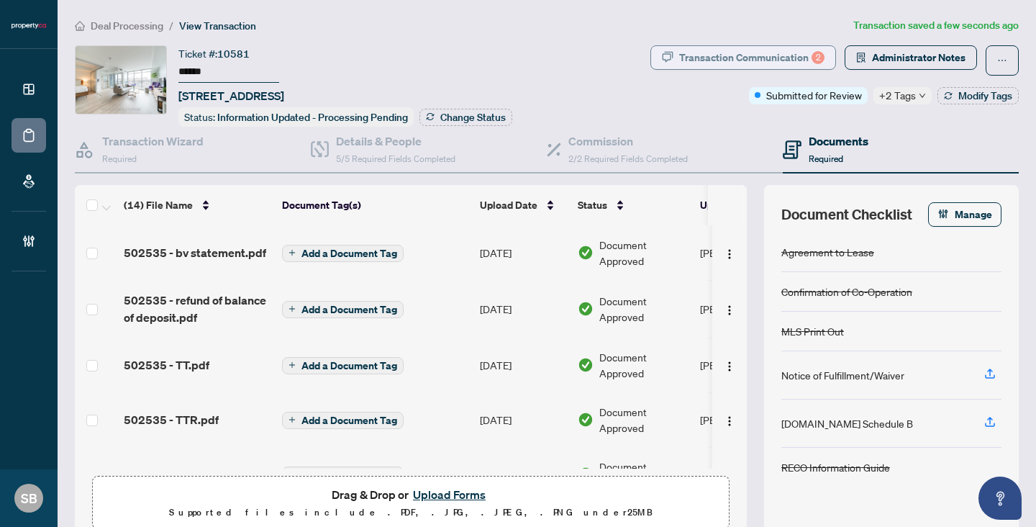
click at [777, 60] on div "Transaction Communication 2" at bounding box center [751, 57] width 145 height 23
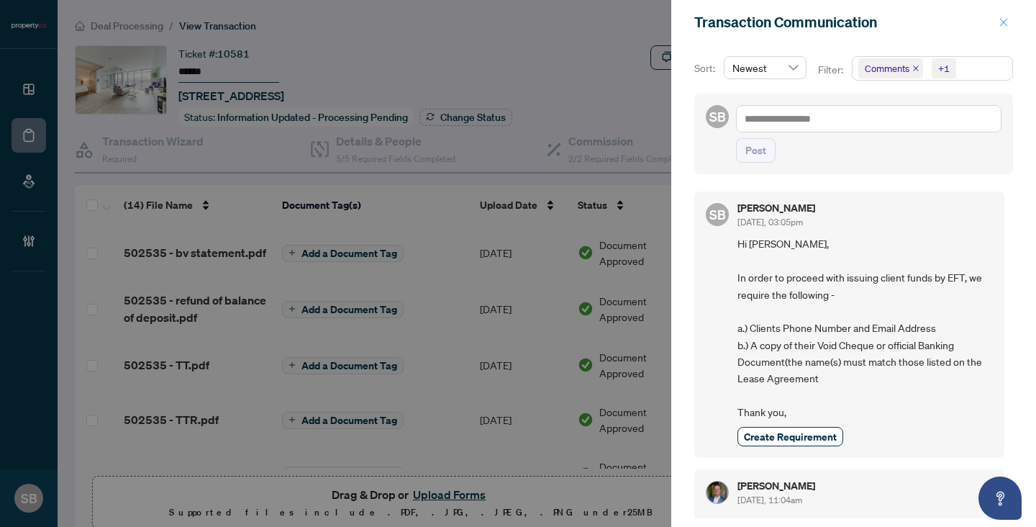
click at [1007, 11] on span "button" at bounding box center [1003, 22] width 10 height 23
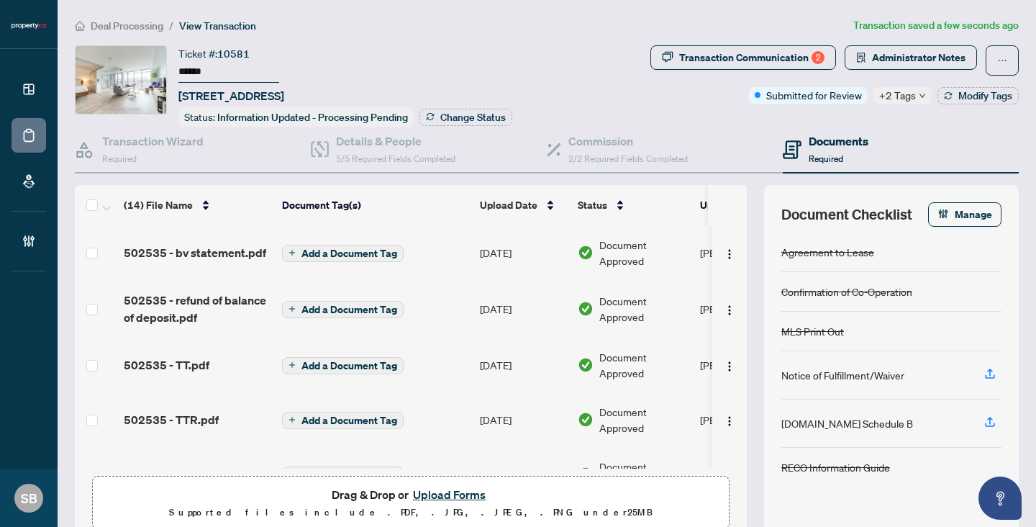
click at [135, 29] on span "Deal Processing" at bounding box center [127, 25] width 73 height 13
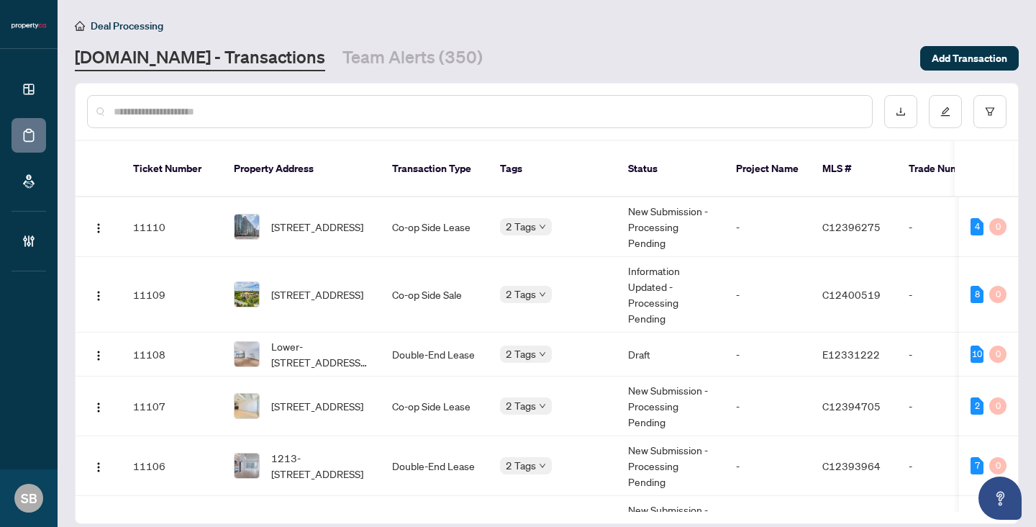
click at [358, 110] on input "text" at bounding box center [487, 112] width 747 height 16
paste input "******"
type input "******"
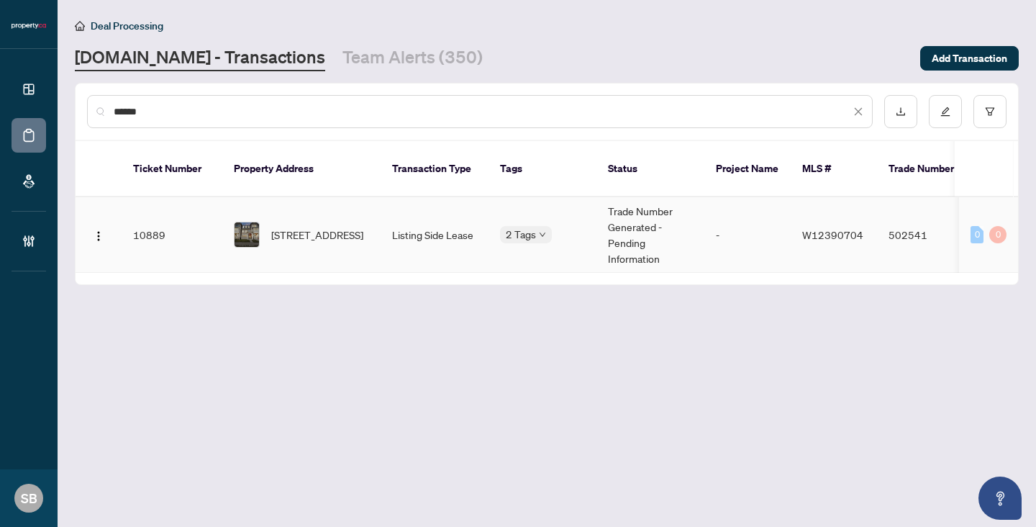
click at [407, 220] on td "Listing Side Lease" at bounding box center [435, 235] width 108 height 76
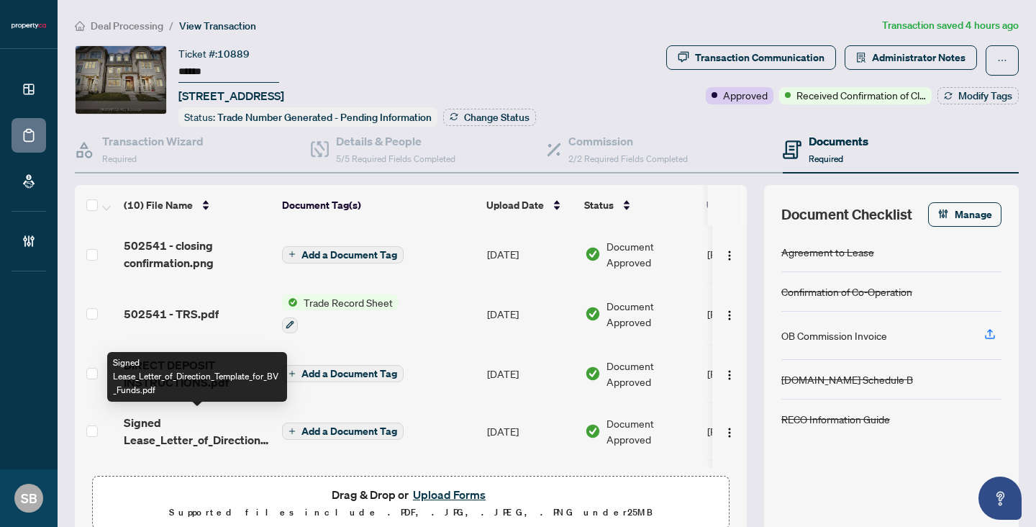
click at [214, 440] on span "Signed Lease_Letter_of_Direction_Template_for_BV_Funds.pdf" at bounding box center [197, 431] width 147 height 35
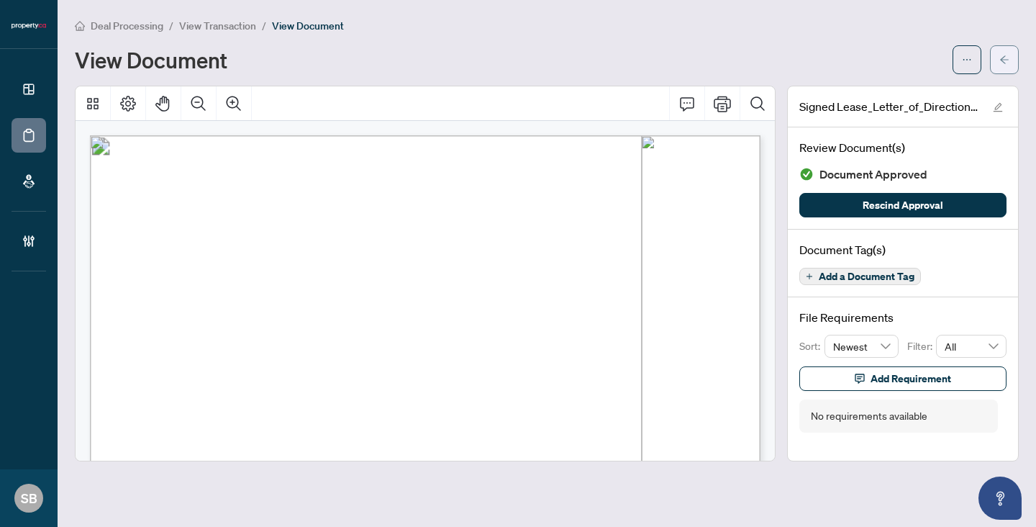
click at [1008, 64] on span "button" at bounding box center [1004, 59] width 10 height 23
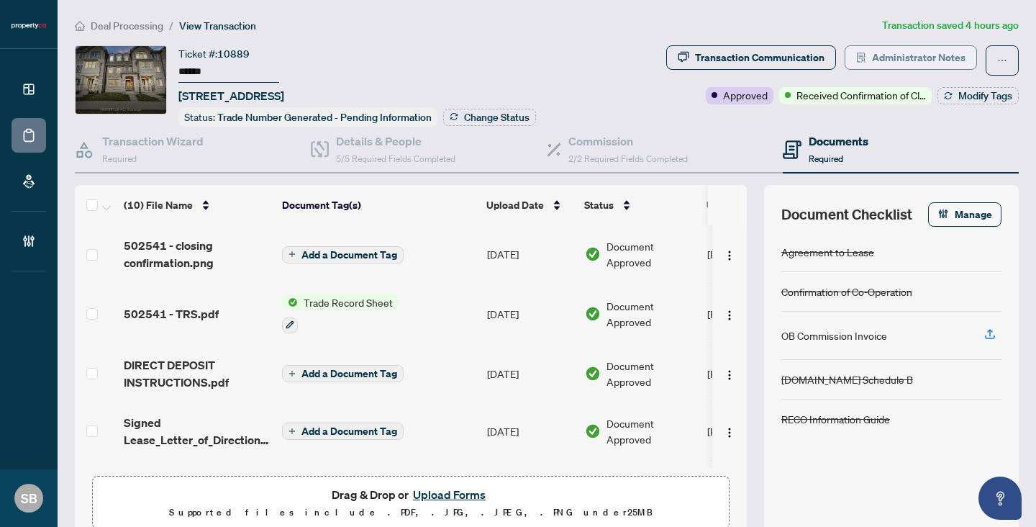
click at [926, 53] on span "Administrator Notes" at bounding box center [919, 57] width 94 height 23
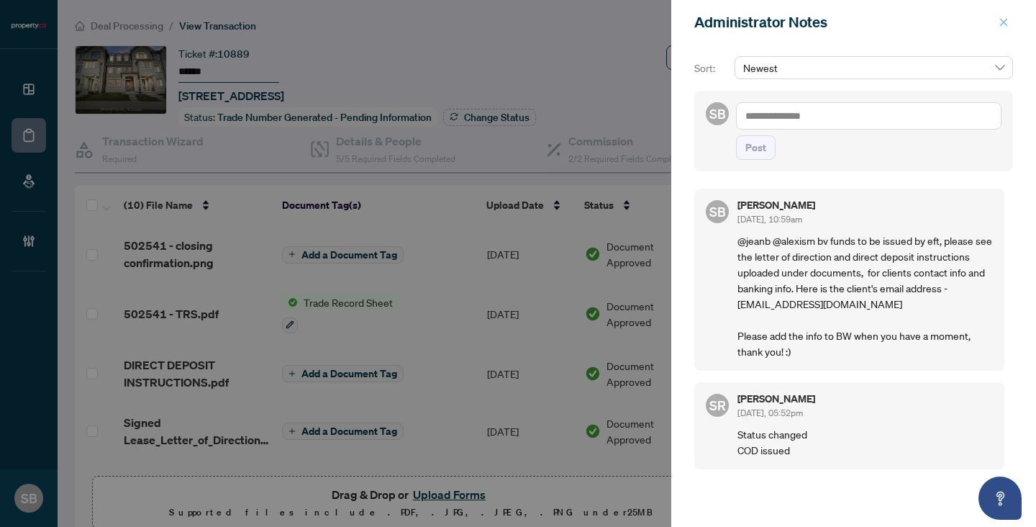
click at [1001, 28] on span "button" at bounding box center [1003, 22] width 10 height 23
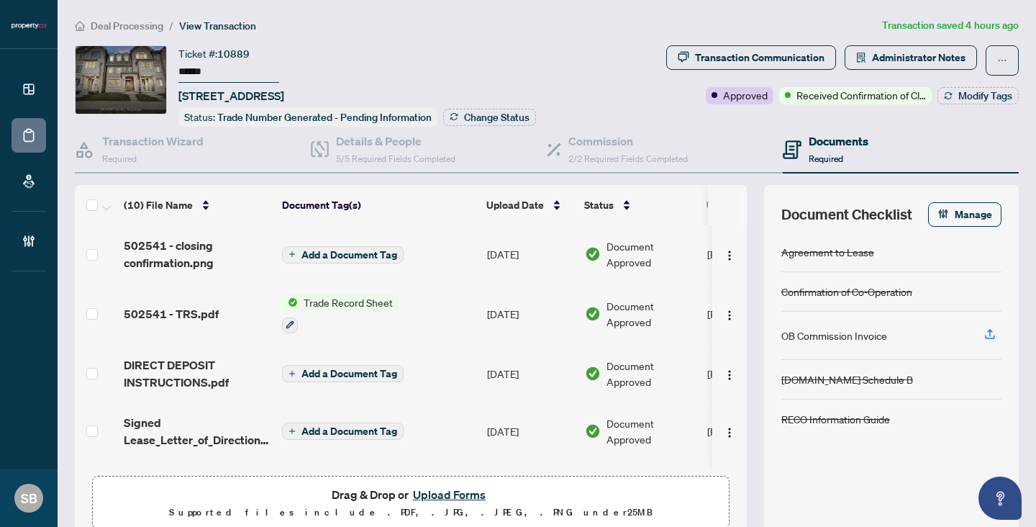
scroll to position [357, 0]
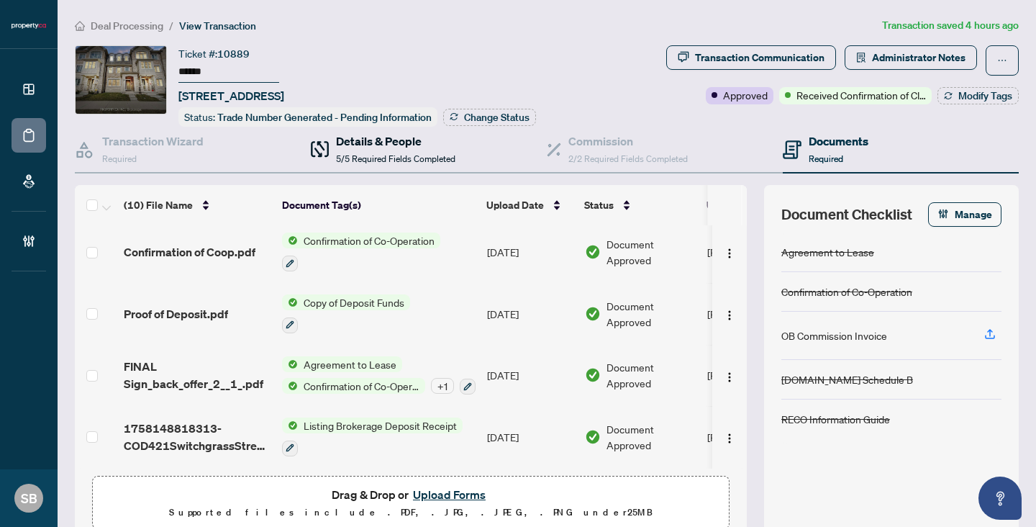
click at [381, 153] on span "5/5 Required Fields Completed" at bounding box center [395, 158] width 119 height 11
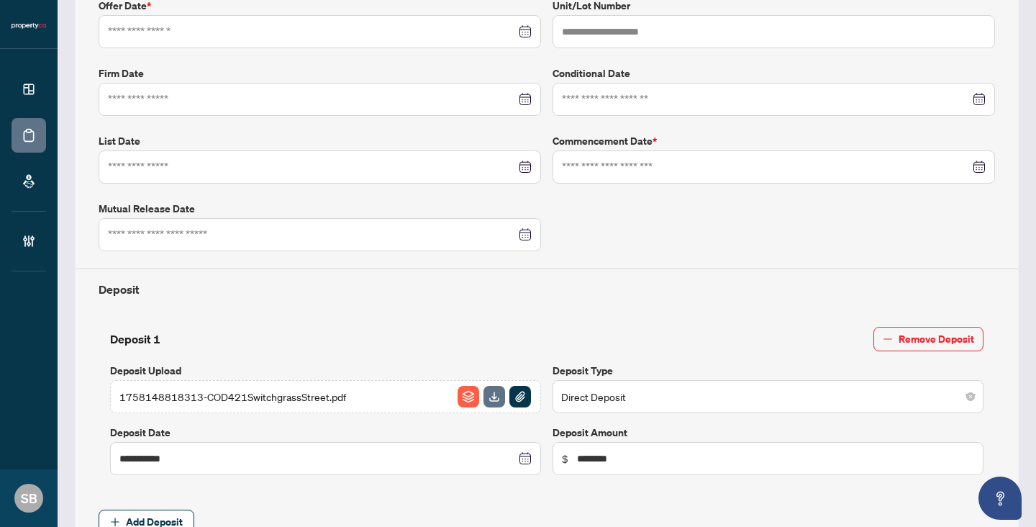
type input "**********"
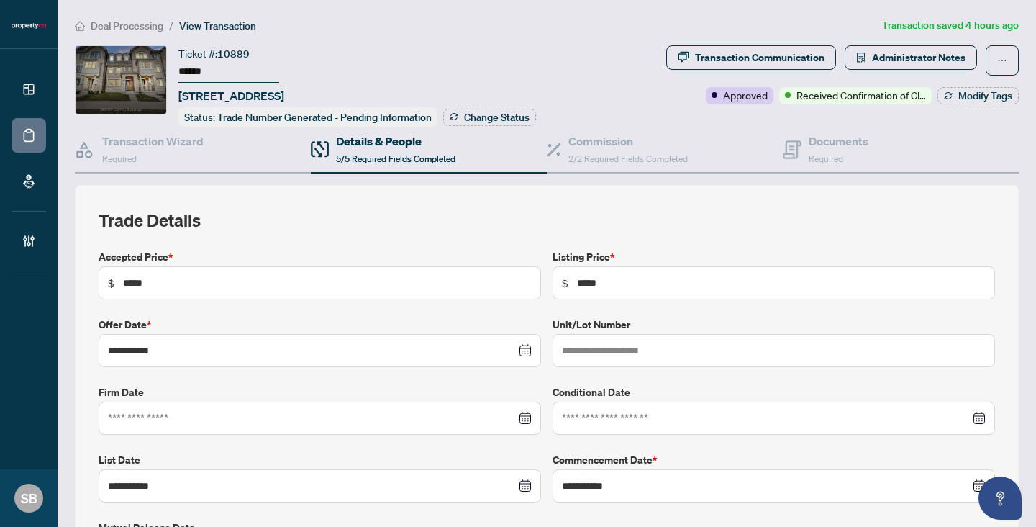
click at [893, 71] on span "Administrator Notes" at bounding box center [910, 60] width 132 height 30
click at [893, 55] on span "Administrator Notes" at bounding box center [919, 57] width 94 height 23
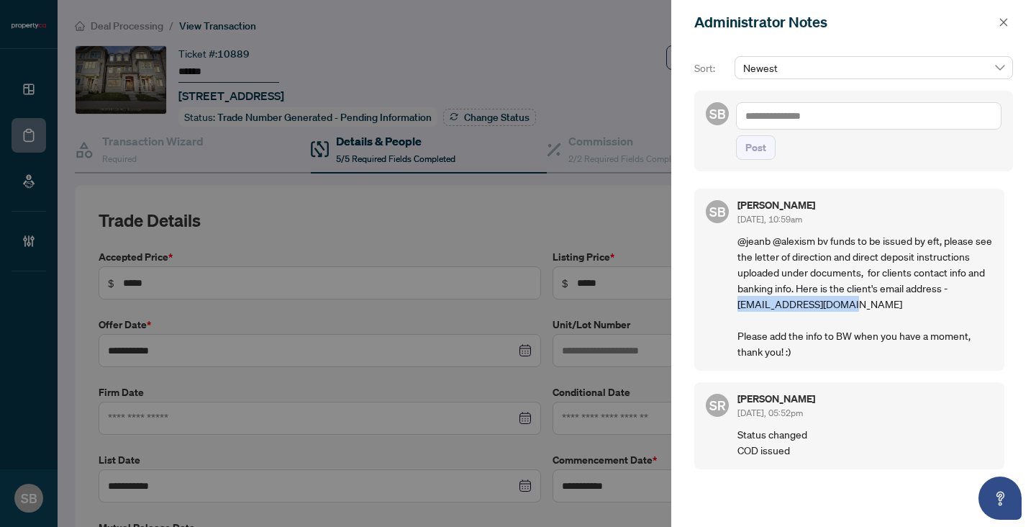
drag, startPoint x: 860, startPoint y: 300, endPoint x: 729, endPoint y: 298, distance: 130.2
click at [729, 298] on div "SB [PERSON_NAME] [DATE], 10:59am @jeanb @alexism bv funds to be issued by eft, …" at bounding box center [849, 279] width 310 height 182
copy p "[EMAIL_ADDRESS][DOMAIN_NAME]"
click at [1004, 29] on span "button" at bounding box center [1003, 22] width 10 height 23
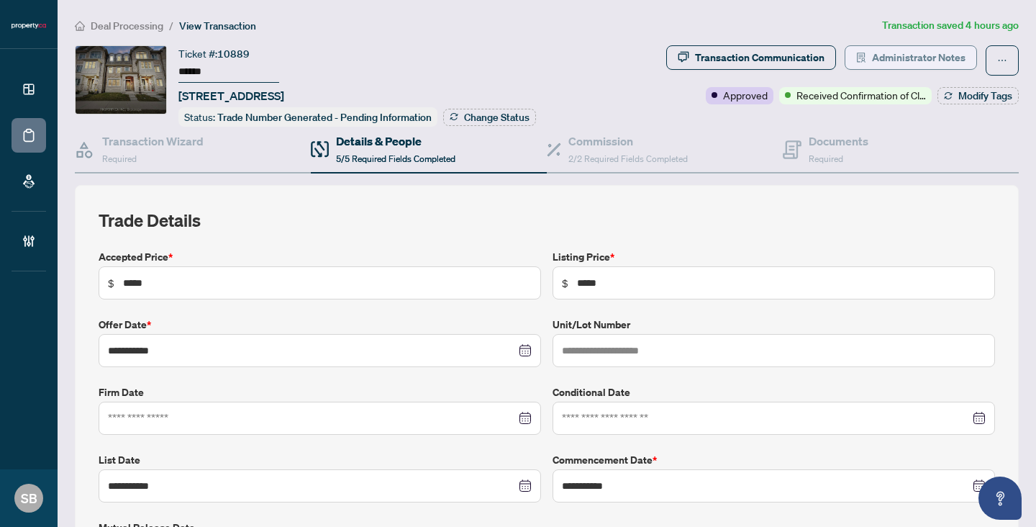
click at [885, 61] on span "Administrator Notes" at bounding box center [919, 57] width 94 height 23
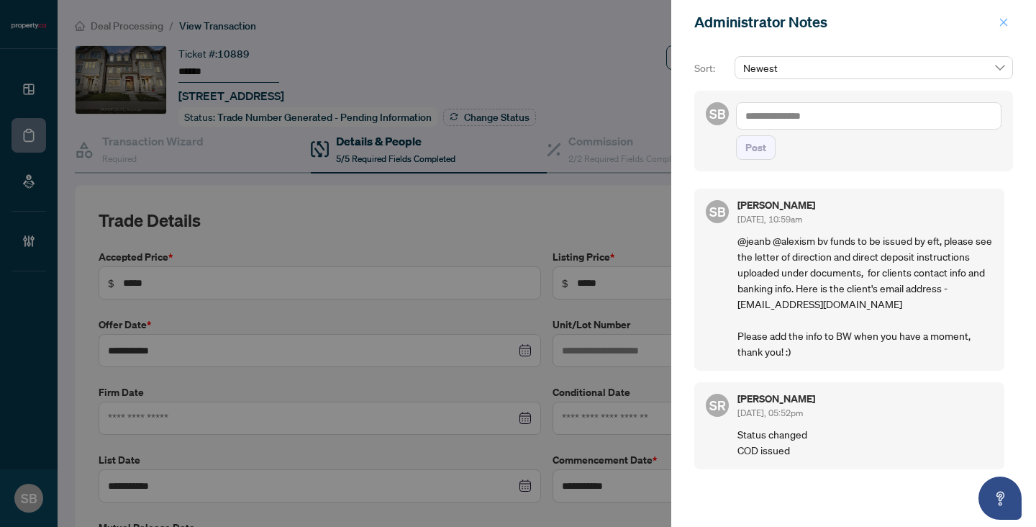
click at [999, 25] on icon "close" at bounding box center [1003, 22] width 10 height 10
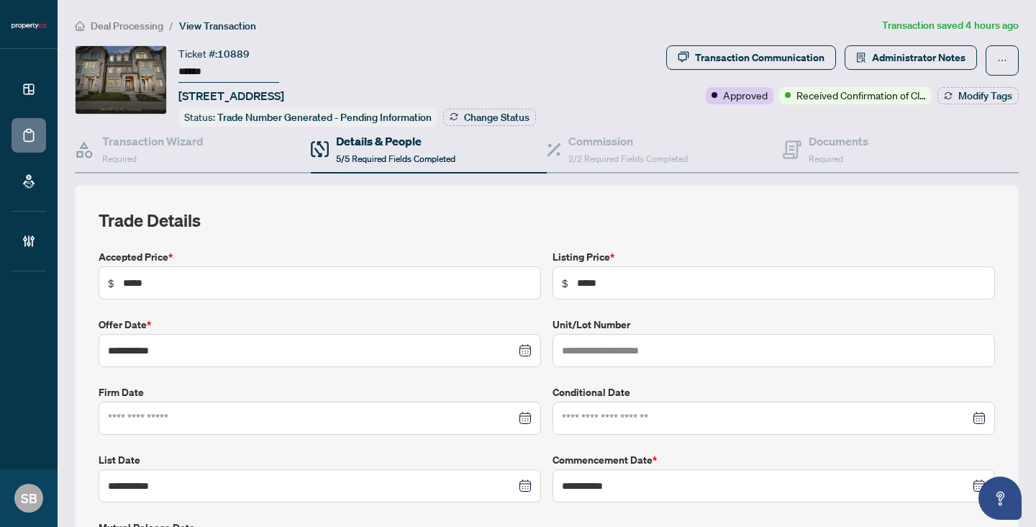
click at [734, 60] on div "Transaction Communication" at bounding box center [759, 57] width 129 height 23
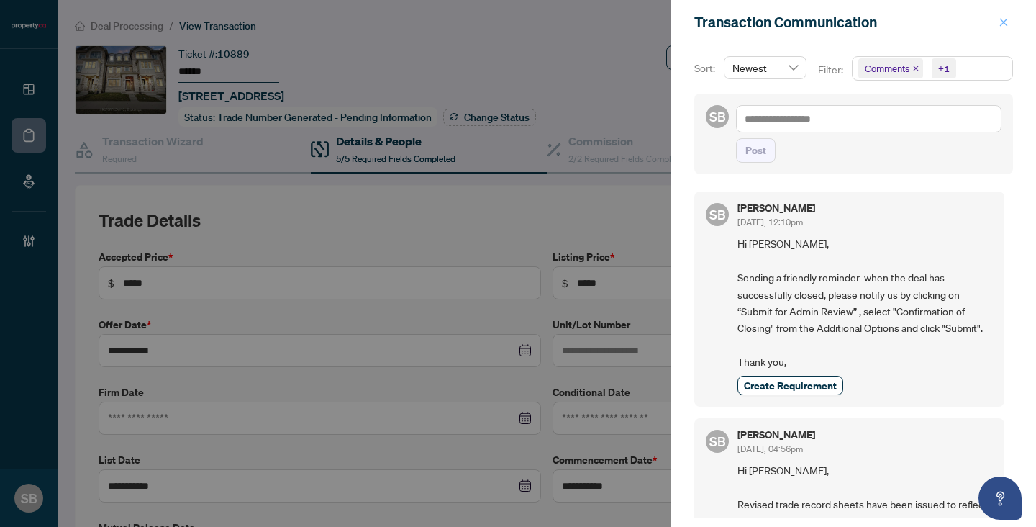
click at [999, 22] on icon "close" at bounding box center [1003, 22] width 10 height 10
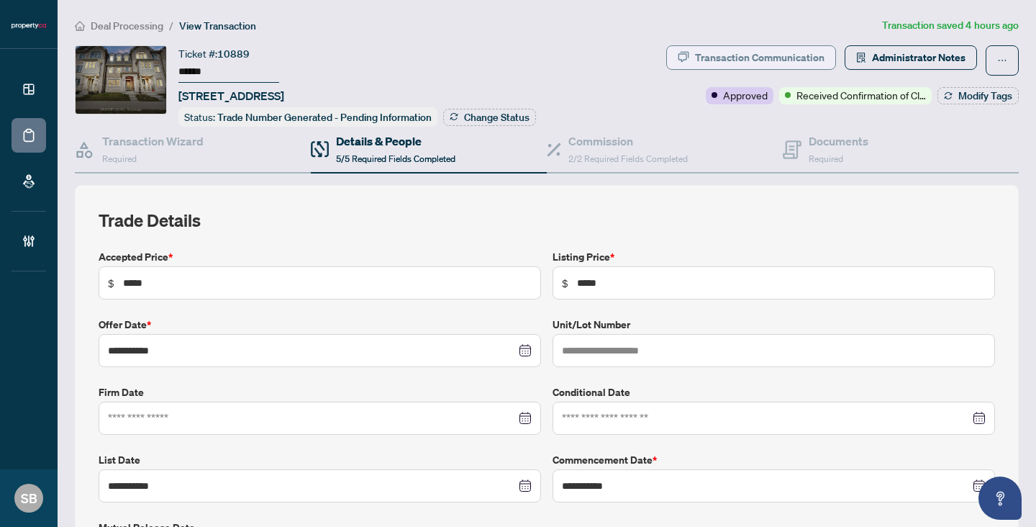
click at [739, 55] on div "Transaction Communication" at bounding box center [759, 57] width 129 height 23
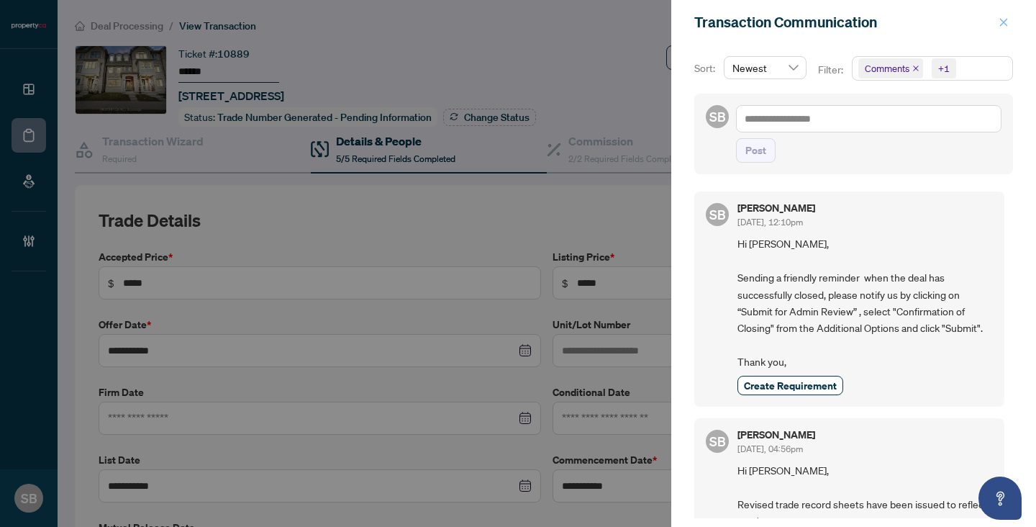
click at [998, 27] on span "button" at bounding box center [1003, 22] width 10 height 23
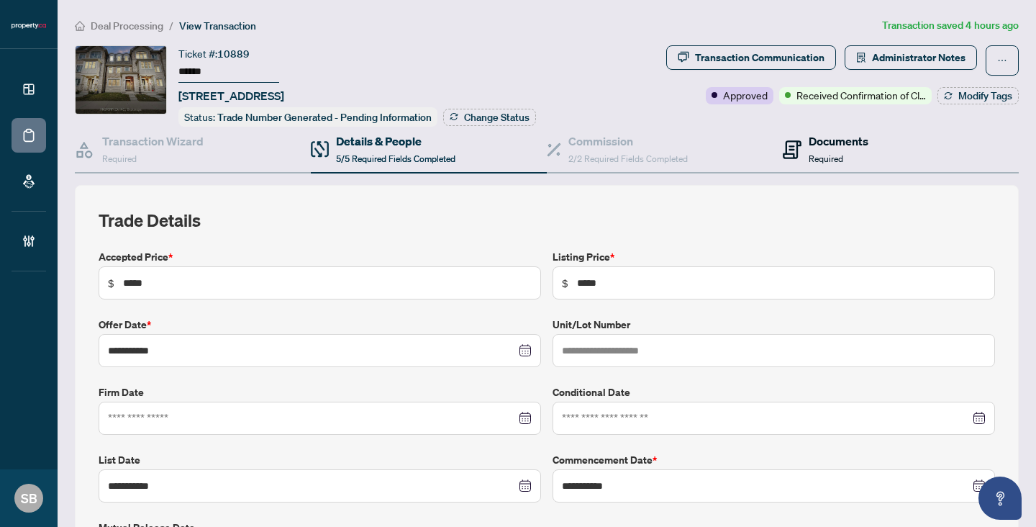
click at [821, 142] on h4 "Documents" at bounding box center [839, 140] width 60 height 17
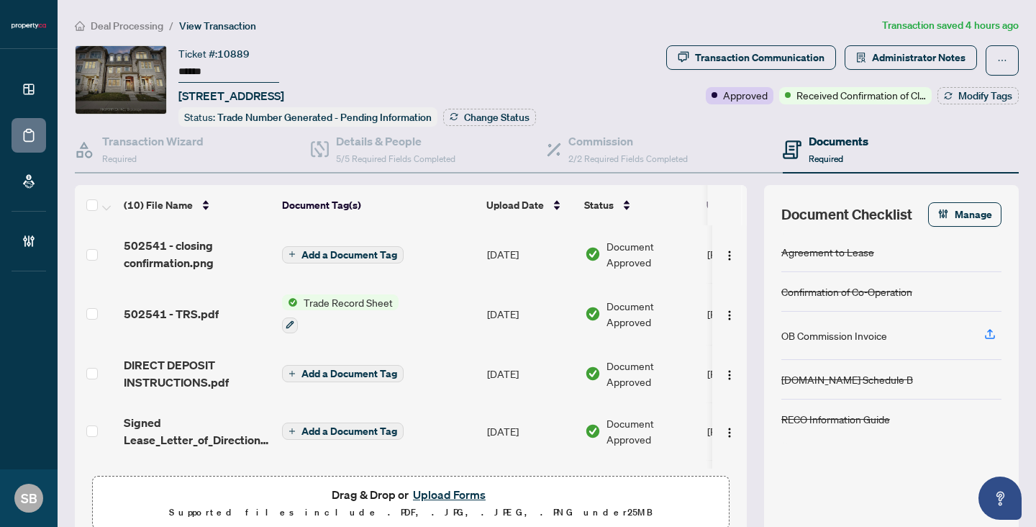
scroll to position [54, 0]
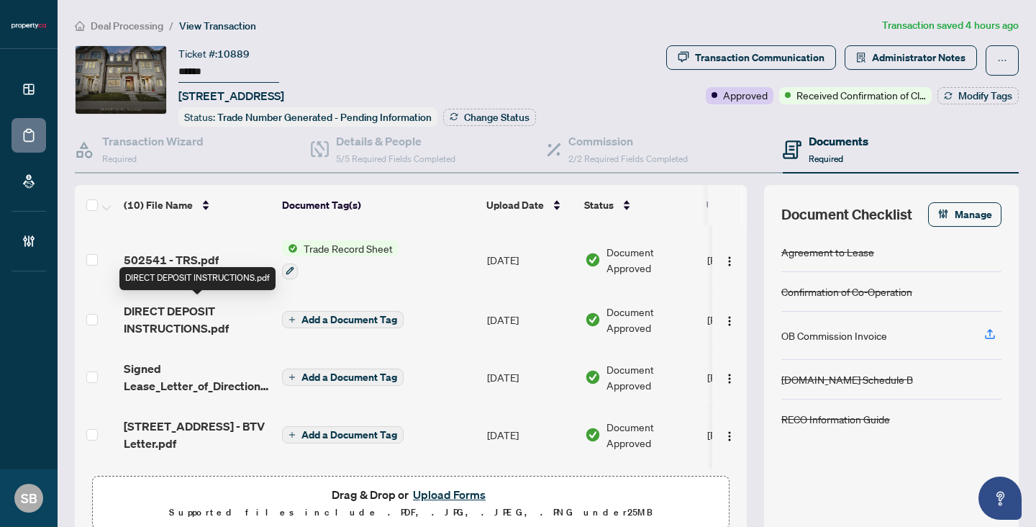
click at [229, 313] on span "DIRECT DEPOSIT INSTRUCTIONS.pdf" at bounding box center [197, 319] width 147 height 35
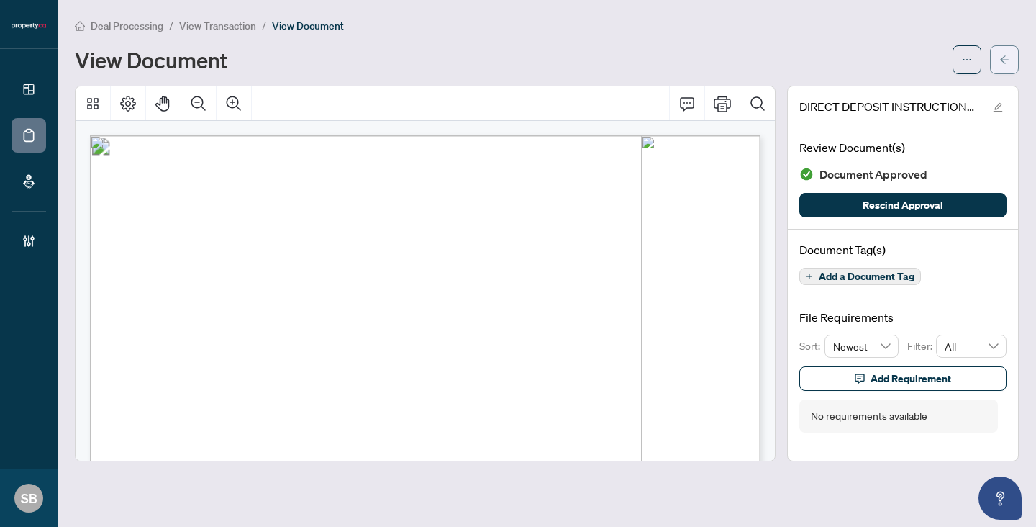
click at [1008, 59] on icon "arrow-left" at bounding box center [1004, 60] width 10 height 10
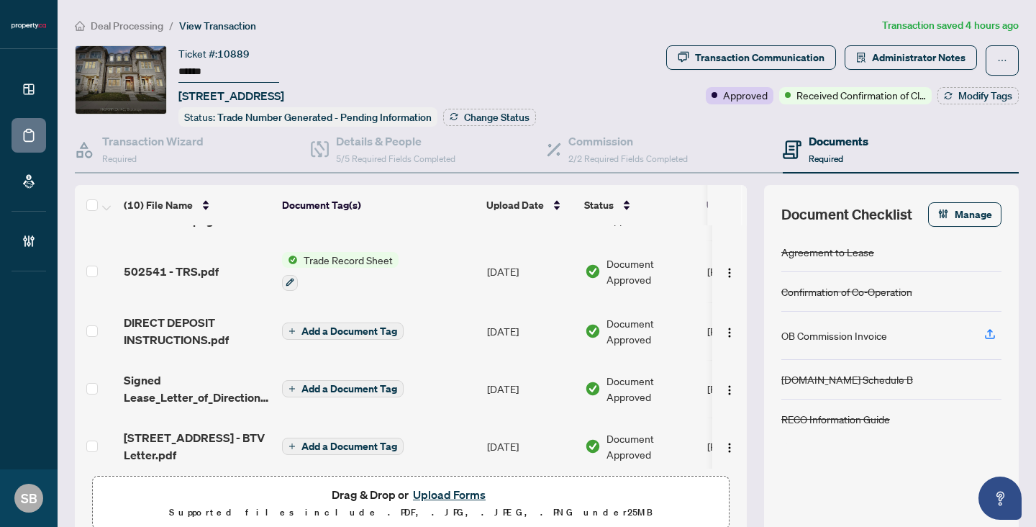
scroll to position [44, 0]
click at [173, 392] on span "Signed Lease_Letter_of_Direction_Template_for_BV_Funds.pdf" at bounding box center [197, 387] width 147 height 35
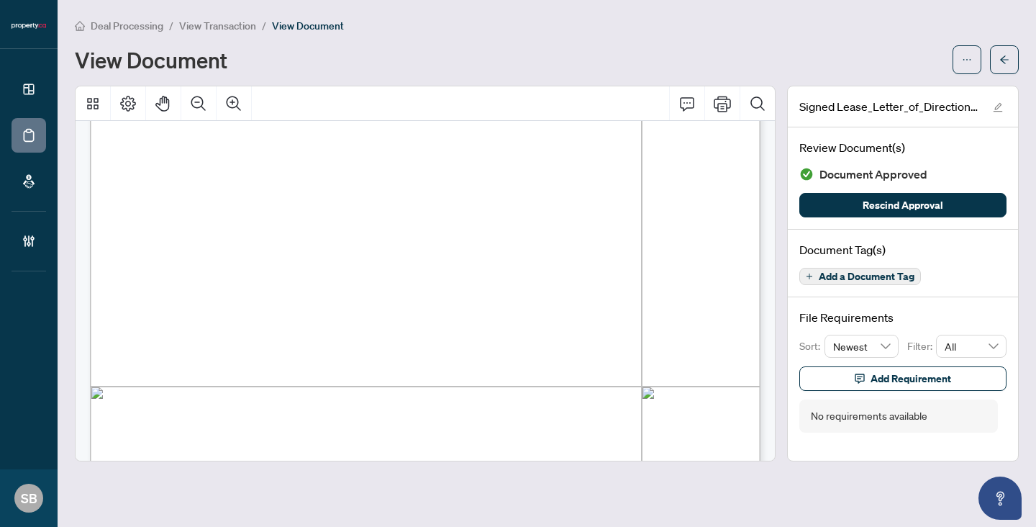
scroll to position [298, 0]
click at [993, 68] on button "button" at bounding box center [1004, 59] width 29 height 29
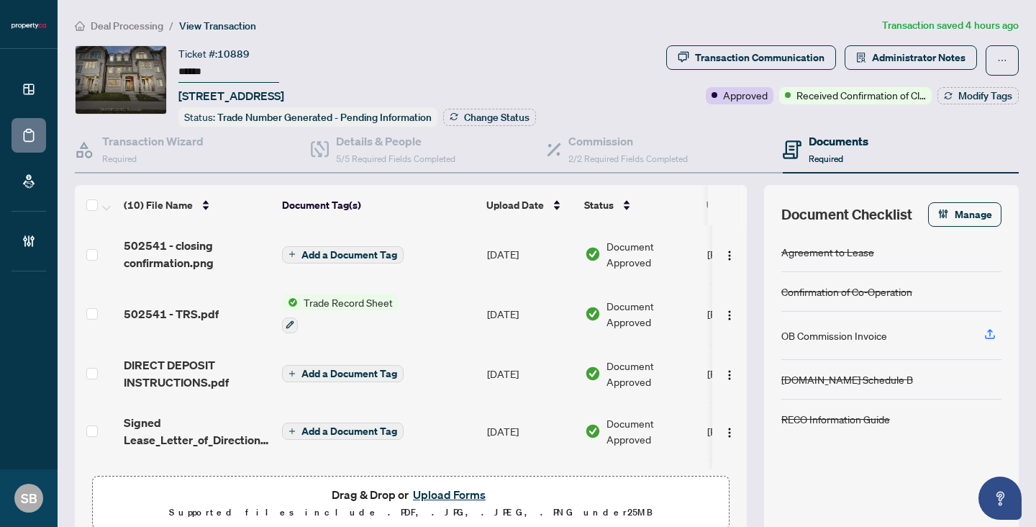
click at [182, 314] on span "502541 - TRS.pdf" at bounding box center [171, 313] width 95 height 17
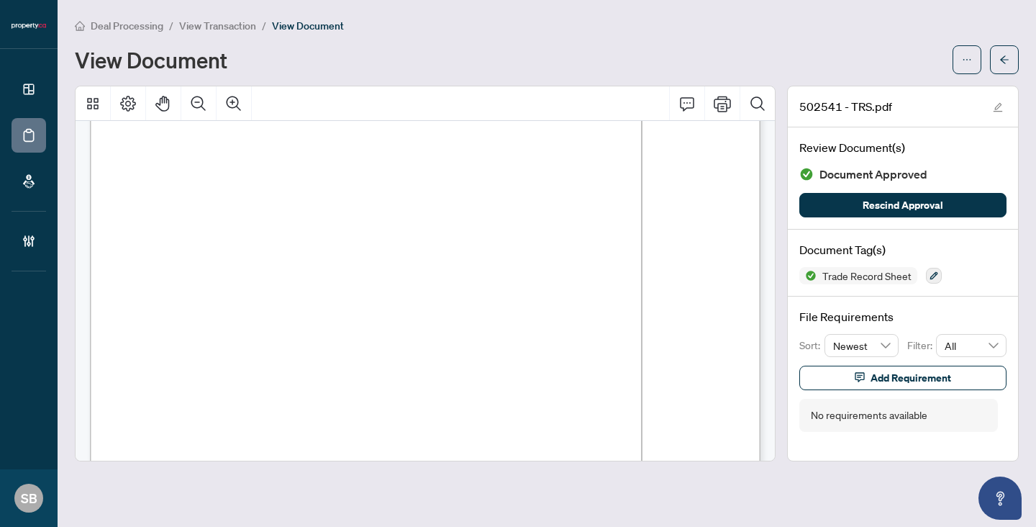
scroll to position [1105, 0]
click at [999, 60] on icon "arrow-left" at bounding box center [1004, 60] width 10 height 10
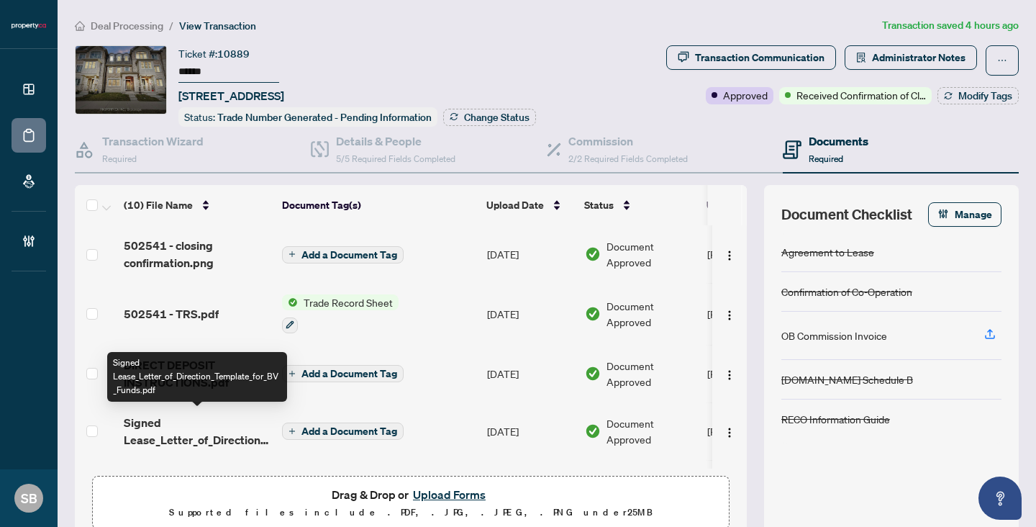
click at [196, 432] on span "Signed Lease_Letter_of_Direction_Template_for_BV_Funds.pdf" at bounding box center [197, 431] width 147 height 35
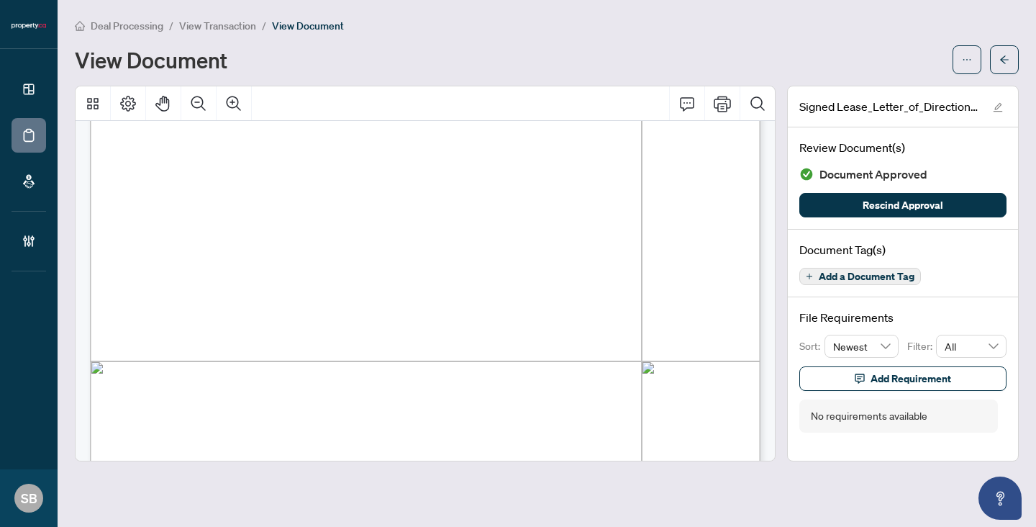
scroll to position [325, 0]
click at [1011, 67] on button "button" at bounding box center [1004, 59] width 29 height 29
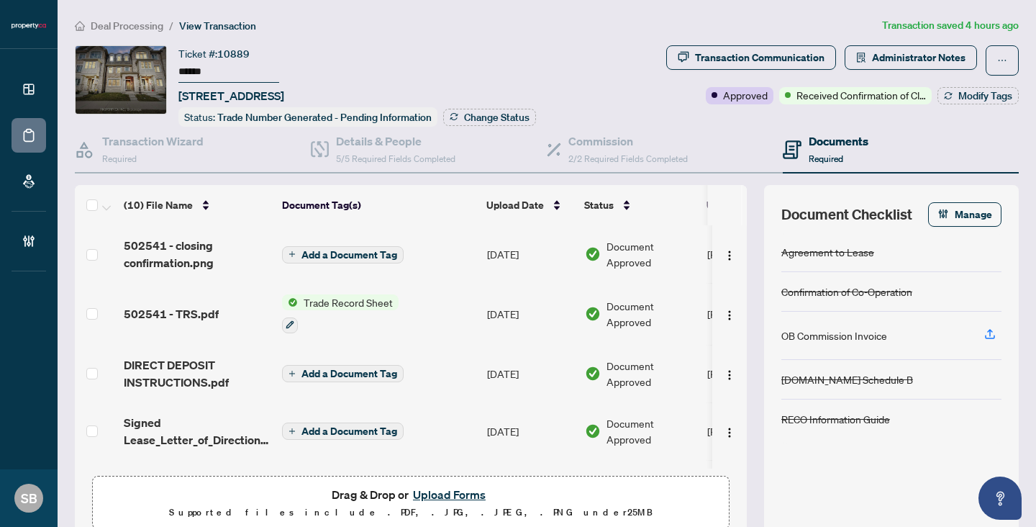
click at [524, 300] on td "[DATE]" at bounding box center [530, 314] width 98 height 62
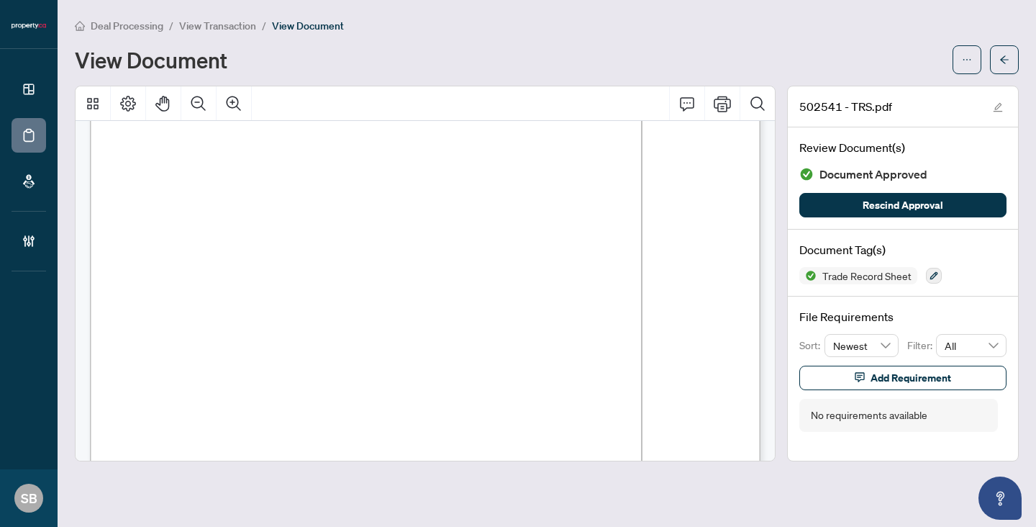
scroll to position [355, 0]
click at [1014, 64] on button "button" at bounding box center [1004, 59] width 29 height 29
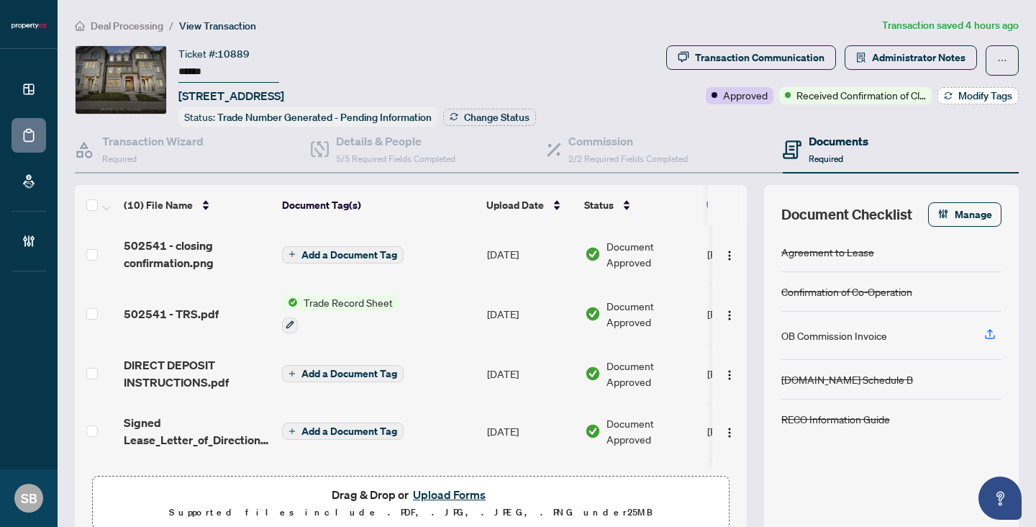
click at [973, 96] on span "Modify Tags" at bounding box center [985, 96] width 54 height 10
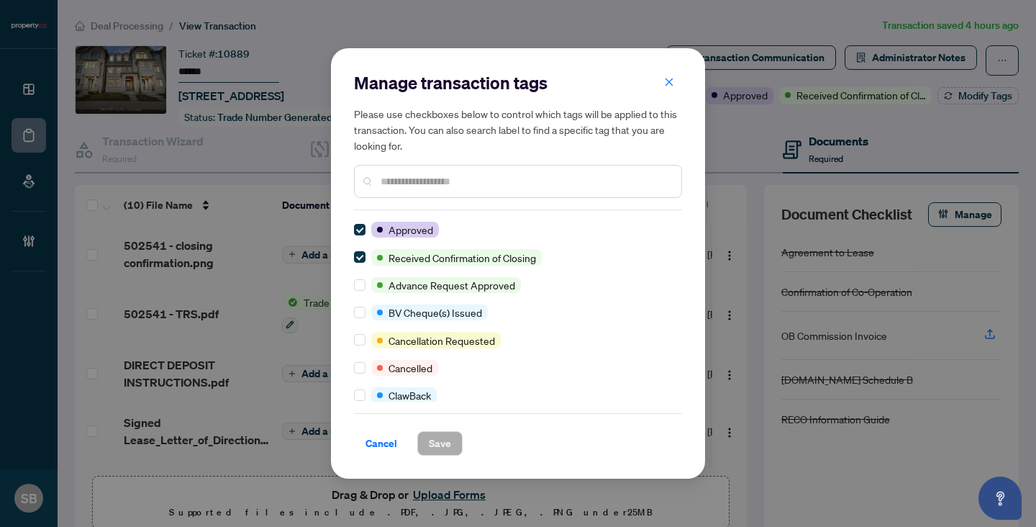
click at [610, 179] on input "text" at bounding box center [525, 181] width 289 height 16
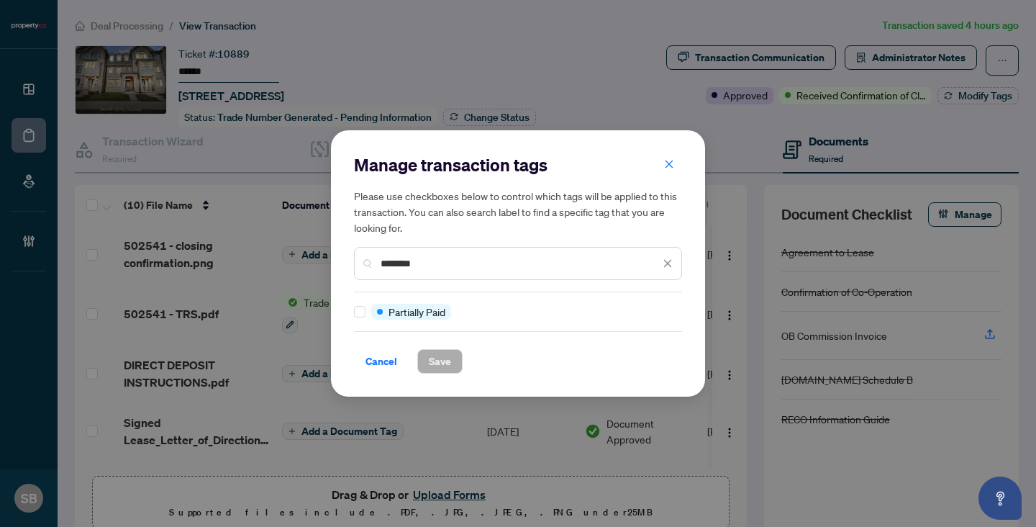
type input "********"
click at [457, 368] on button "Save" at bounding box center [439, 361] width 45 height 24
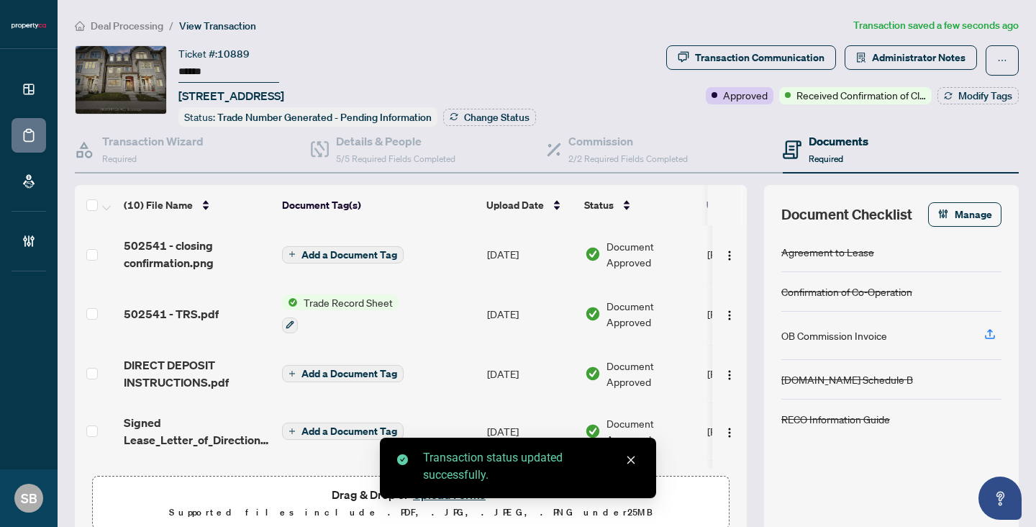
click at [447, 494] on div "Transaction status updated successfully." at bounding box center [518, 467] width 276 height 60
click at [636, 463] on link "Close" at bounding box center [631, 460] width 16 height 16
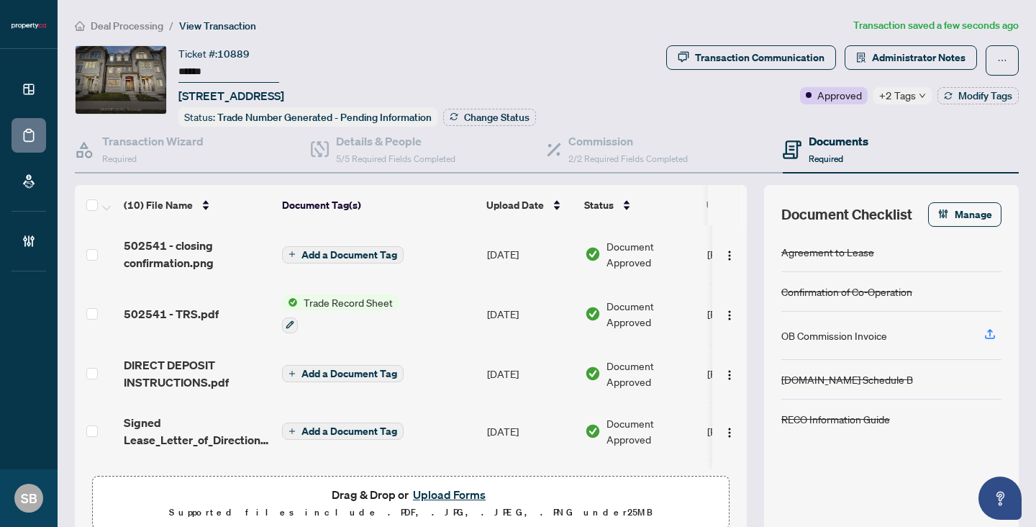
click at [440, 494] on button "Upload Forms" at bounding box center [449, 494] width 81 height 19
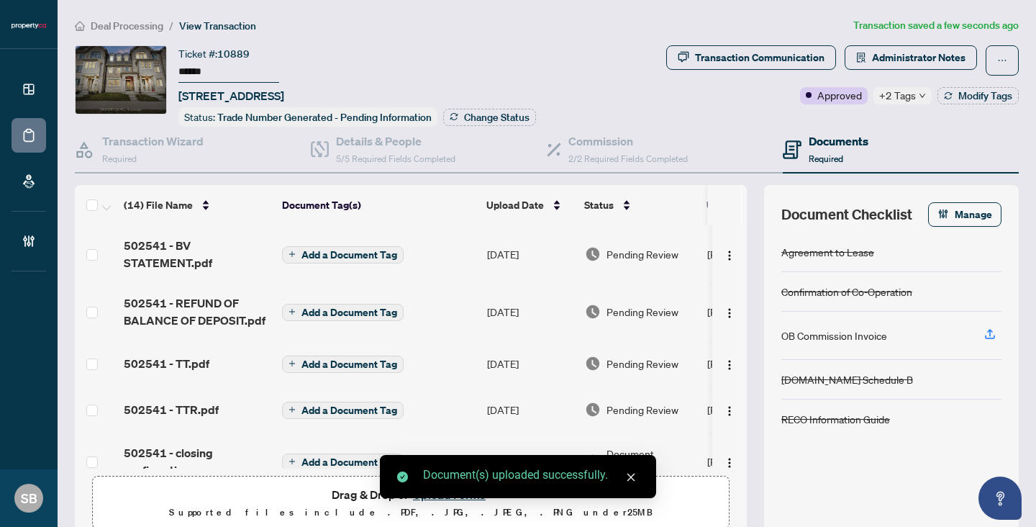
click at [627, 254] on span "Pending Review" at bounding box center [642, 254] width 72 height 16
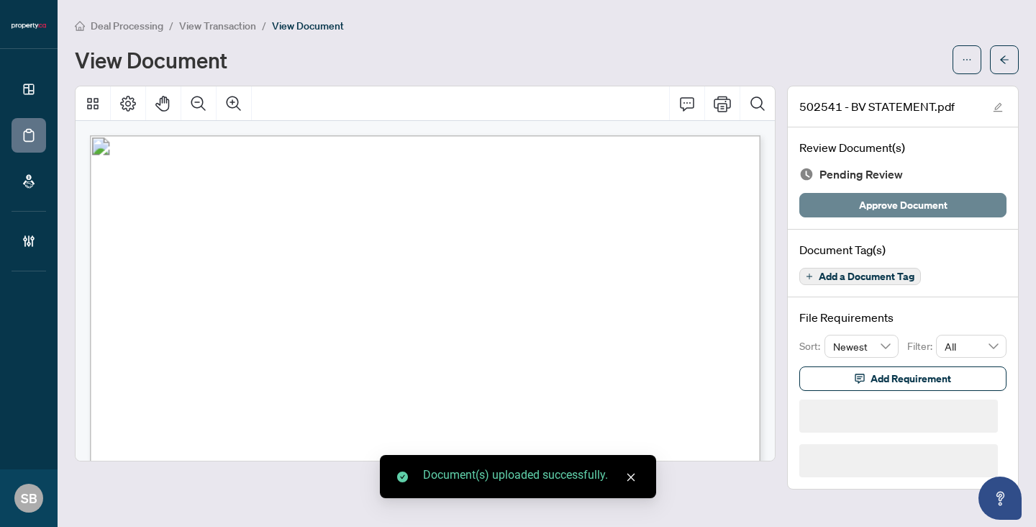
click at [893, 196] on span "Approve Document" at bounding box center [903, 204] width 88 height 23
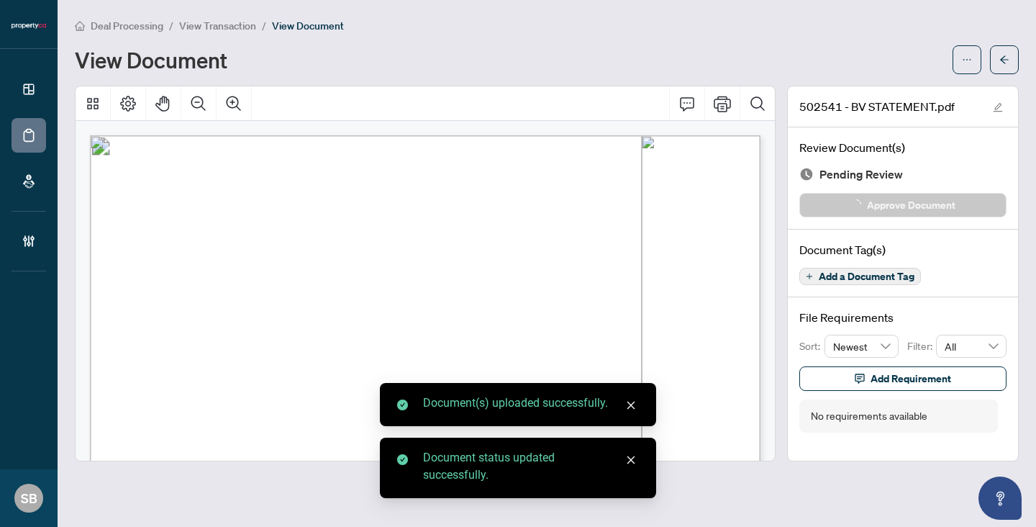
click at [999, 60] on icon "arrow-left" at bounding box center [1004, 60] width 10 height 10
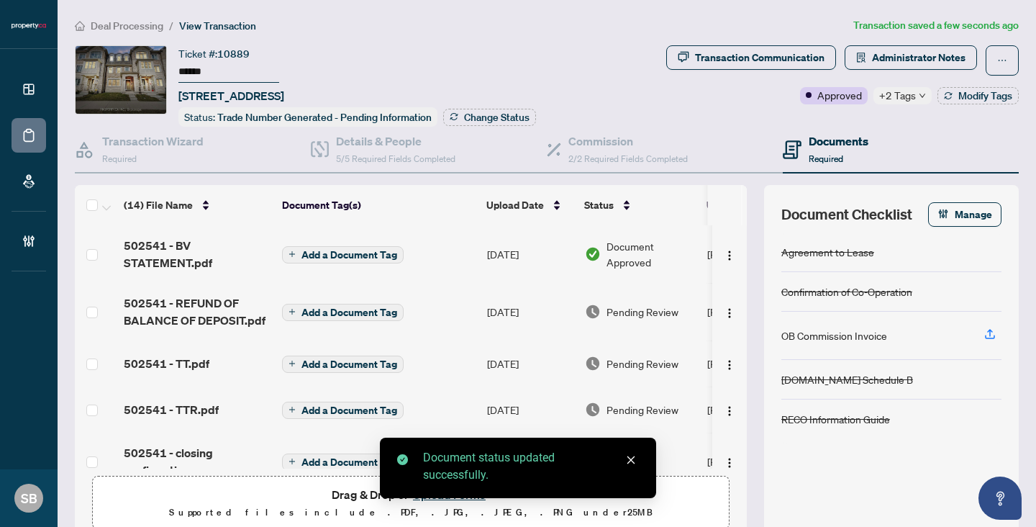
click at [616, 318] on td "Pending Review" at bounding box center [640, 312] width 122 height 58
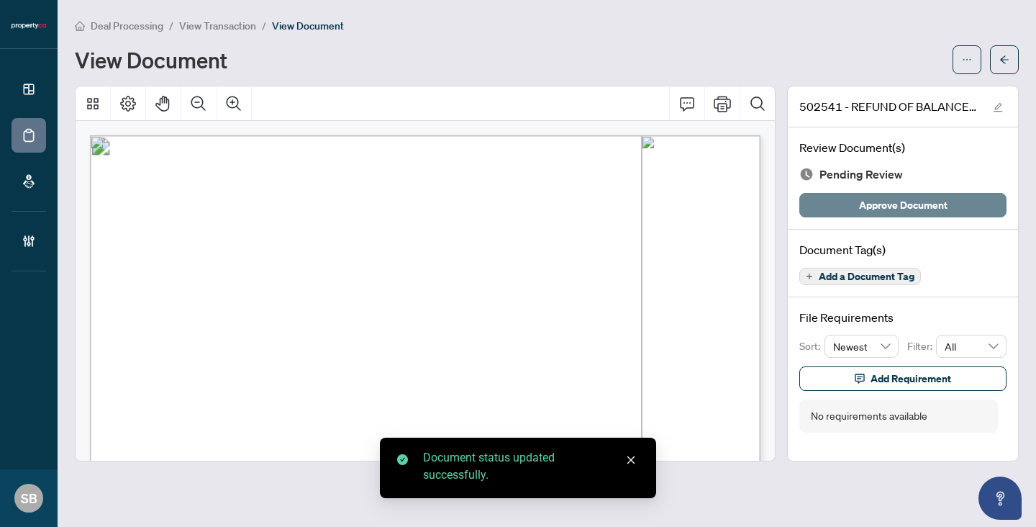
click at [873, 207] on span "Approve Document" at bounding box center [903, 204] width 88 height 23
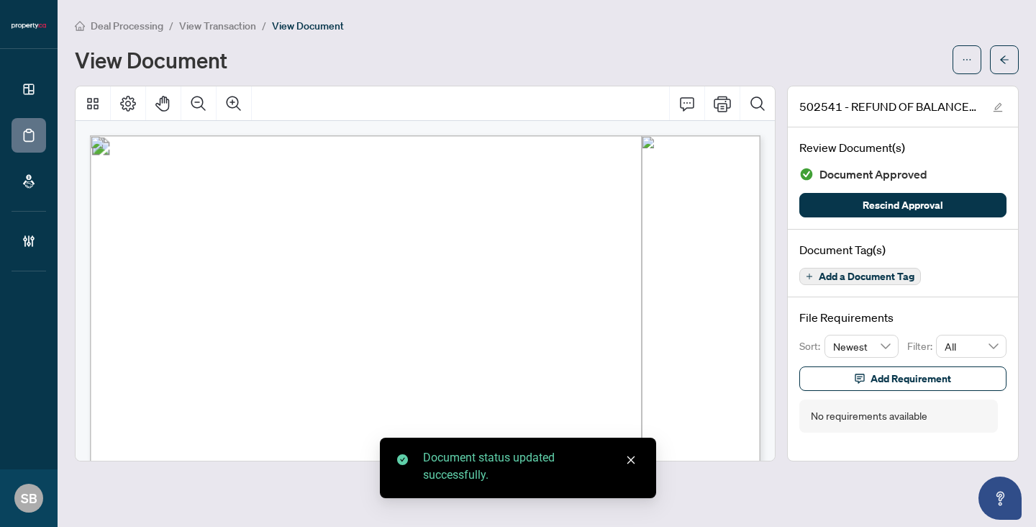
click at [1008, 52] on span "button" at bounding box center [1004, 59] width 10 height 23
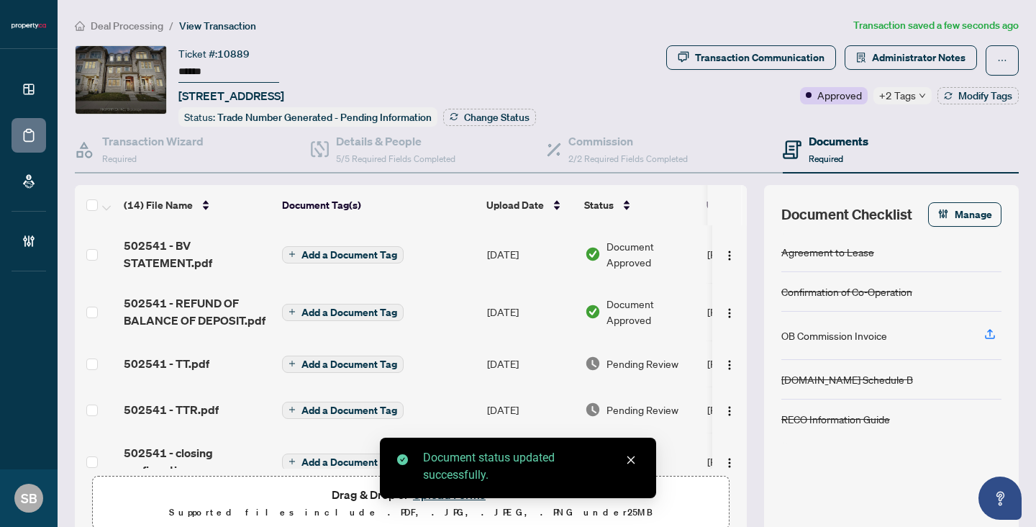
click at [632, 362] on span "Pending Review" at bounding box center [642, 363] width 72 height 16
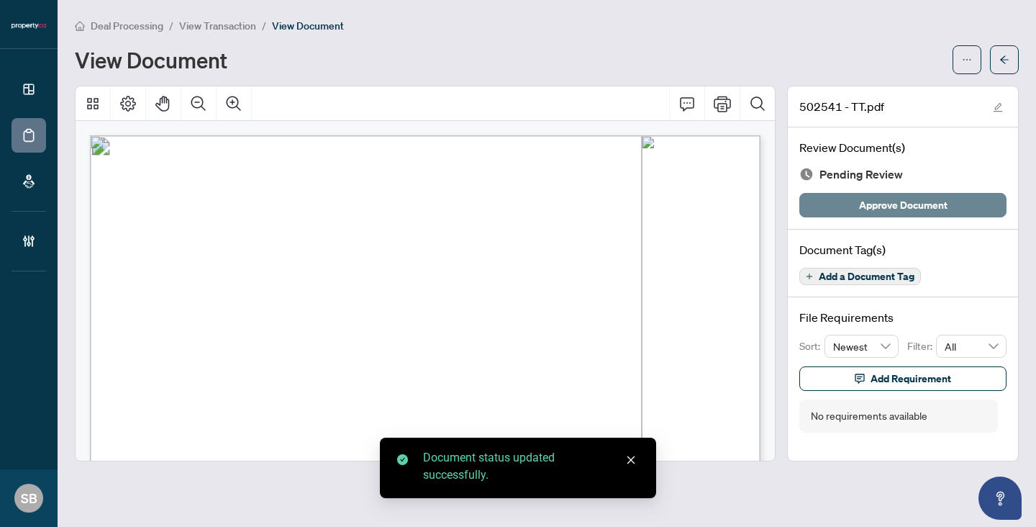
click at [873, 204] on span "Approve Document" at bounding box center [903, 204] width 88 height 23
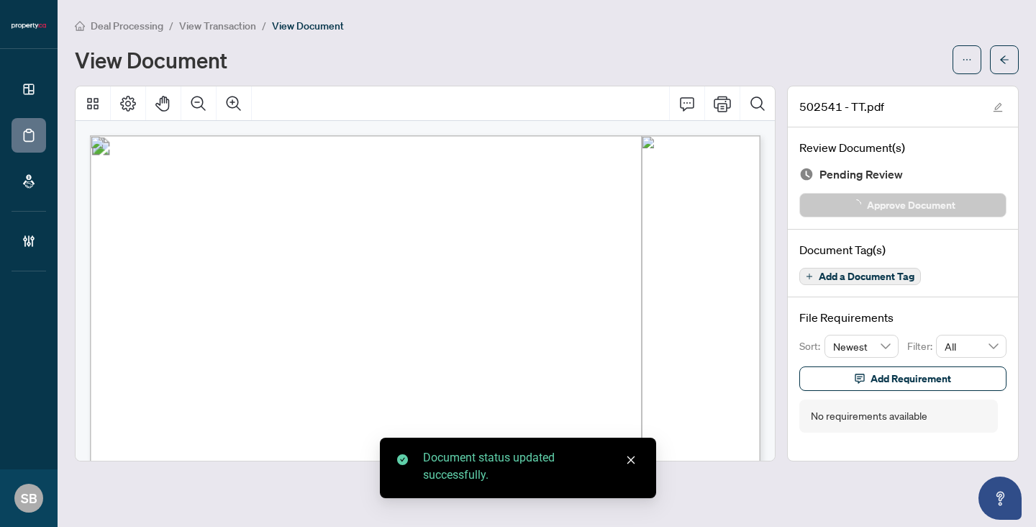
click at [1016, 47] on button "button" at bounding box center [1004, 59] width 29 height 29
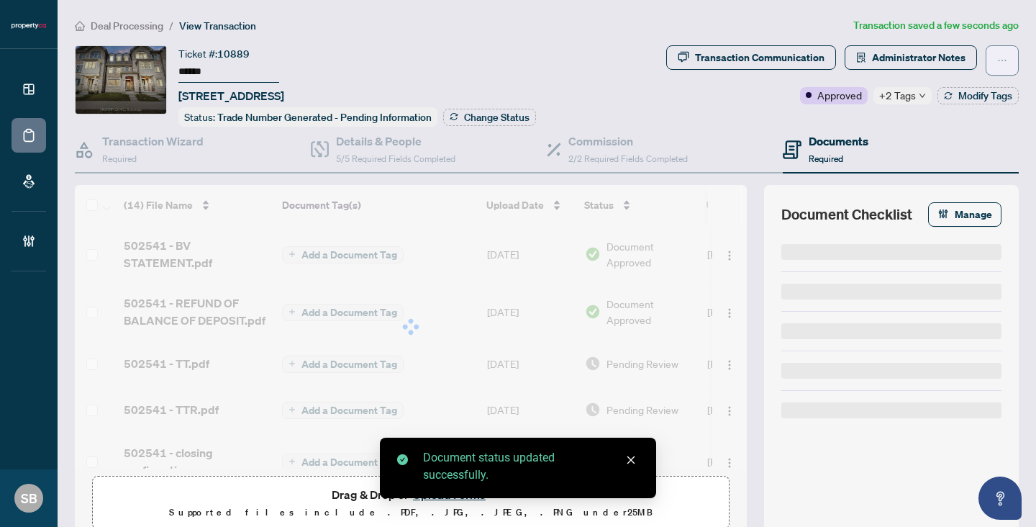
click at [997, 68] on span "button" at bounding box center [1002, 60] width 10 height 23
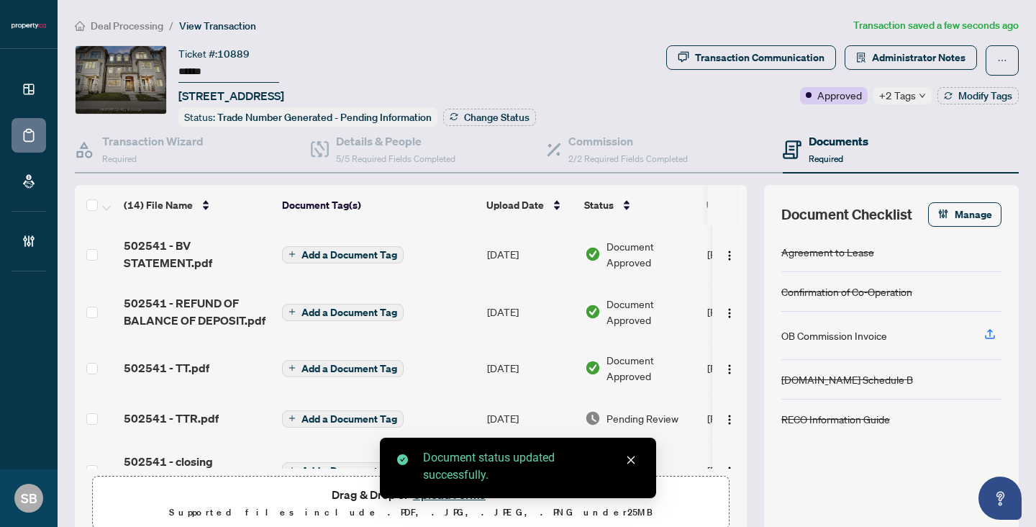
click at [716, 322] on td at bounding box center [729, 312] width 35 height 58
click at [639, 406] on td "Pending Review" at bounding box center [640, 418] width 122 height 46
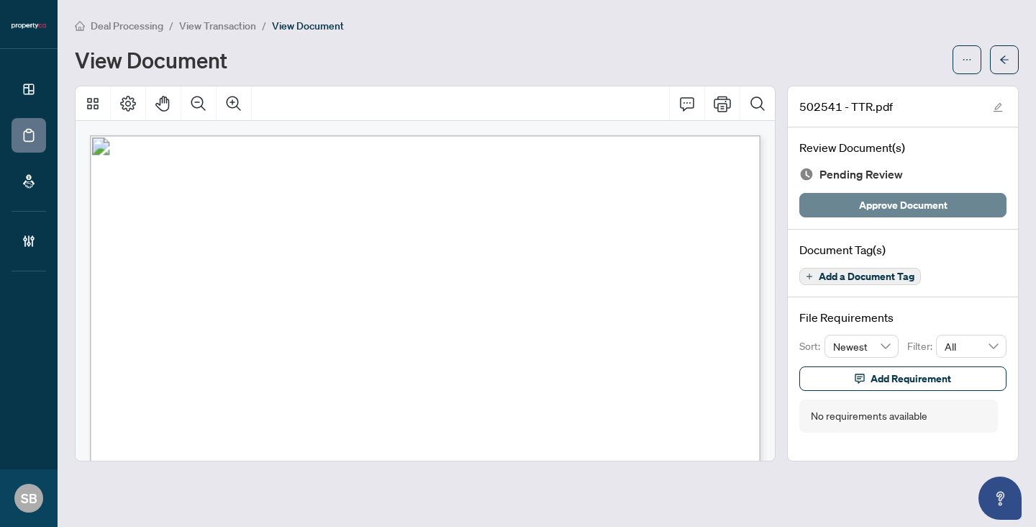
click at [880, 214] on span "Approve Document" at bounding box center [903, 204] width 88 height 23
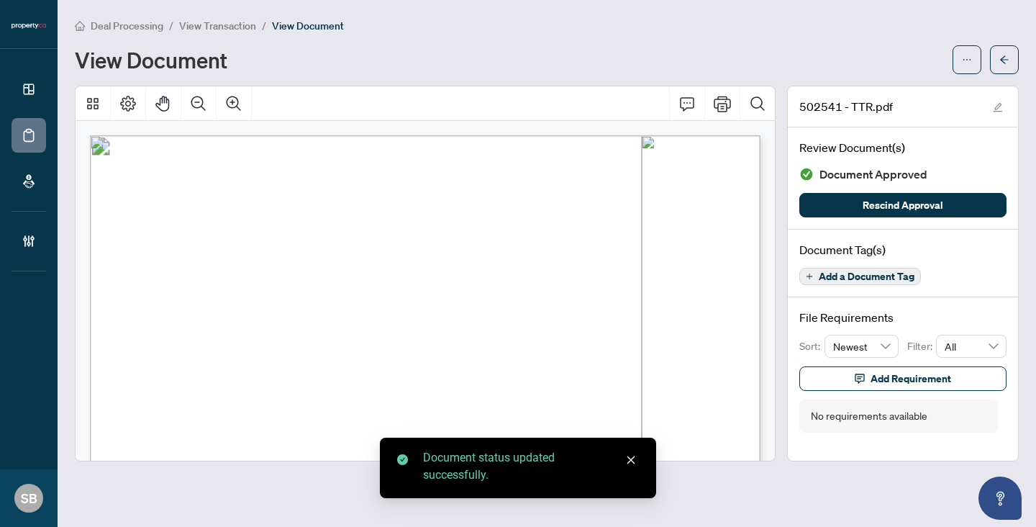
click at [1008, 59] on icon "arrow-left" at bounding box center [1004, 60] width 10 height 10
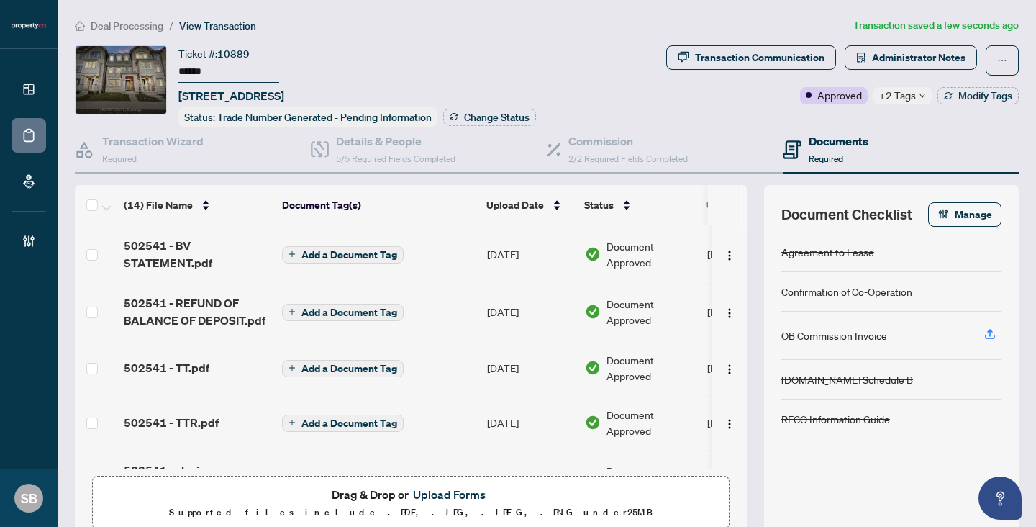
click at [142, 26] on span "Deal Processing" at bounding box center [127, 25] width 73 height 13
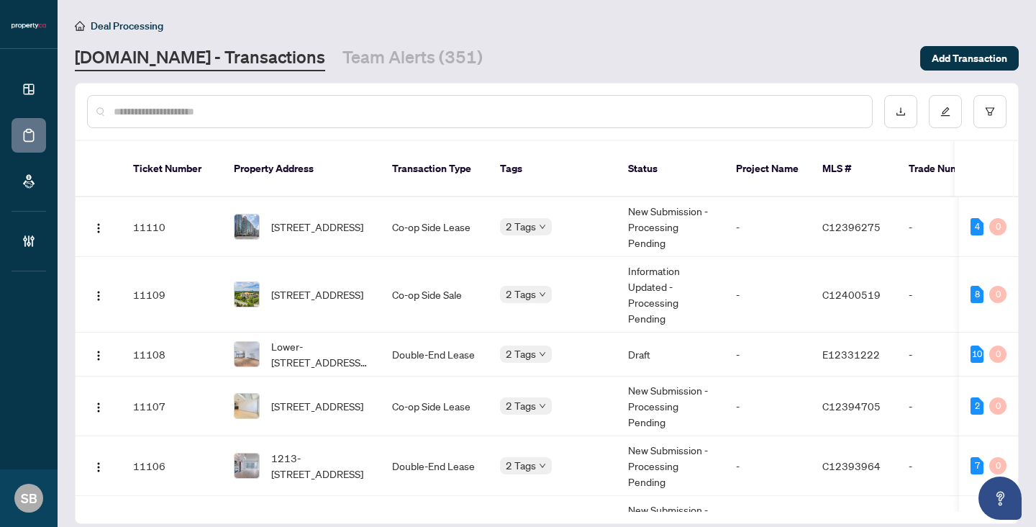
click at [265, 106] on input "text" at bounding box center [487, 112] width 747 height 16
paste input "******"
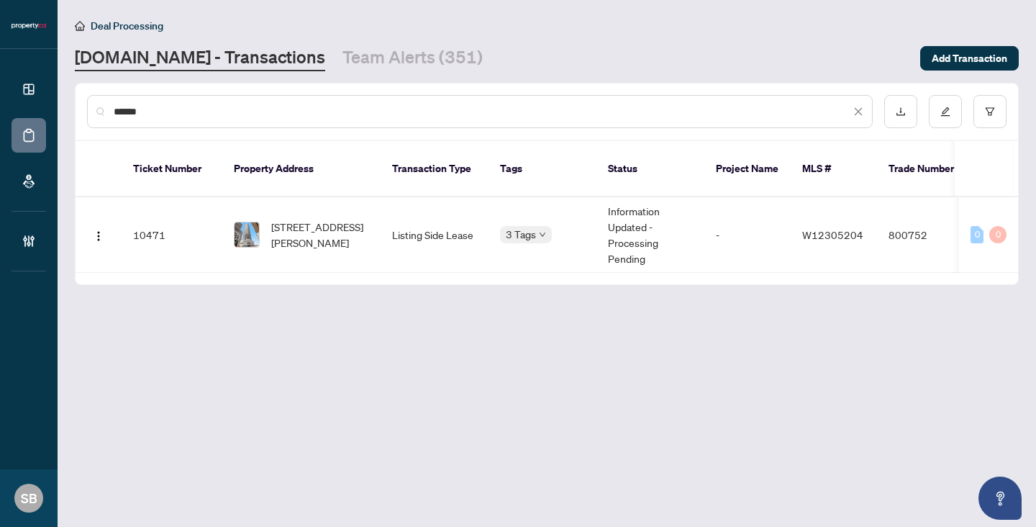
type input "******"
click at [339, 221] on span "[STREET_ADDRESS][PERSON_NAME]" at bounding box center [320, 235] width 98 height 32
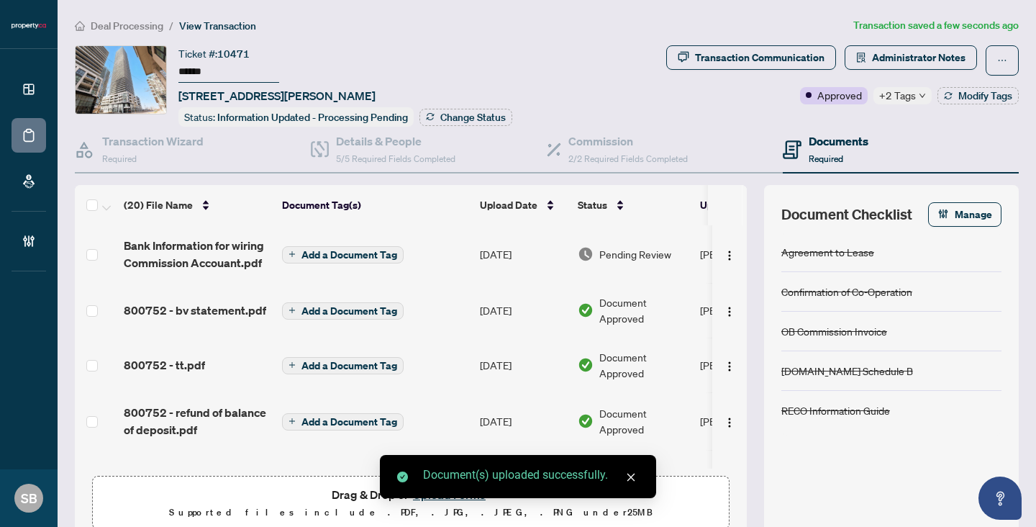
click at [631, 247] on span "Pending Review" at bounding box center [635, 254] width 72 height 16
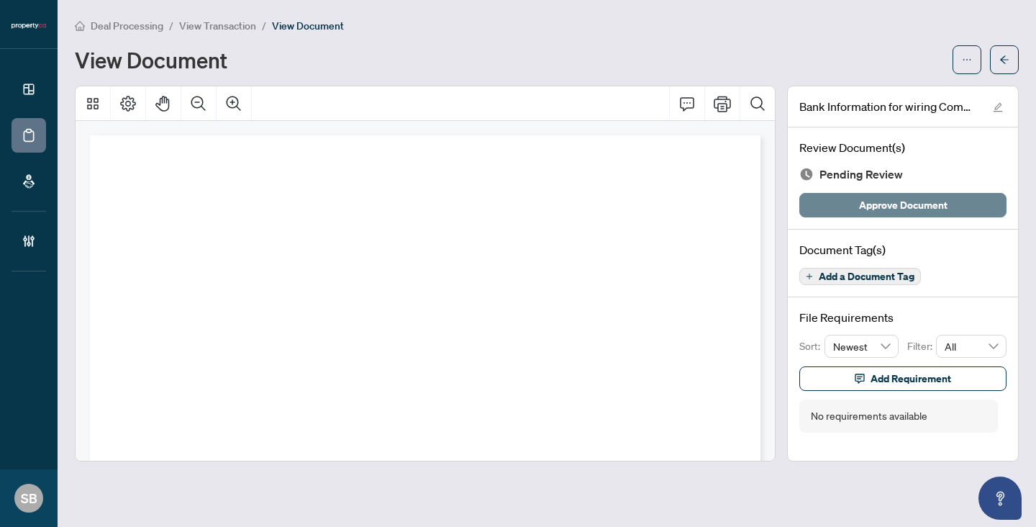
click at [908, 205] on span "Approve Document" at bounding box center [903, 204] width 88 height 23
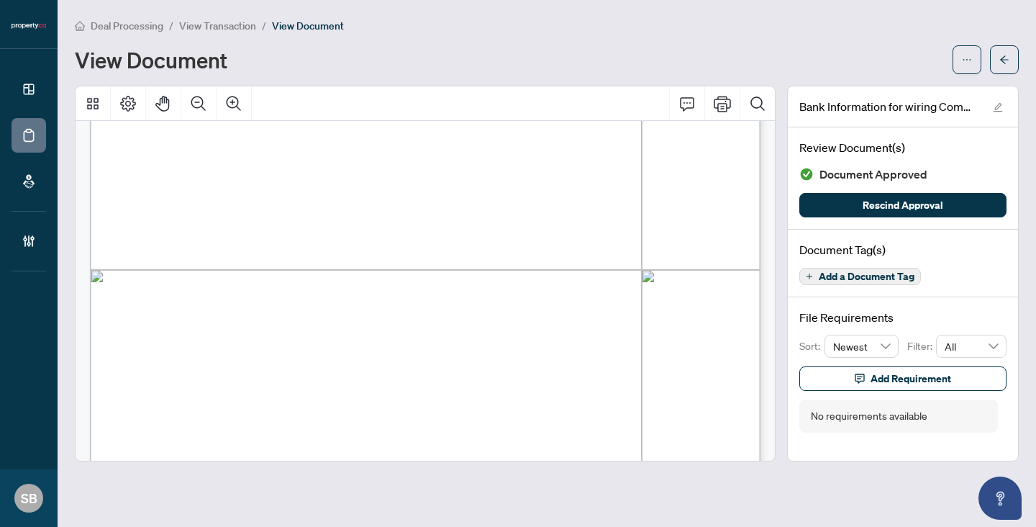
scroll to position [269, 0]
drag, startPoint x: 1003, startPoint y: 56, endPoint x: 336, endPoint y: 284, distance: 704.7
click at [337, 284] on div "Deal Processing / View Transaction / View Document View Document Bank Informati…" at bounding box center [547, 239] width 944 height 444
click at [1006, 56] on icon "arrow-left" at bounding box center [1004, 60] width 10 height 10
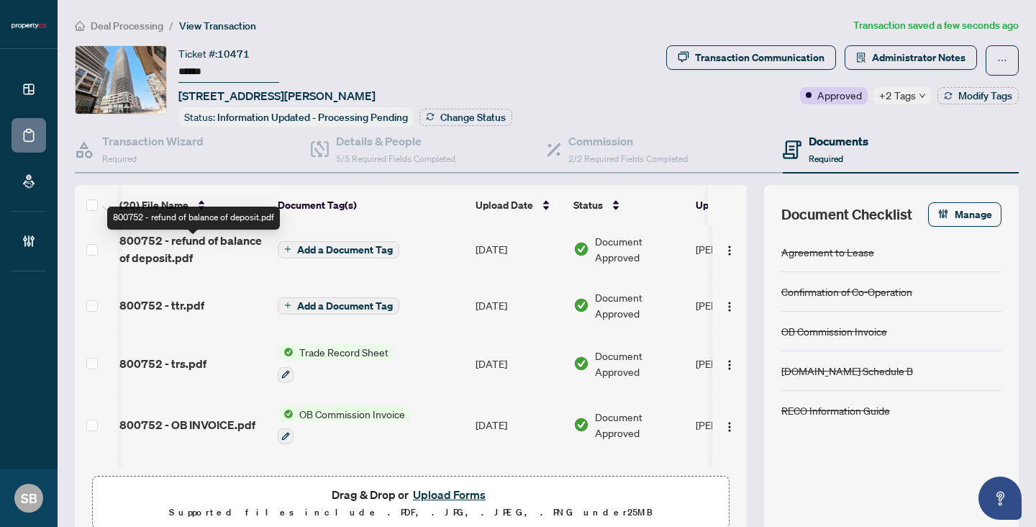
scroll to position [176, 4]
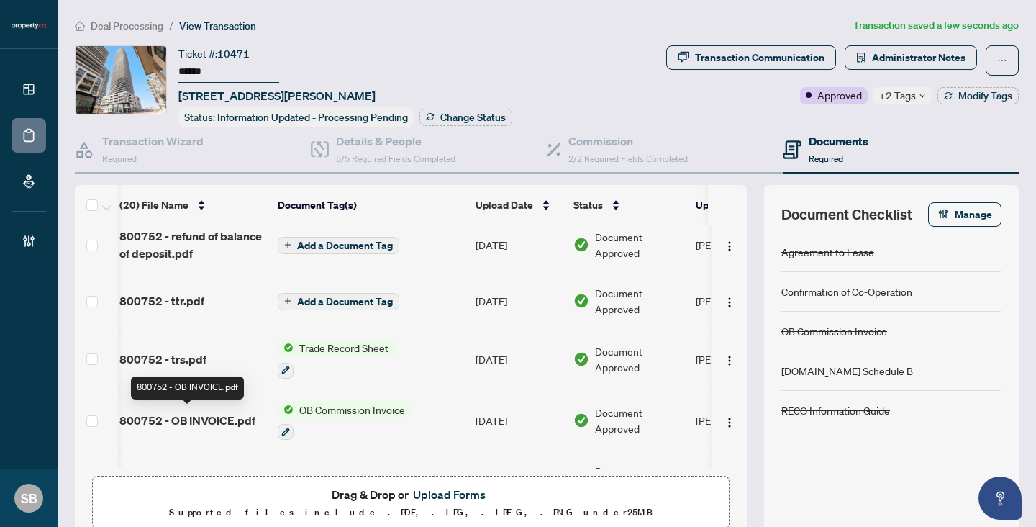
click at [198, 411] on span "800752 - OB INVOICE.pdf" at bounding box center [187, 419] width 136 height 17
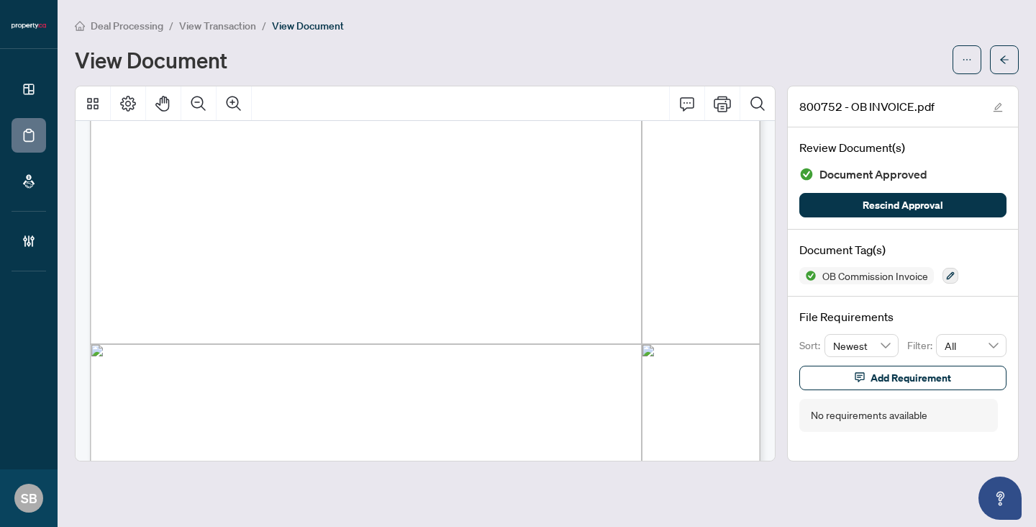
scroll to position [557, 0]
